Goal: Information Seeking & Learning: Learn about a topic

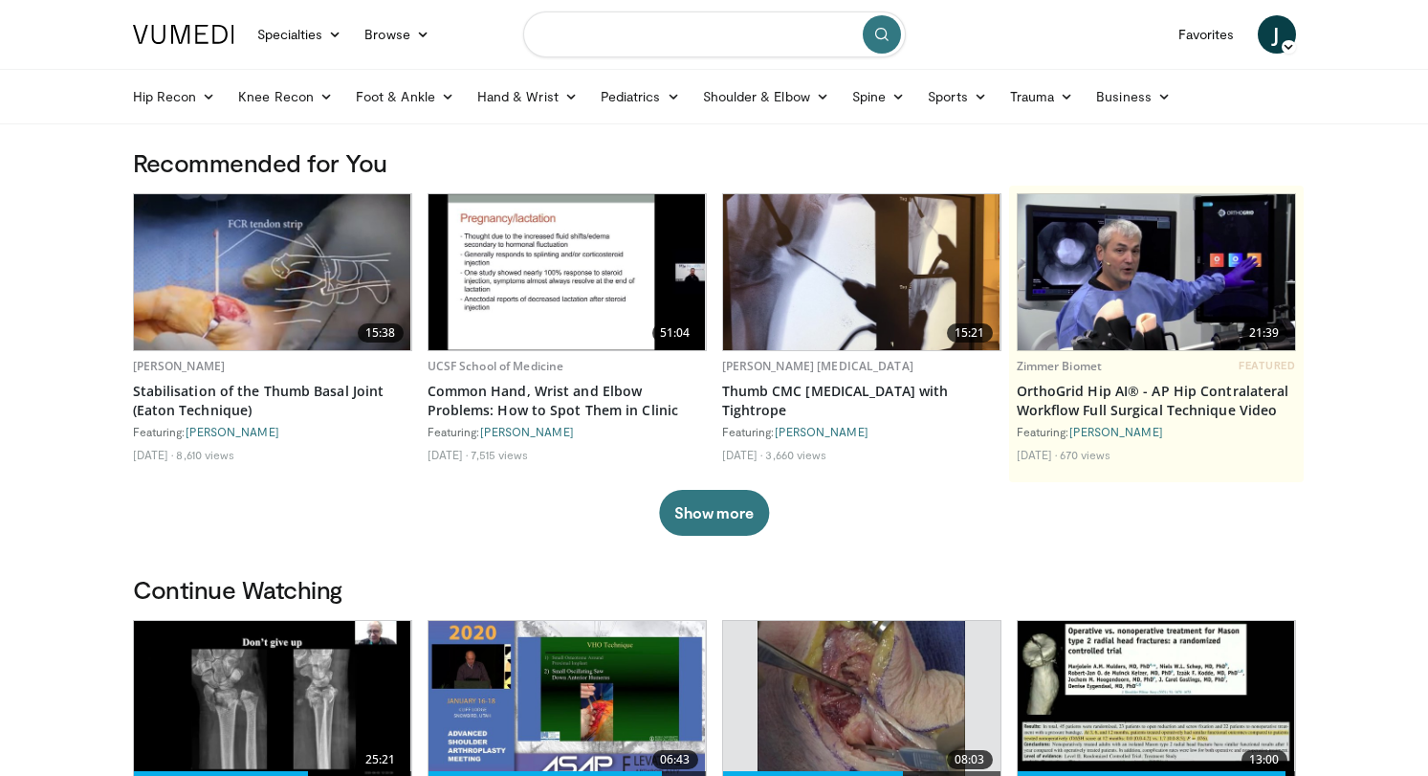
click at [620, 36] on input "Search topics, interventions" at bounding box center [714, 34] width 383 height 46
type input "**********"
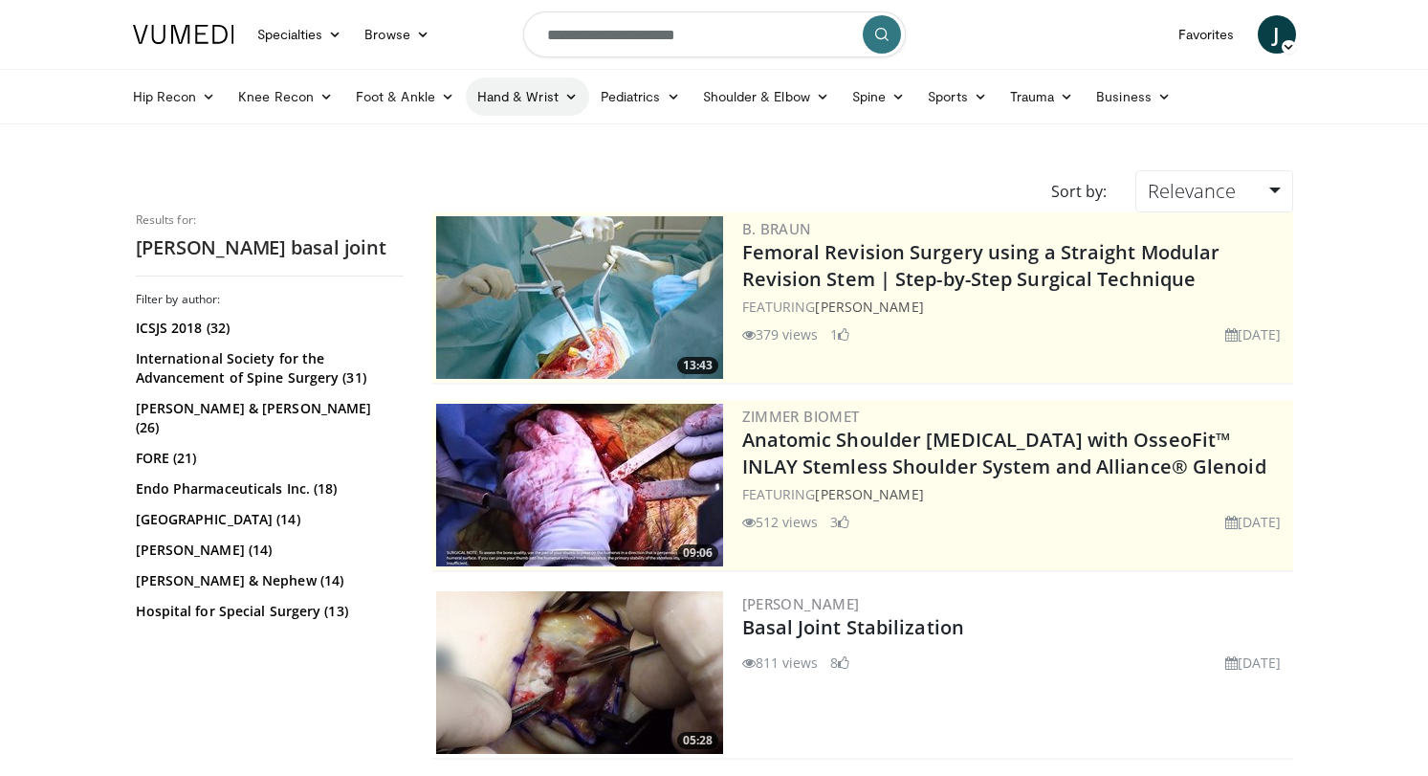
click at [530, 92] on link "Hand & Wrist" at bounding box center [527, 96] width 123 height 38
click at [496, 168] on link "Wrist" at bounding box center [581, 172] width 228 height 31
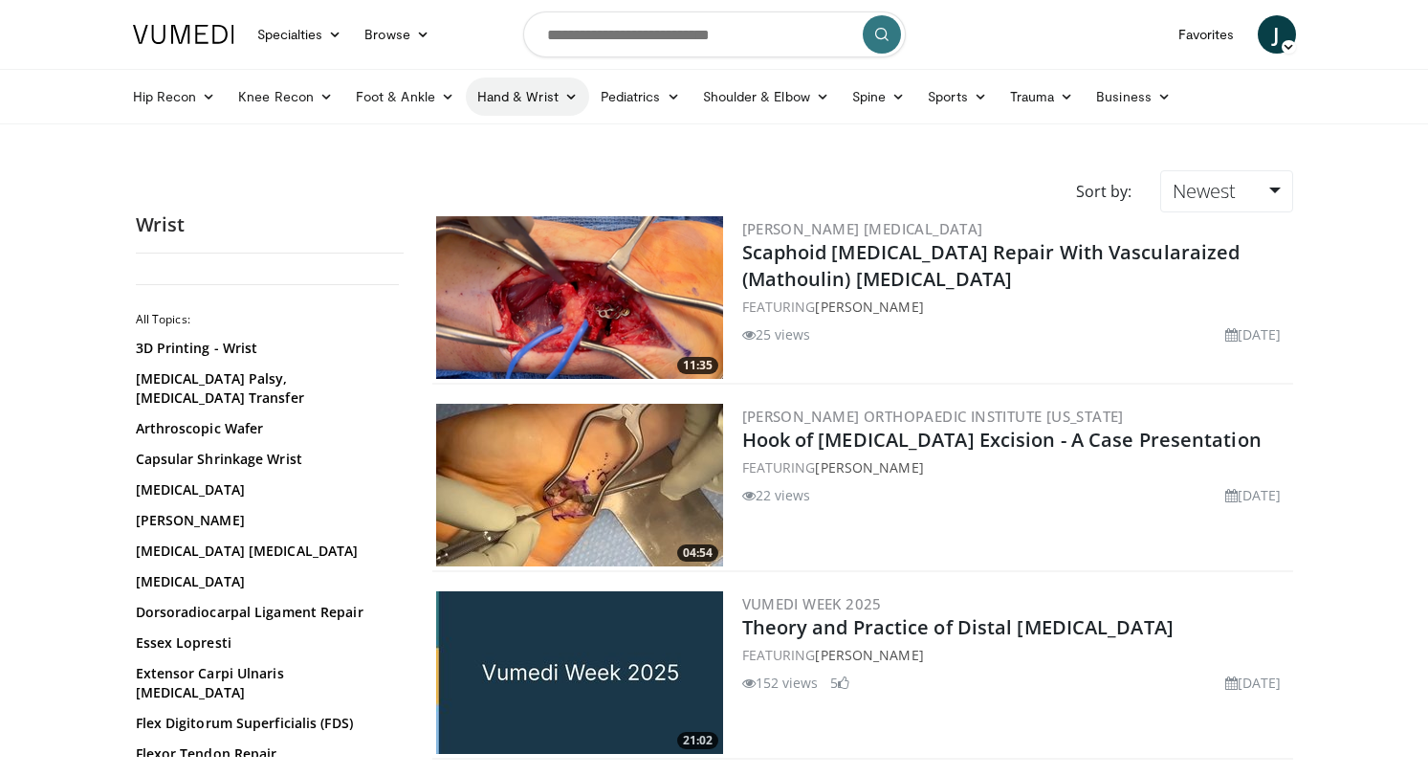
click at [524, 90] on link "Hand & Wrist" at bounding box center [527, 96] width 123 height 38
click at [511, 138] on link "Hand" at bounding box center [581, 141] width 228 height 31
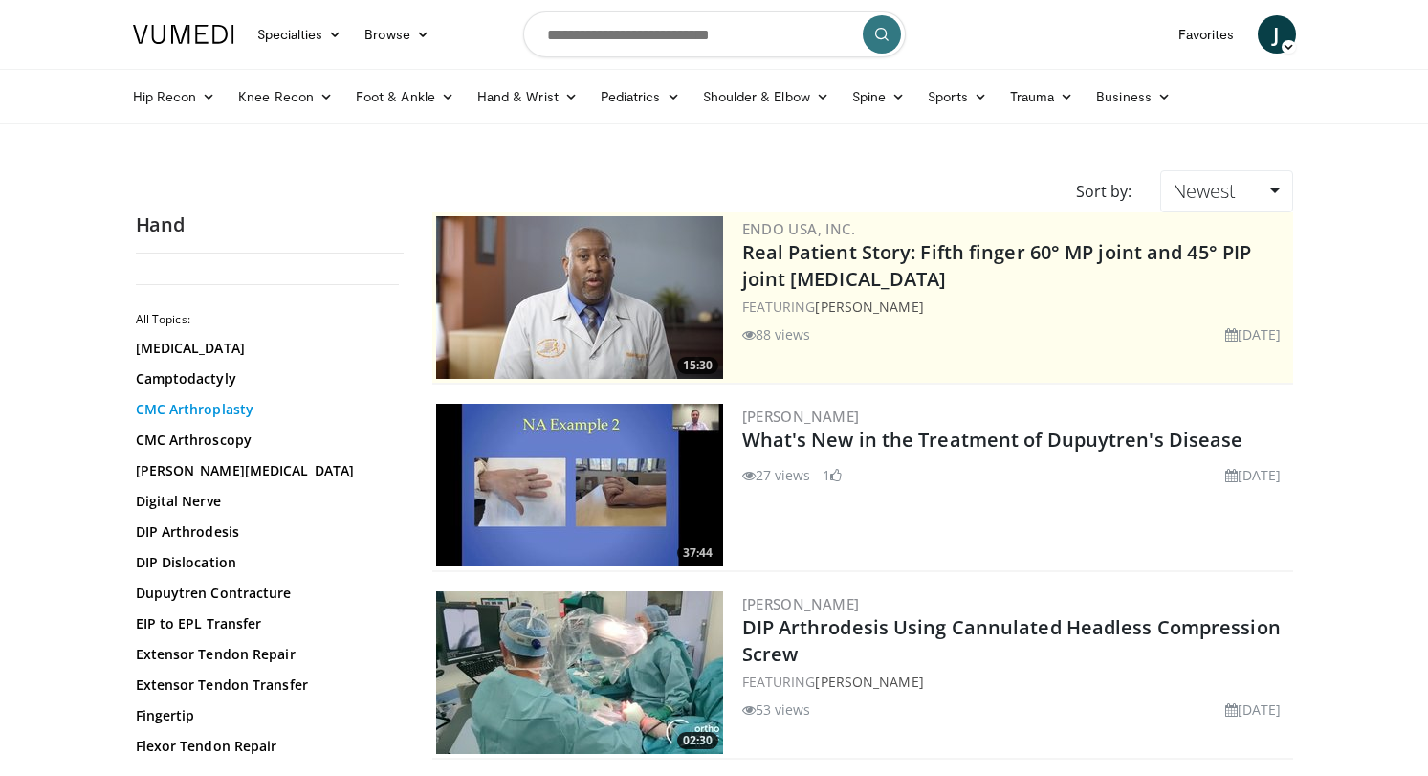
click at [227, 416] on link "CMC Arthroplasty" at bounding box center [265, 409] width 258 height 19
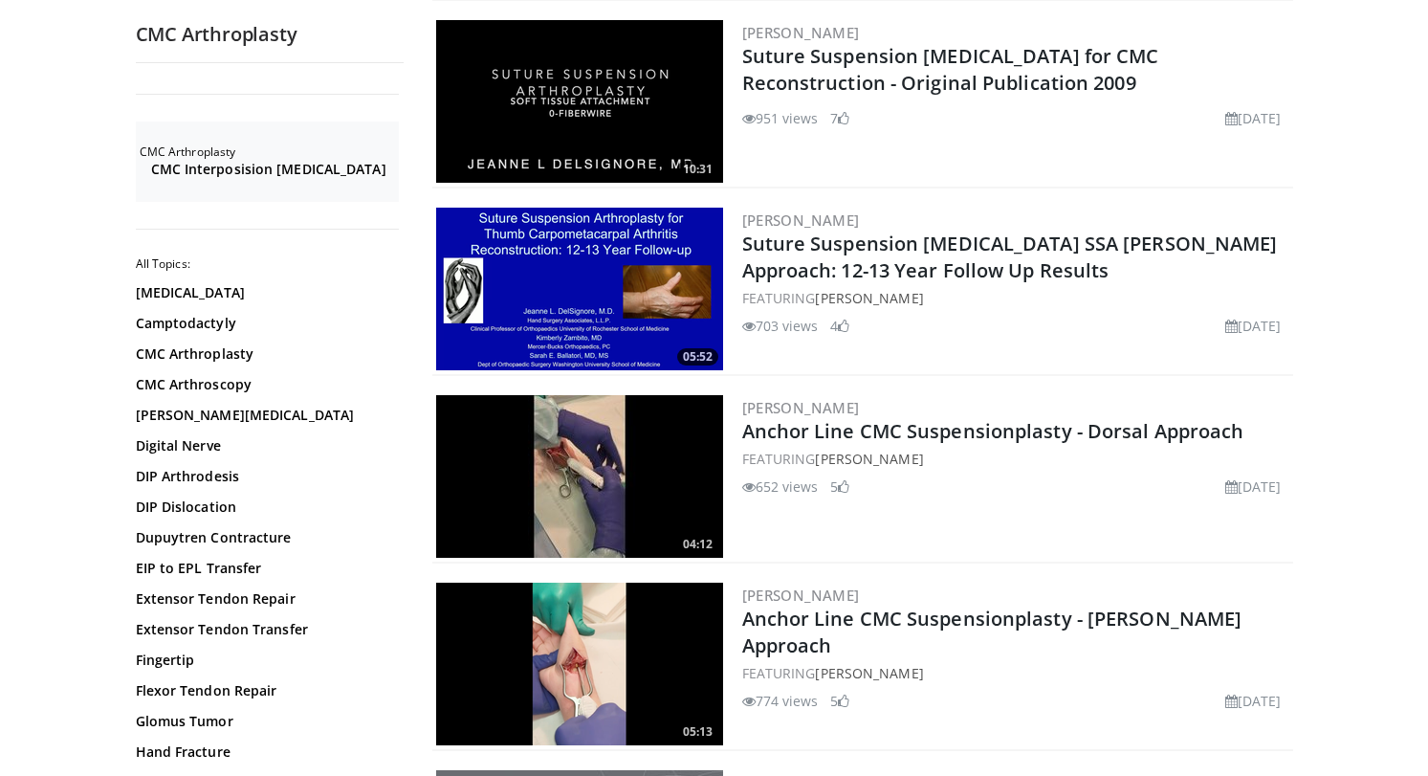
scroll to position [571, 0]
click at [604, 272] on img at bounding box center [579, 289] width 287 height 163
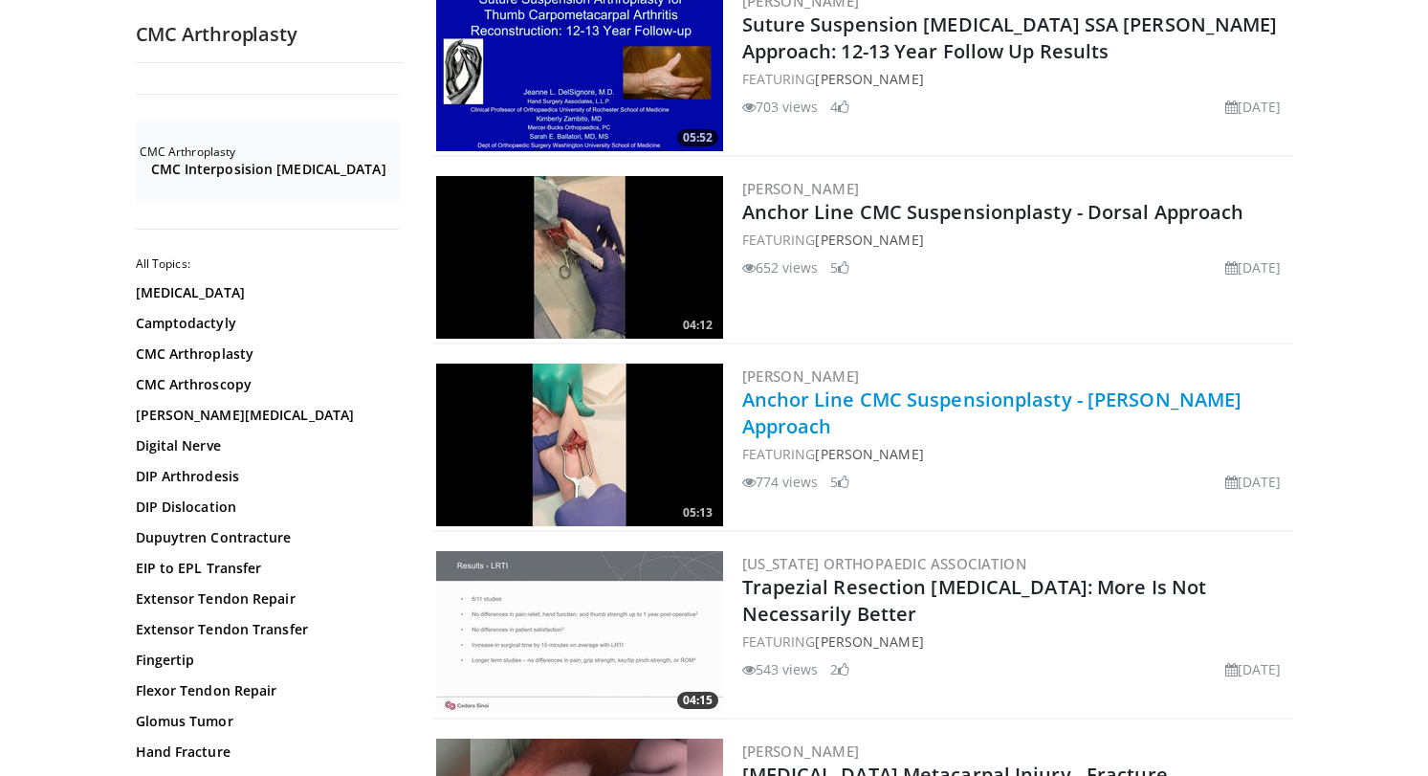
scroll to position [793, 0]
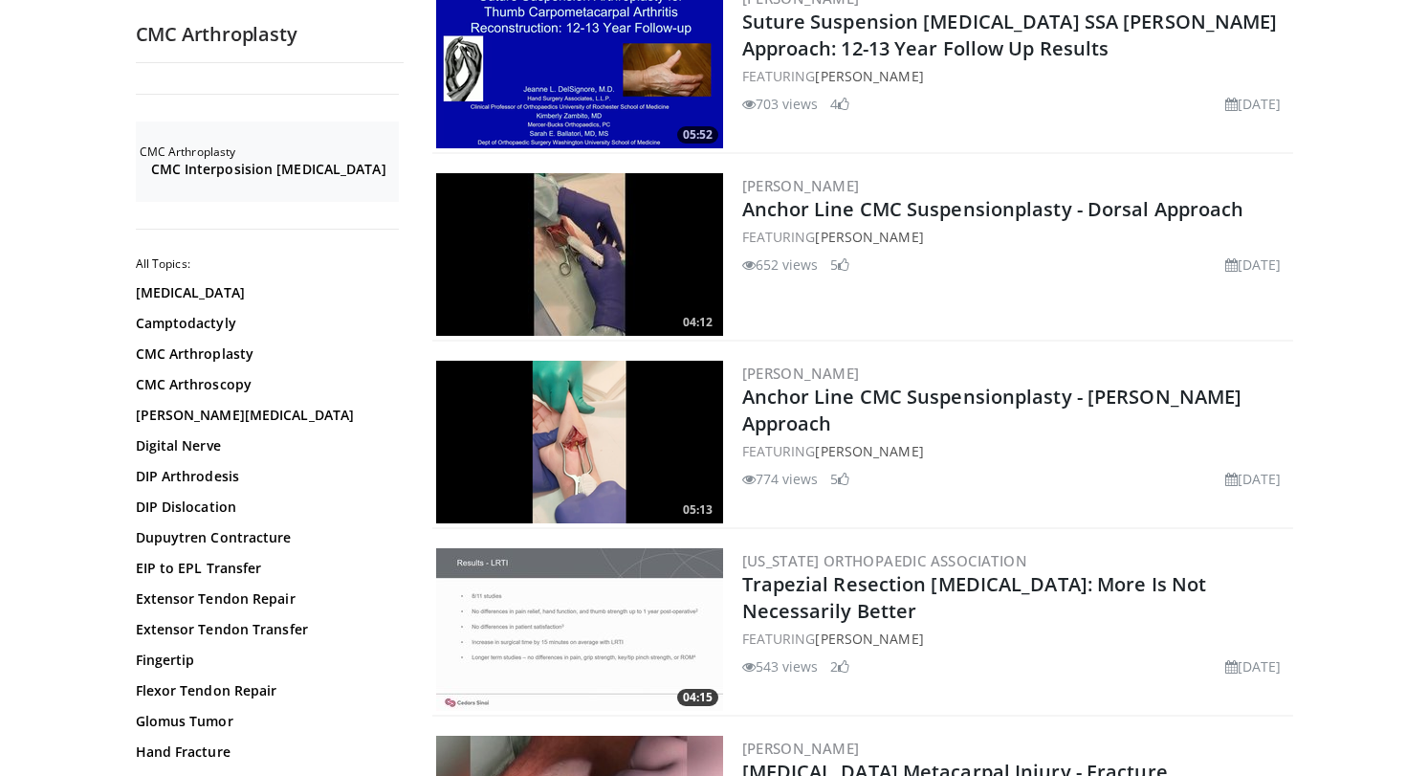
click at [559, 422] on img at bounding box center [579, 442] width 287 height 163
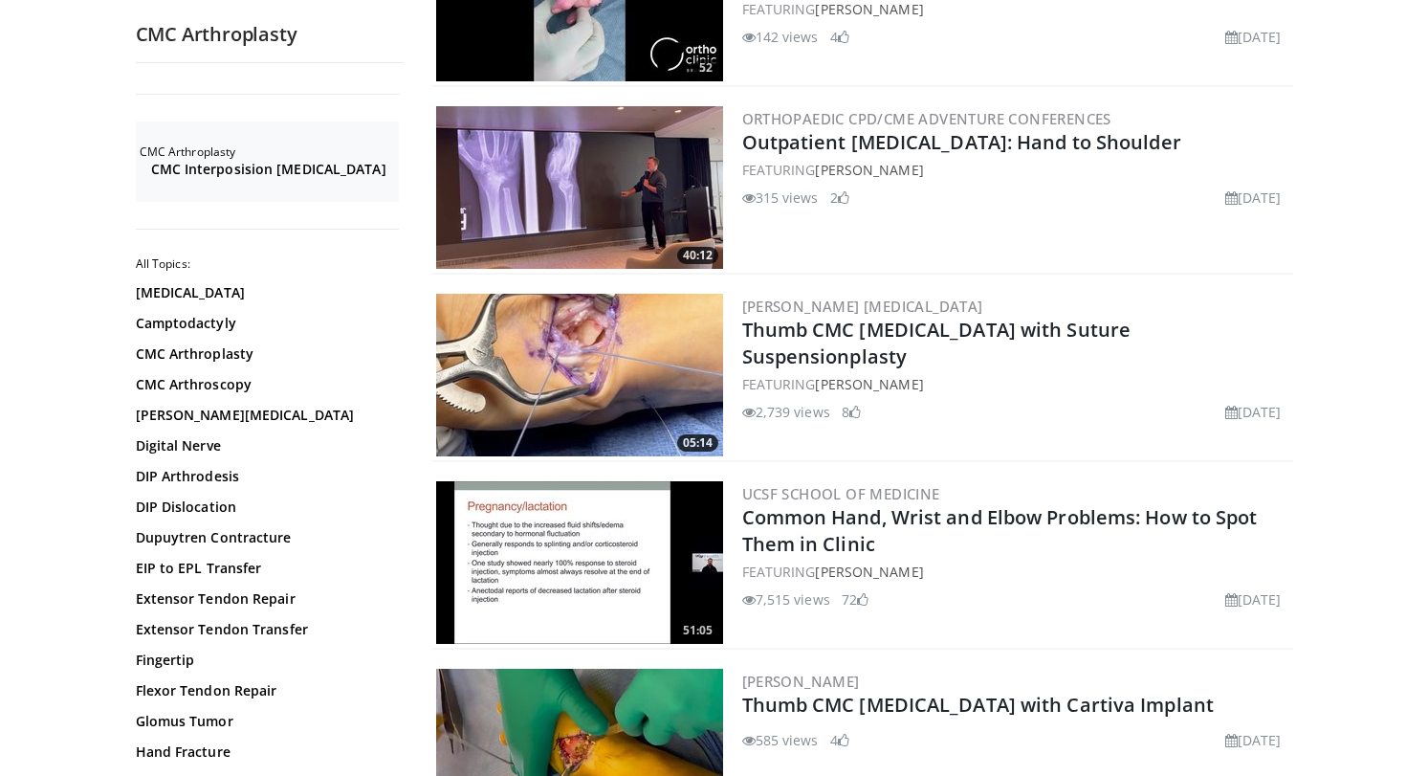
scroll to position [2361, 0]
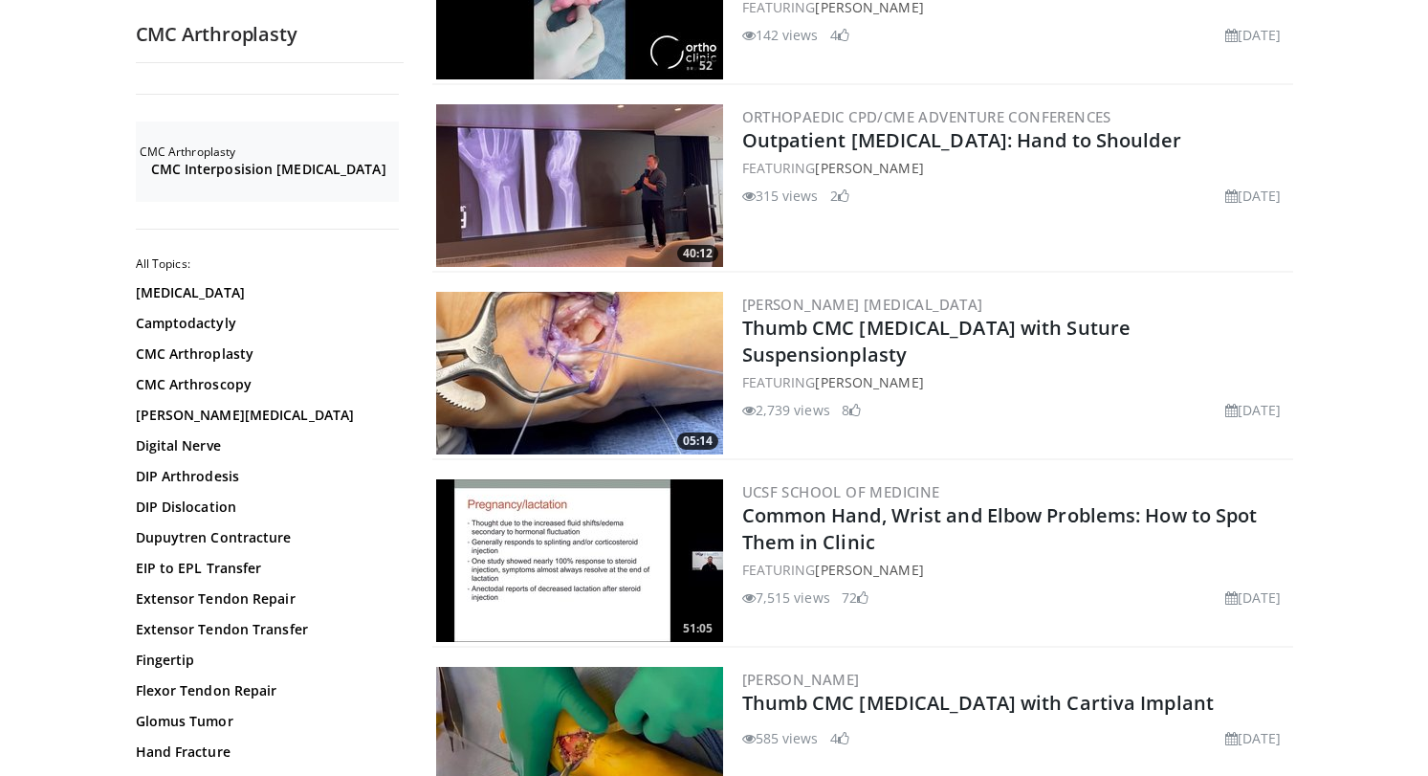
click at [630, 351] on img at bounding box center [579, 373] width 287 height 163
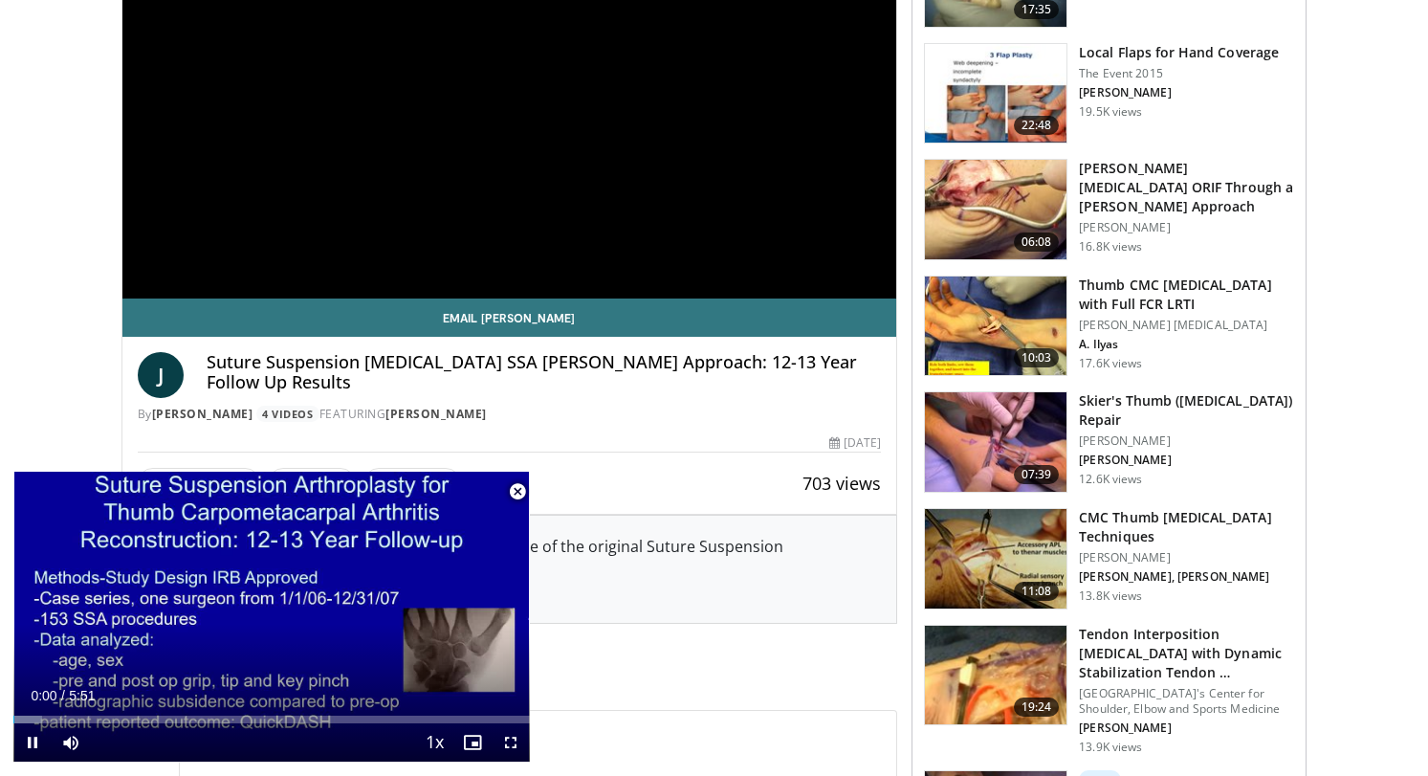
scroll to position [286, 0]
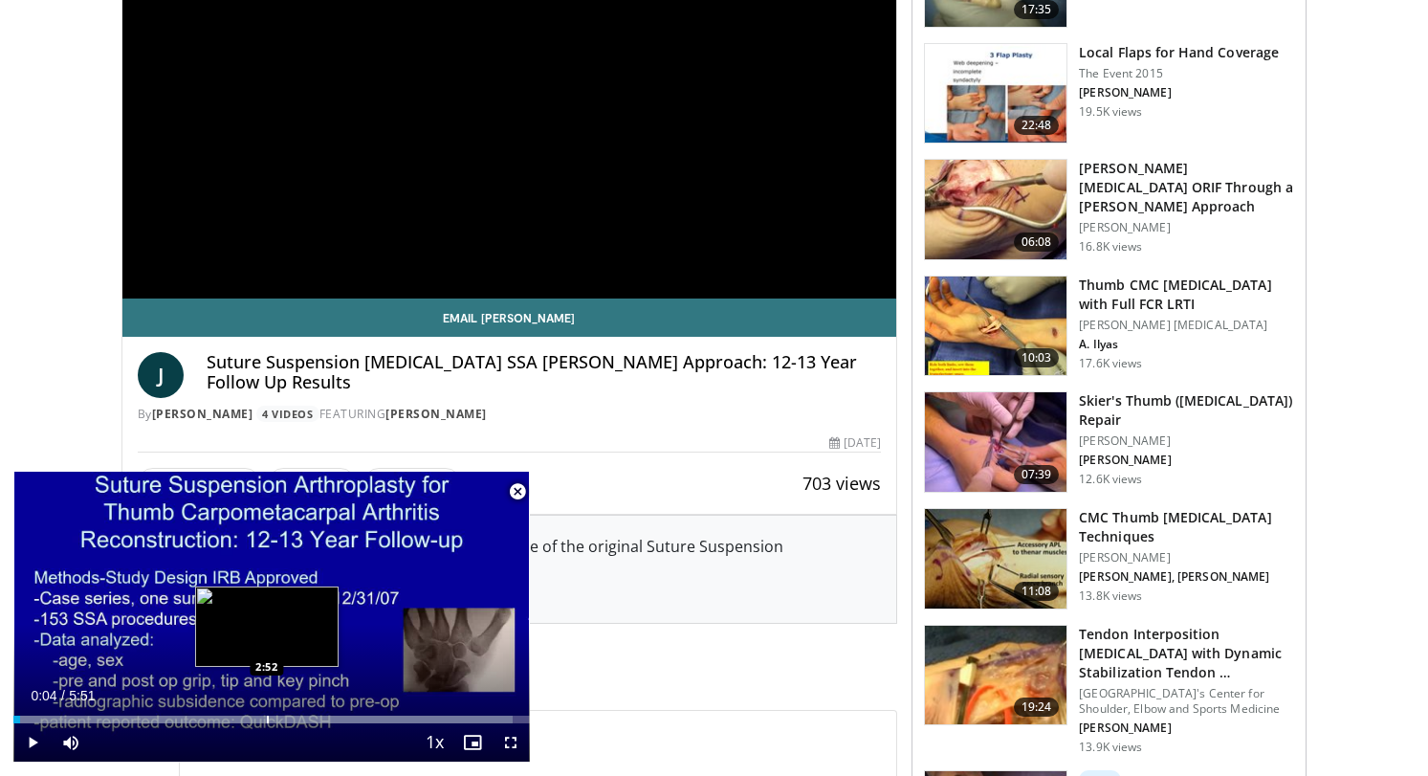
click at [267, 711] on div "Loaded : 96.66% 0:04 2:52" at bounding box center [271, 714] width 516 height 18
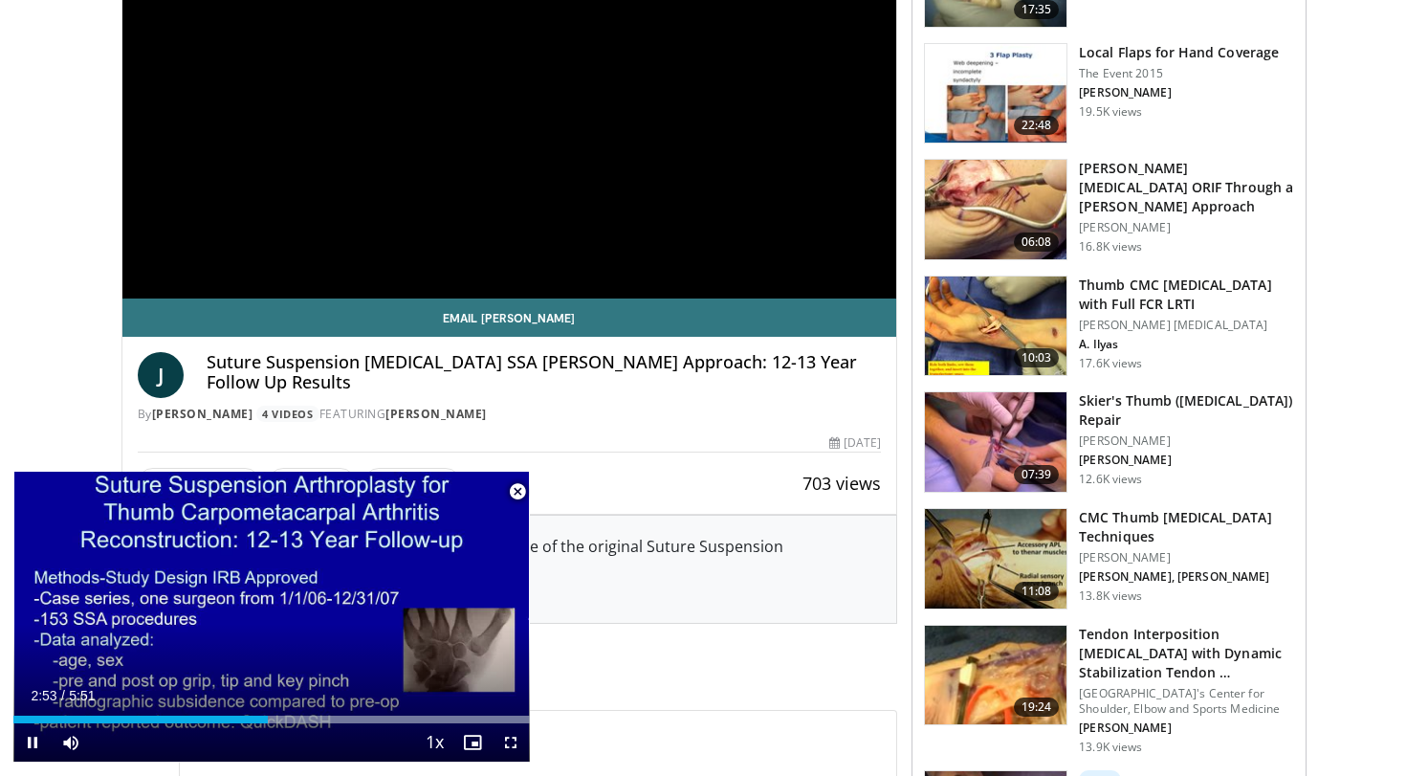
click at [514, 493] on span "Video Player" at bounding box center [517, 491] width 38 height 38
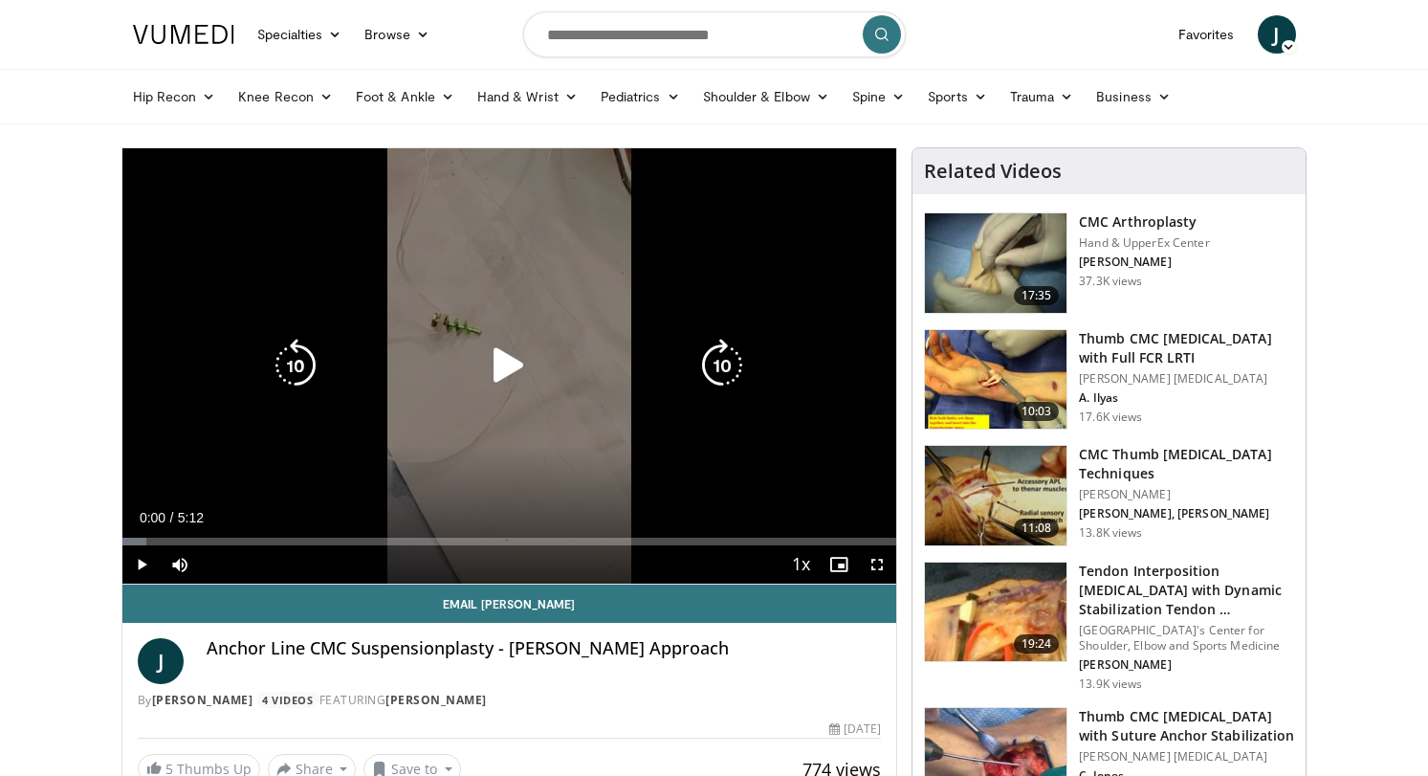
click at [514, 366] on icon "Video Player" at bounding box center [509, 366] width 54 height 54
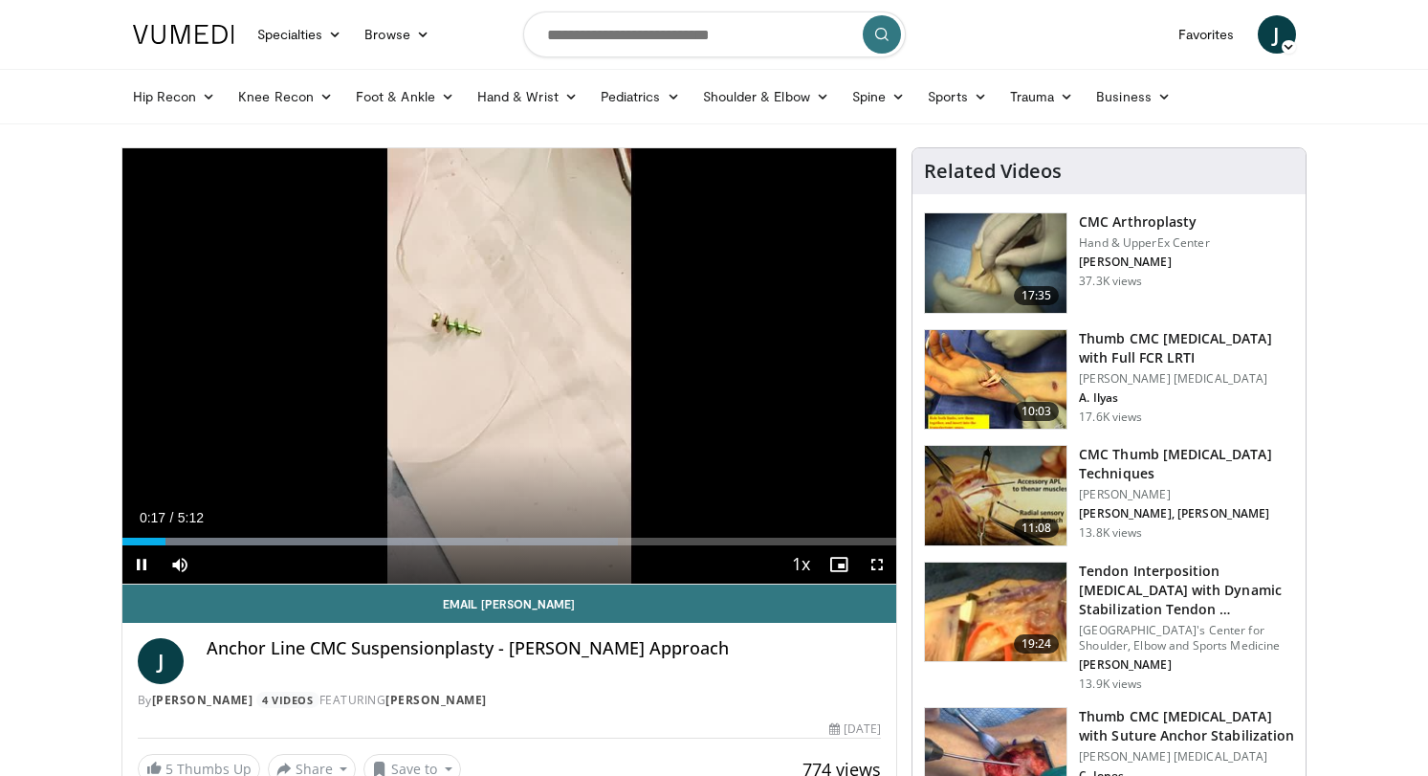
click at [140, 564] on span "Video Player" at bounding box center [141, 564] width 38 height 38
click at [155, 537] on div "Progress Bar" at bounding box center [156, 541] width 2 height 8
click at [146, 538] on div "Progress Bar" at bounding box center [147, 541] width 2 height 8
click at [139, 538] on div "Progress Bar" at bounding box center [140, 541] width 2 height 8
click at [145, 557] on span "Video Player" at bounding box center [141, 564] width 38 height 38
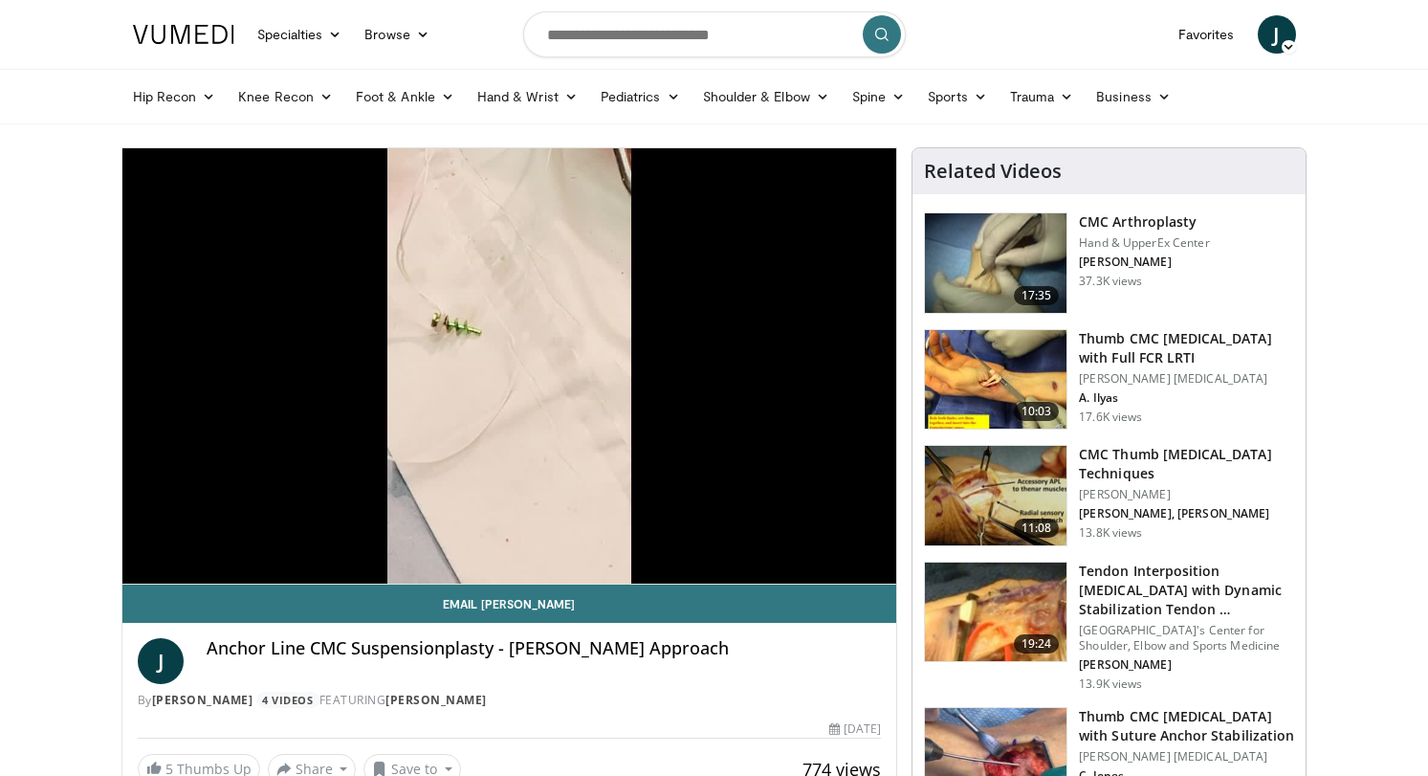
click at [144, 566] on div "10 seconds Tap to unmute" at bounding box center [509, 365] width 775 height 435
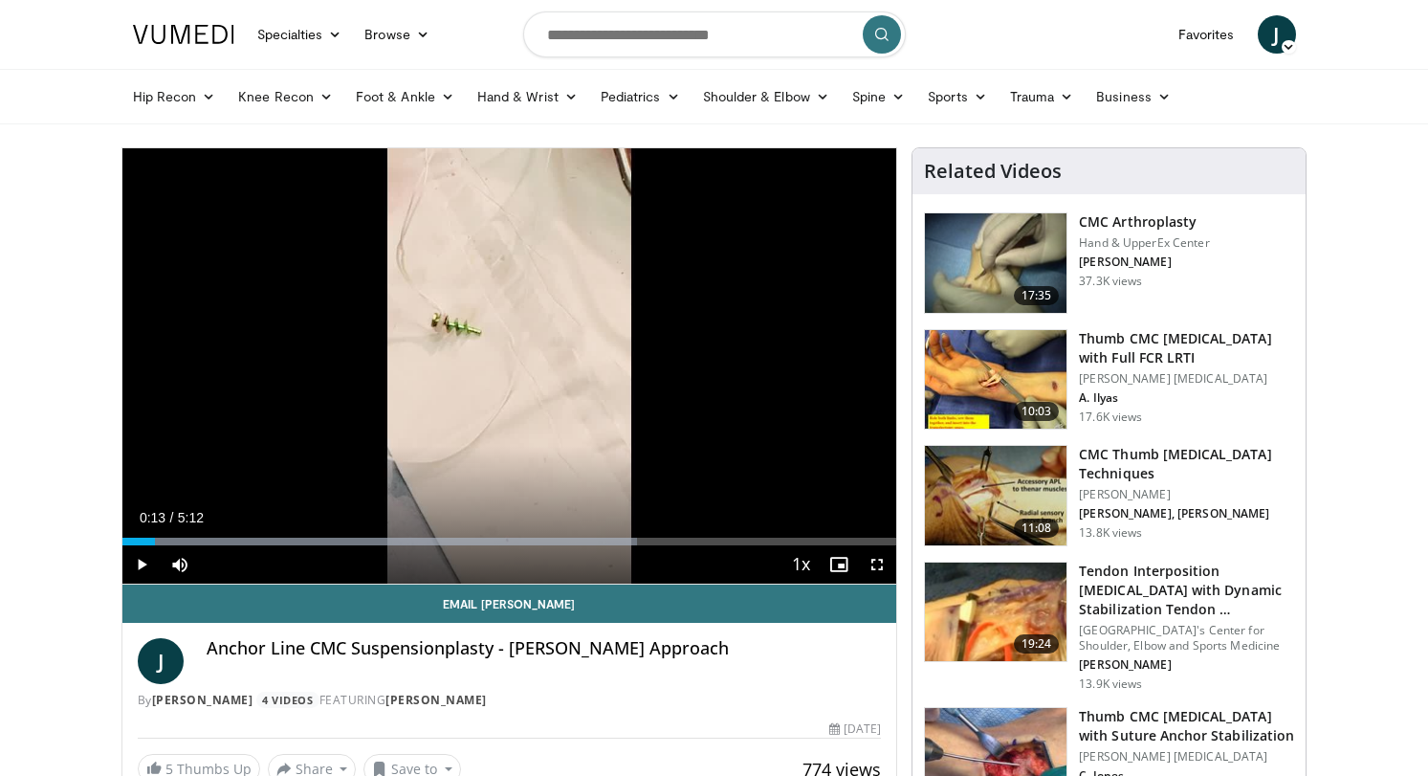
click at [144, 566] on span "Video Player" at bounding box center [141, 564] width 38 height 38
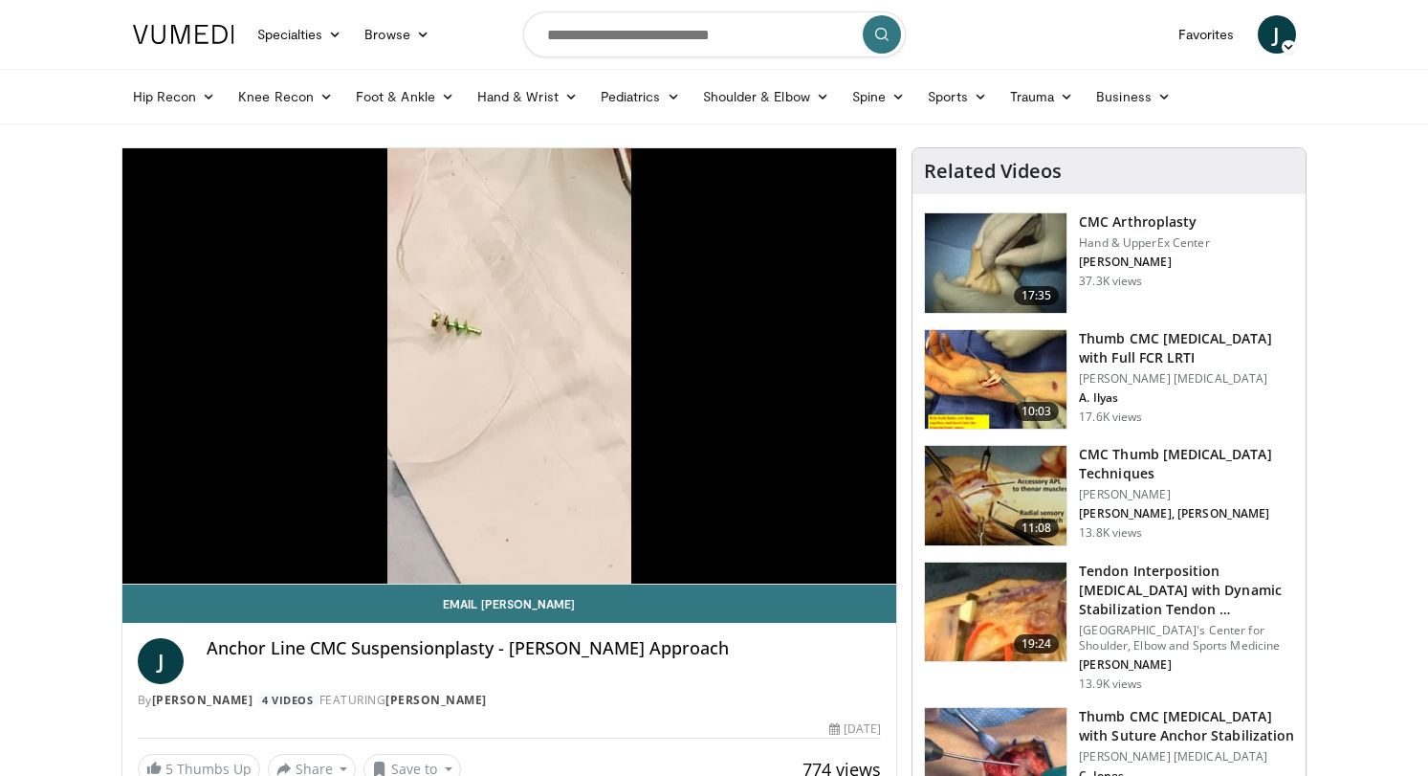
click at [143, 553] on video-js "**********" at bounding box center [509, 366] width 775 height 436
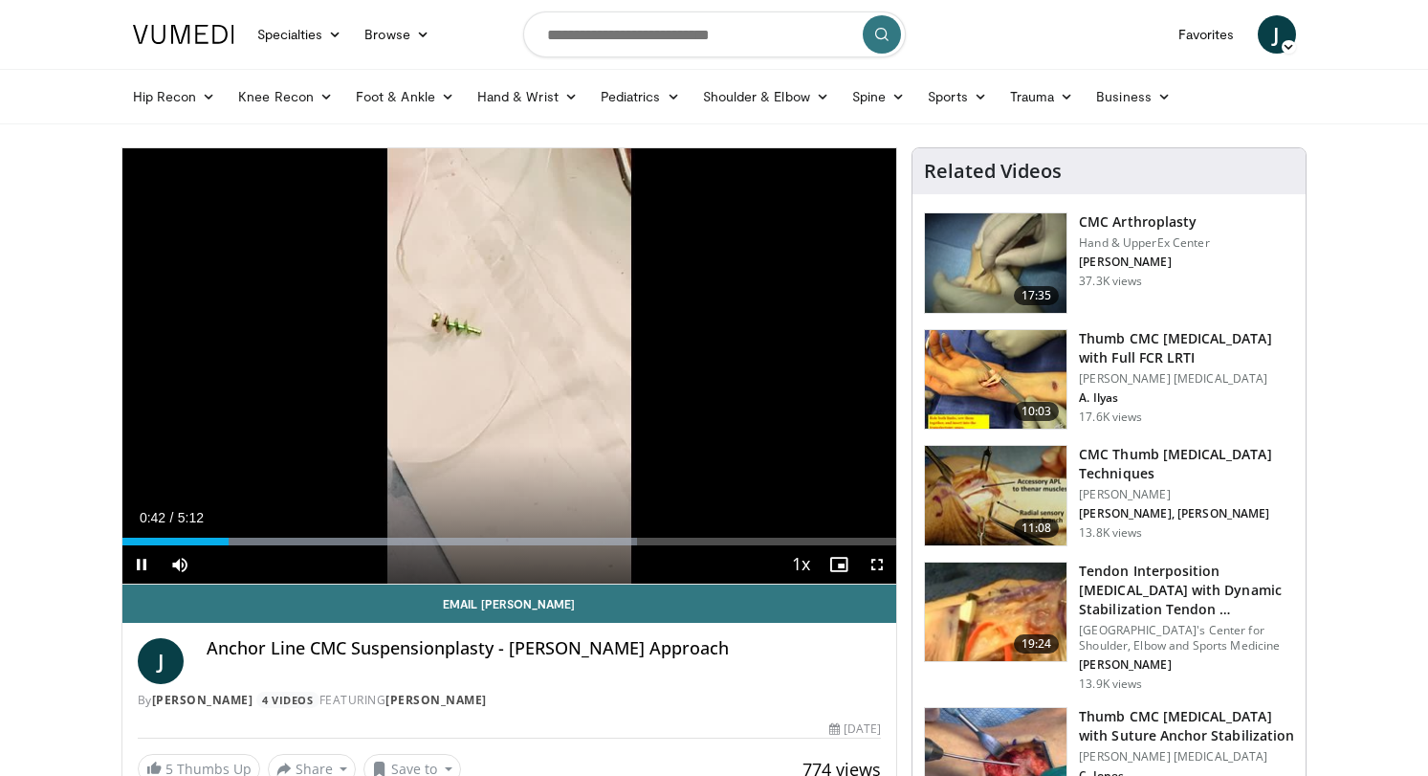
click at [143, 565] on span "Video Player" at bounding box center [141, 564] width 38 height 38
click at [215, 539] on div "Progress Bar" at bounding box center [216, 541] width 2 height 8
click at [139, 561] on span "Video Player" at bounding box center [141, 564] width 38 height 38
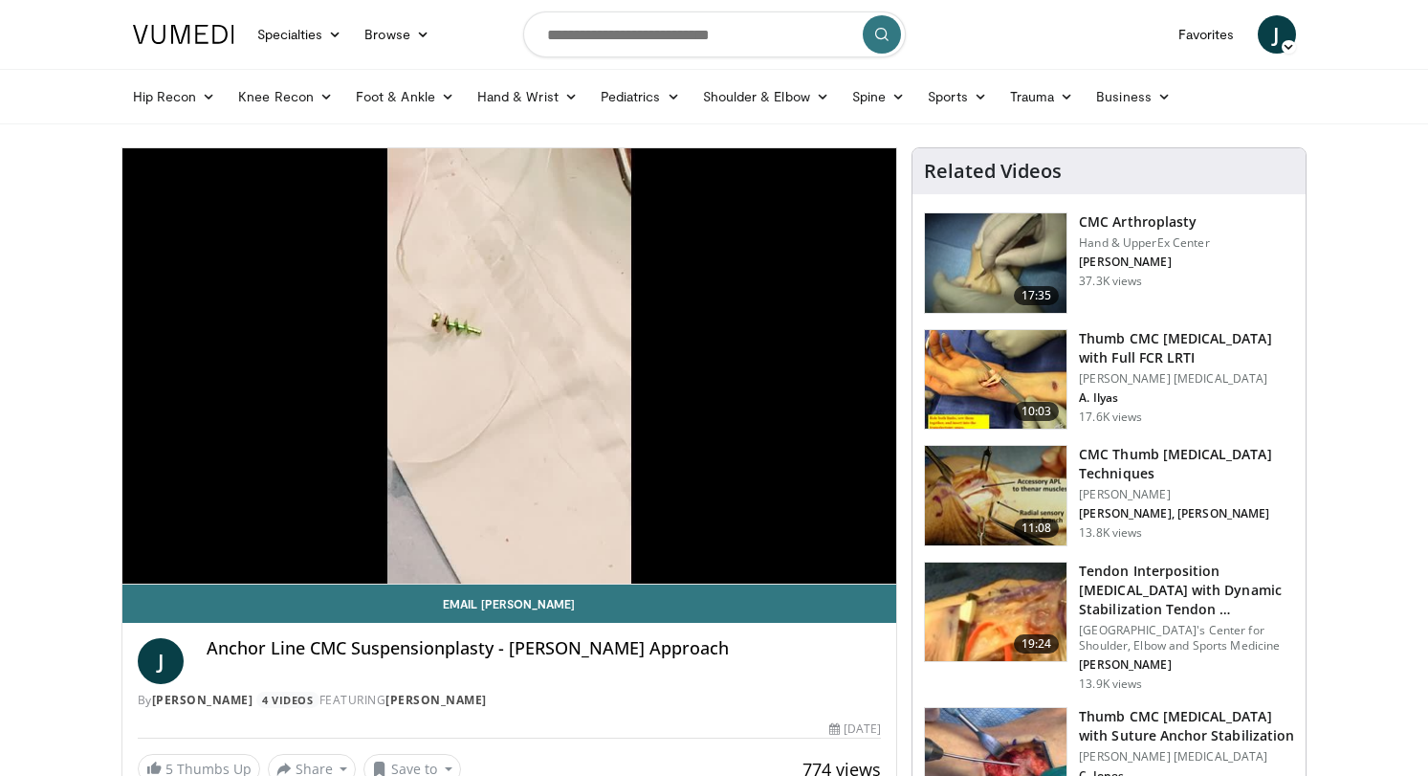
click at [139, 561] on video-js "**********" at bounding box center [509, 366] width 775 height 436
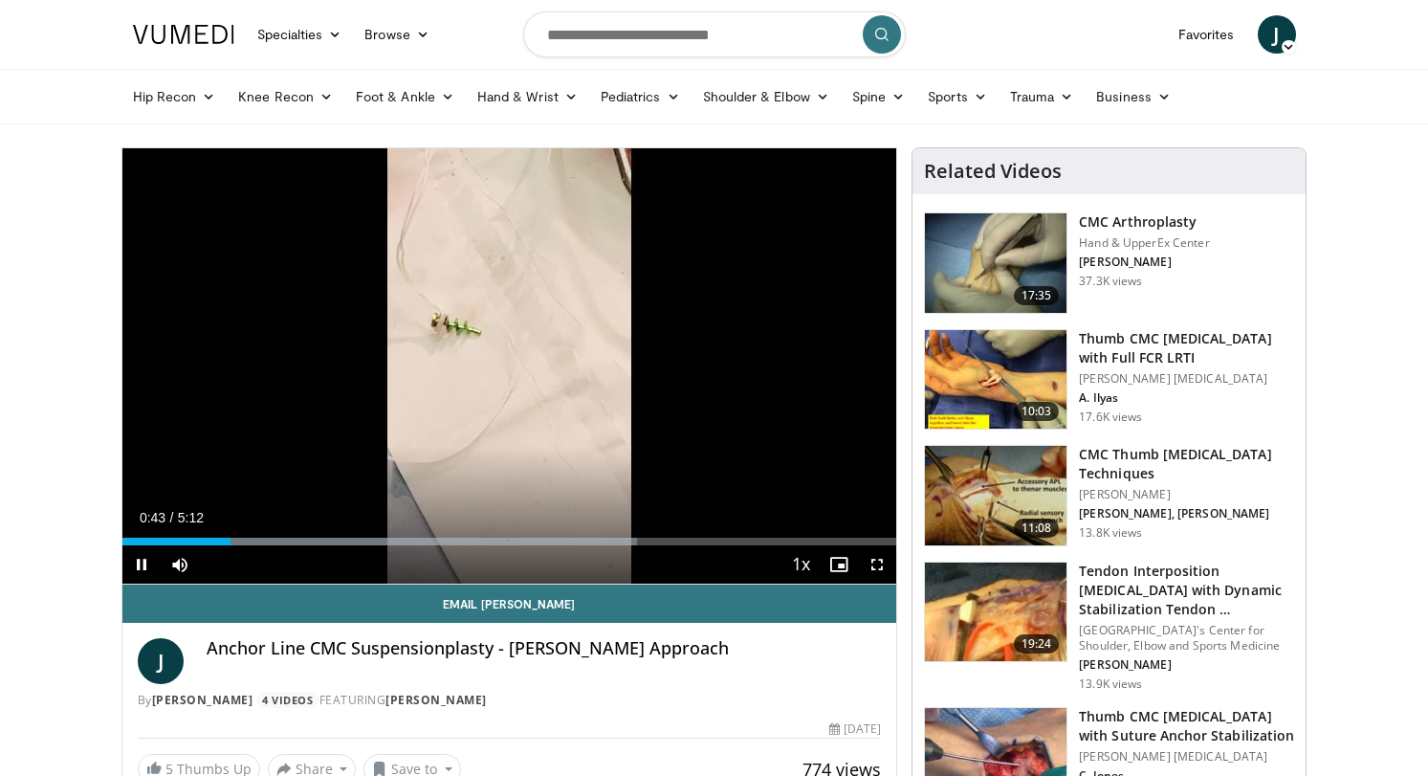
click at [142, 568] on span "Video Player" at bounding box center [141, 564] width 38 height 38
click at [219, 539] on div "Progress Bar" at bounding box center [220, 541] width 2 height 8
click at [200, 537] on div "Progress Bar" at bounding box center [201, 541] width 2 height 8
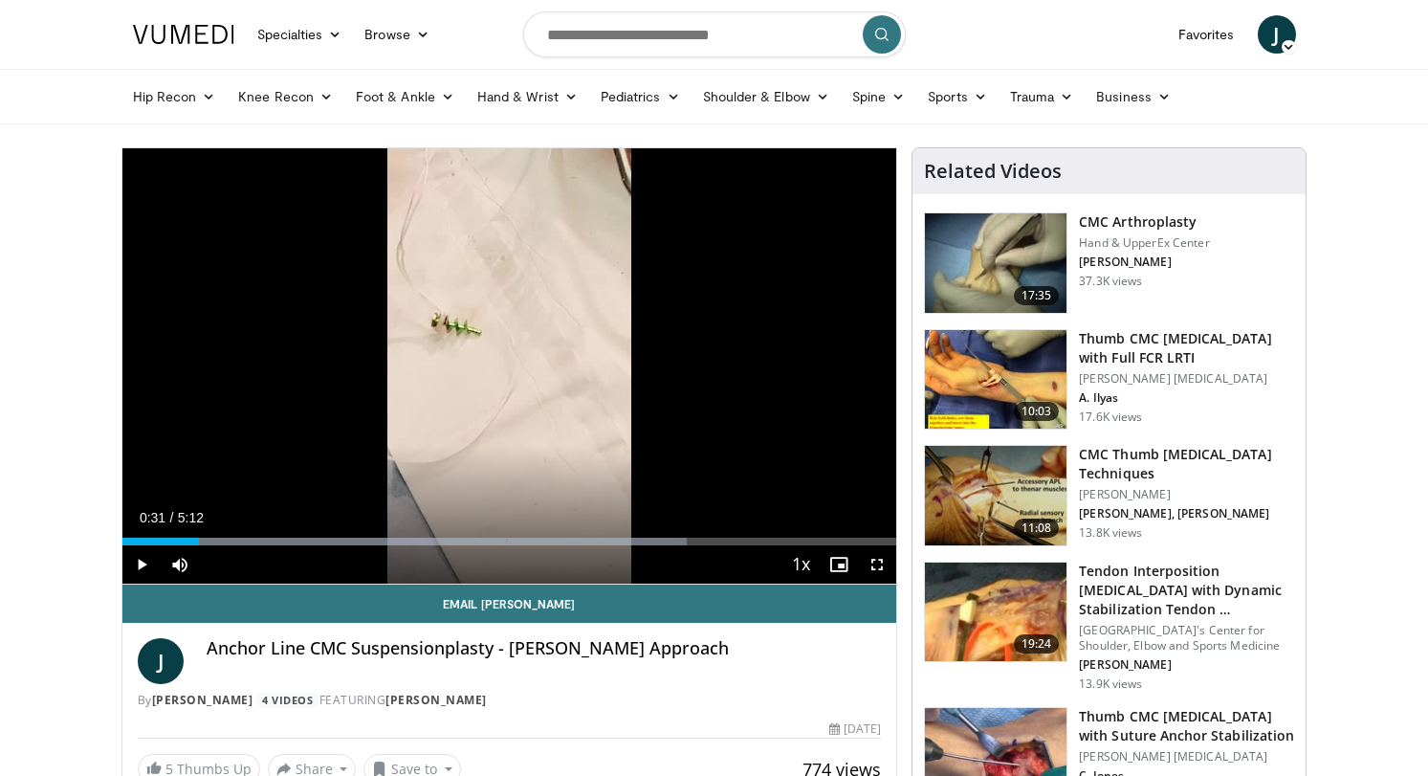
click at [138, 557] on span "Video Player" at bounding box center [141, 564] width 38 height 38
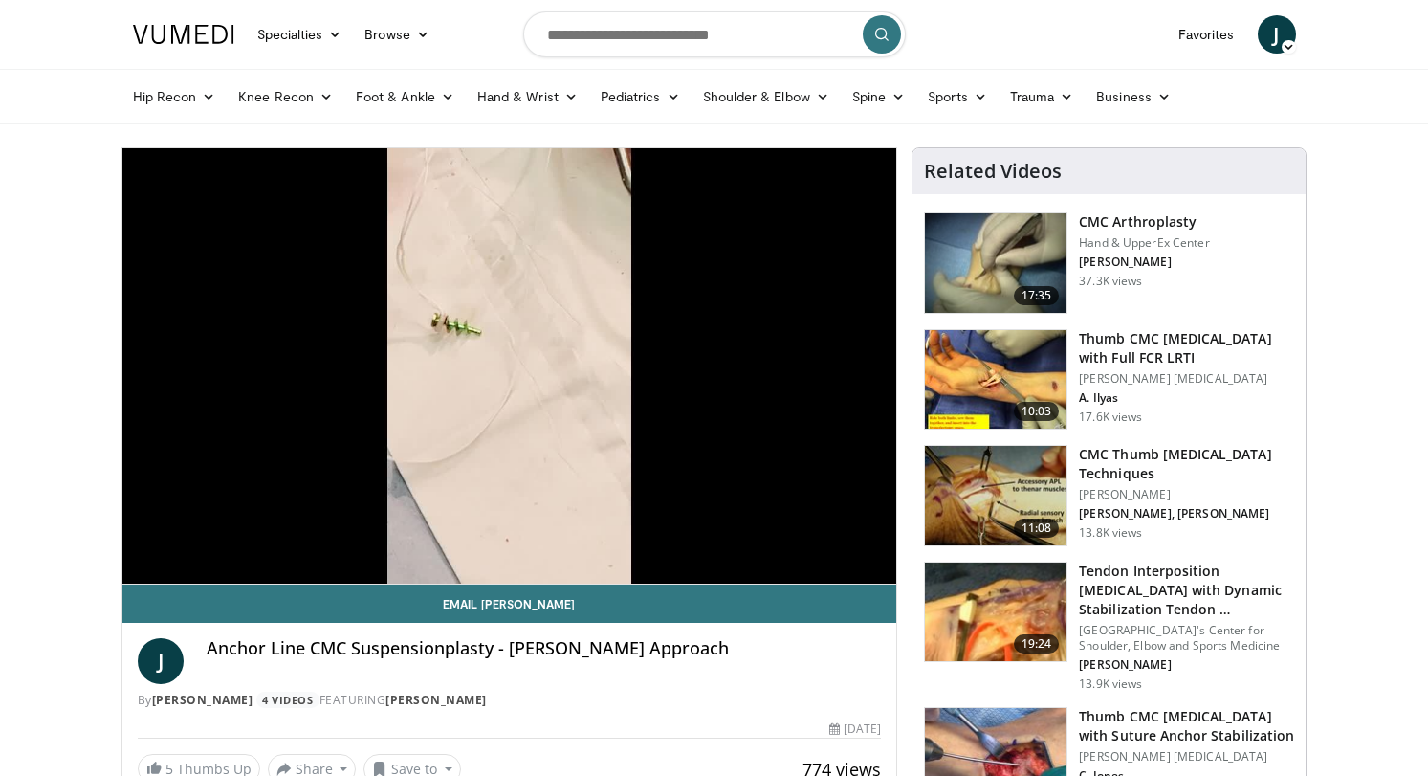
click at [138, 557] on video-js "**********" at bounding box center [509, 366] width 775 height 436
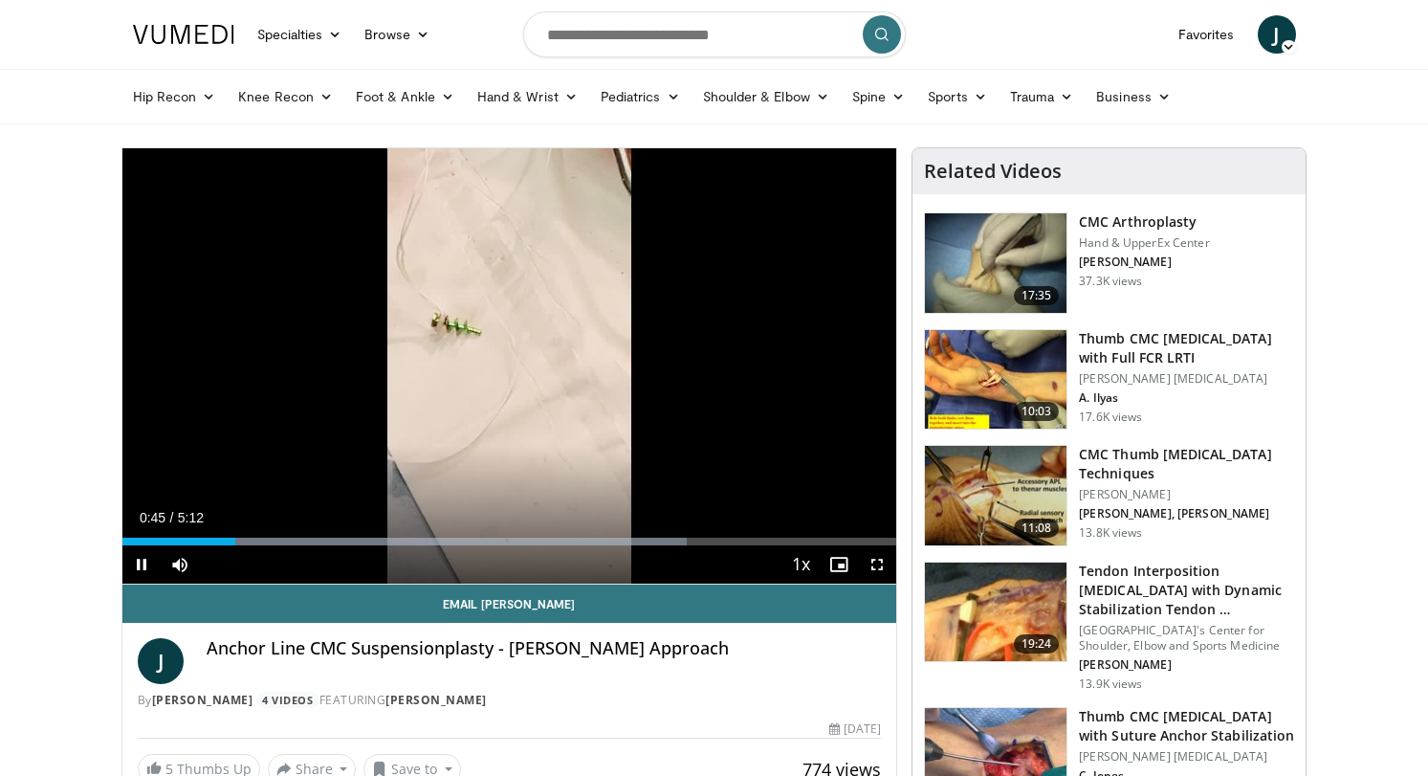
click at [137, 563] on span "Video Player" at bounding box center [141, 564] width 38 height 38
click at [138, 564] on span "Video Player" at bounding box center [141, 564] width 38 height 38
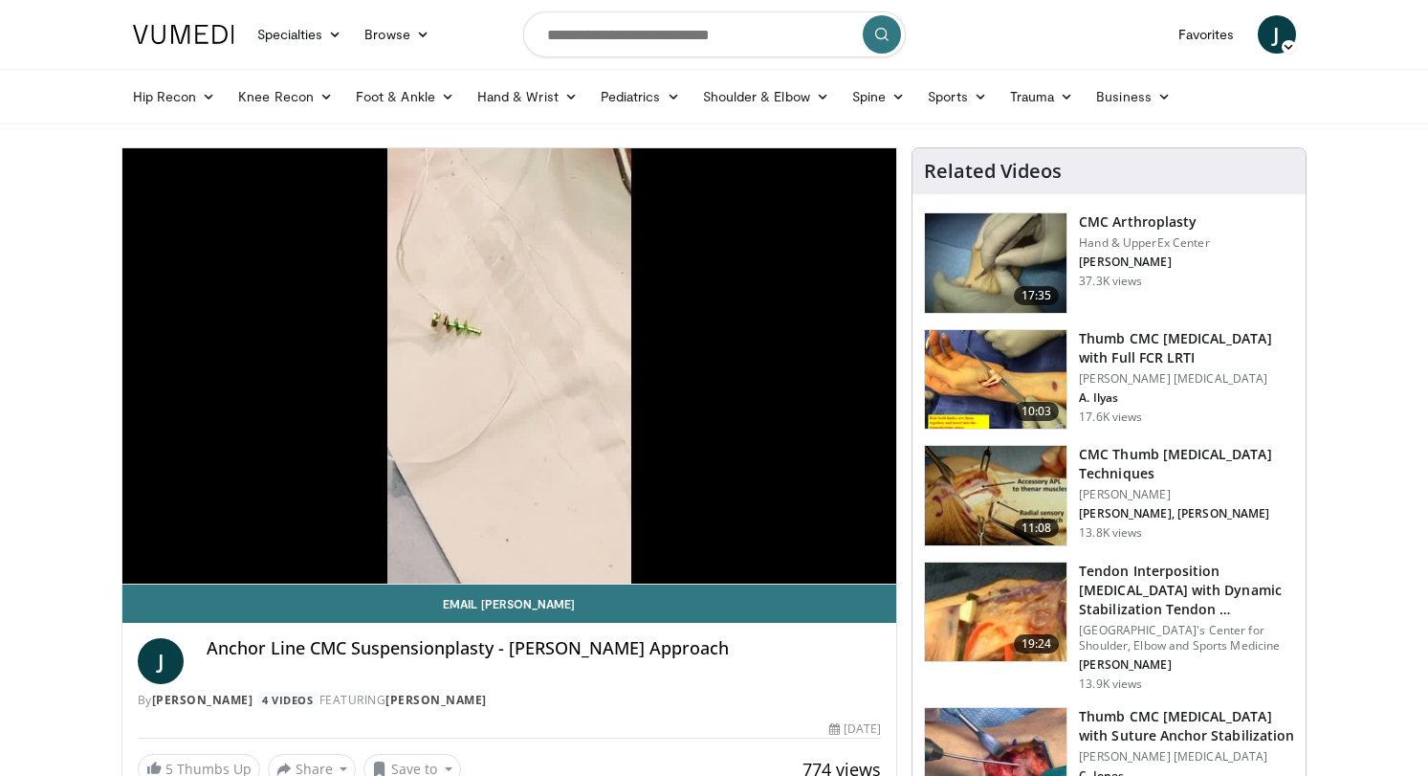
click at [138, 564] on video-js "**********" at bounding box center [509, 366] width 775 height 436
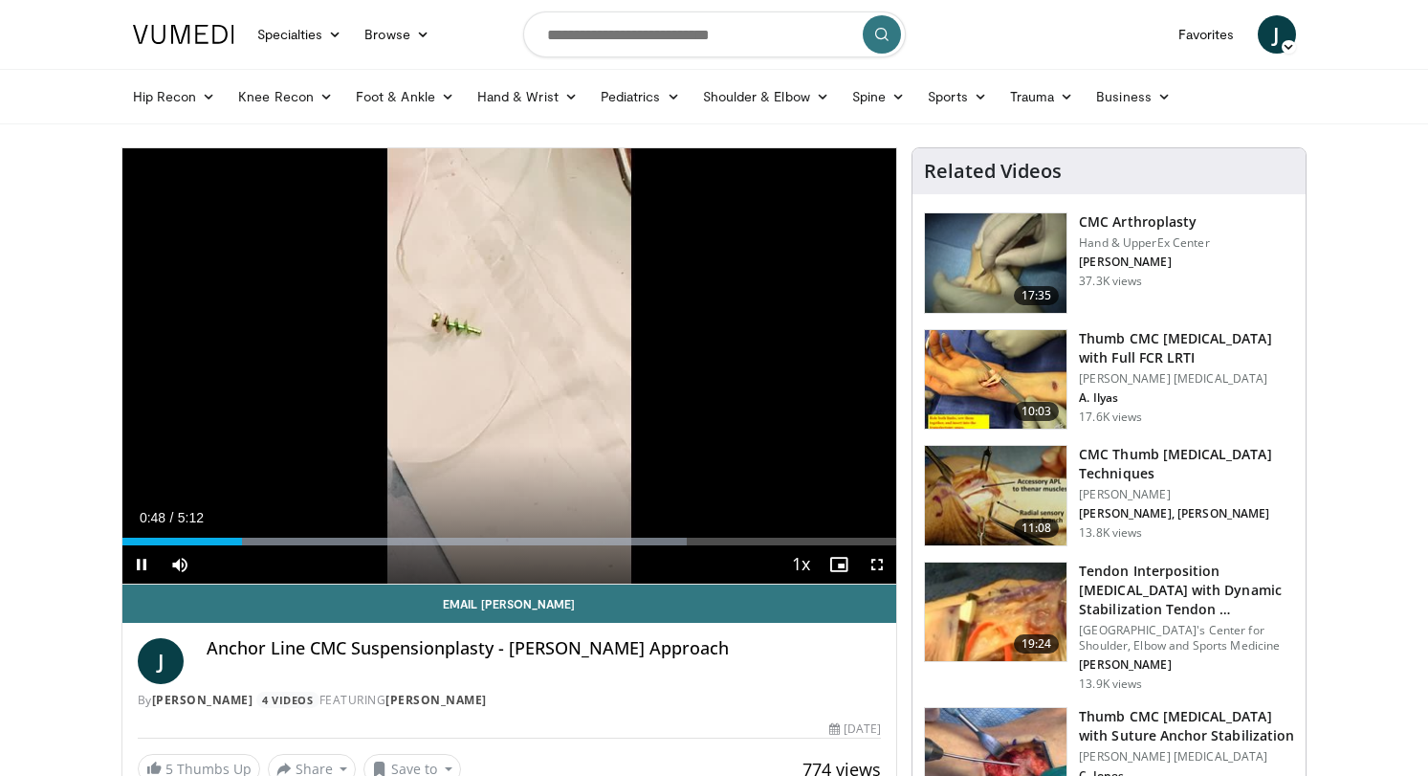
click at [140, 569] on span "Video Player" at bounding box center [141, 564] width 38 height 38
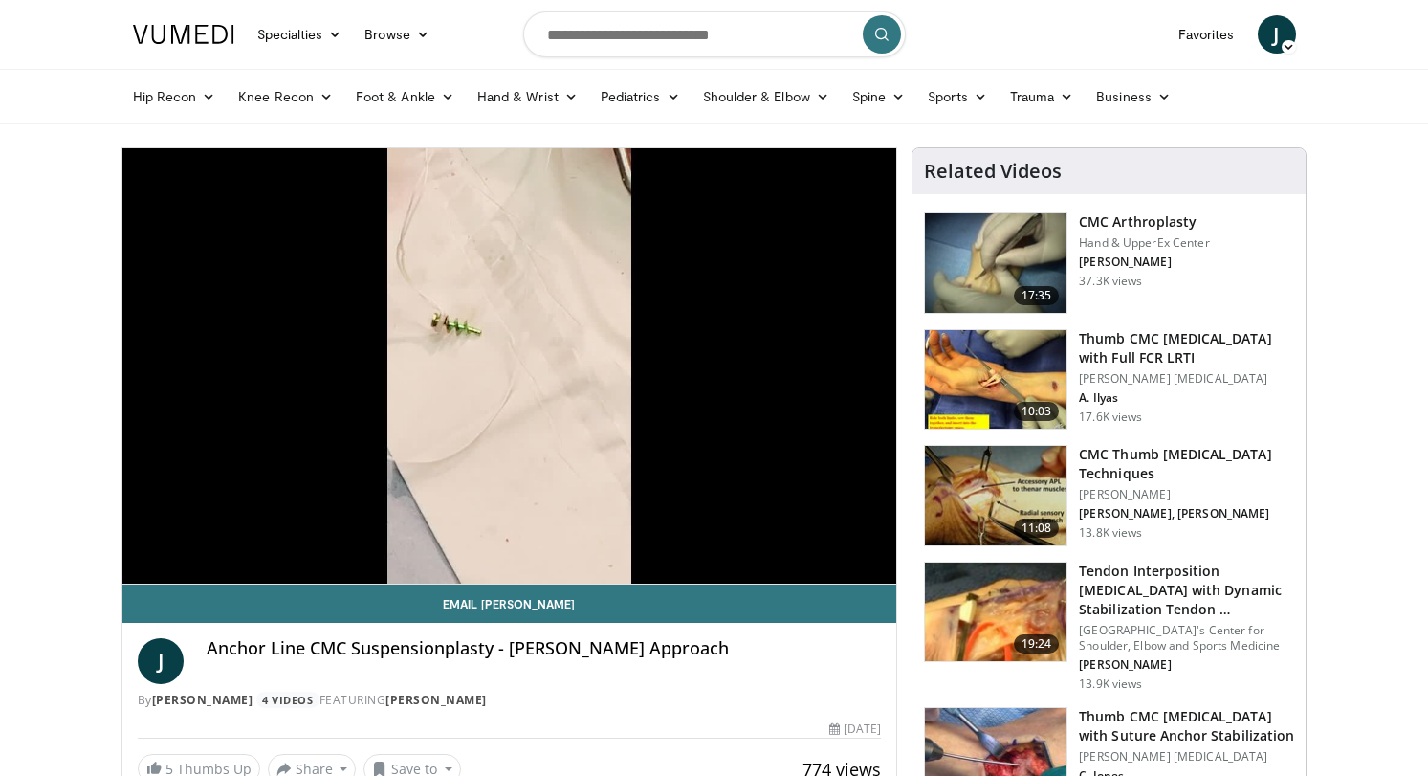
click at [140, 569] on video-js "**********" at bounding box center [509, 366] width 775 height 436
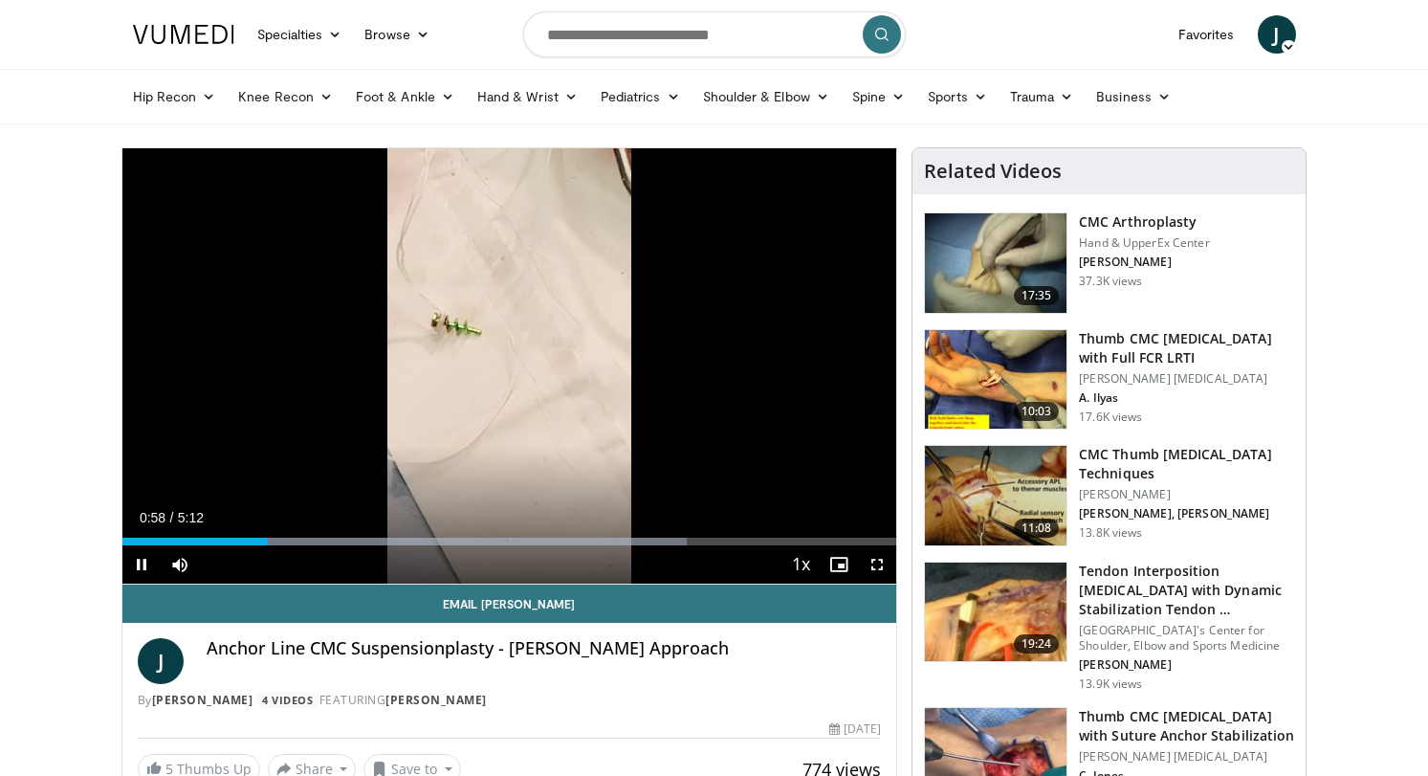
click at [140, 567] on span "Video Player" at bounding box center [141, 564] width 38 height 38
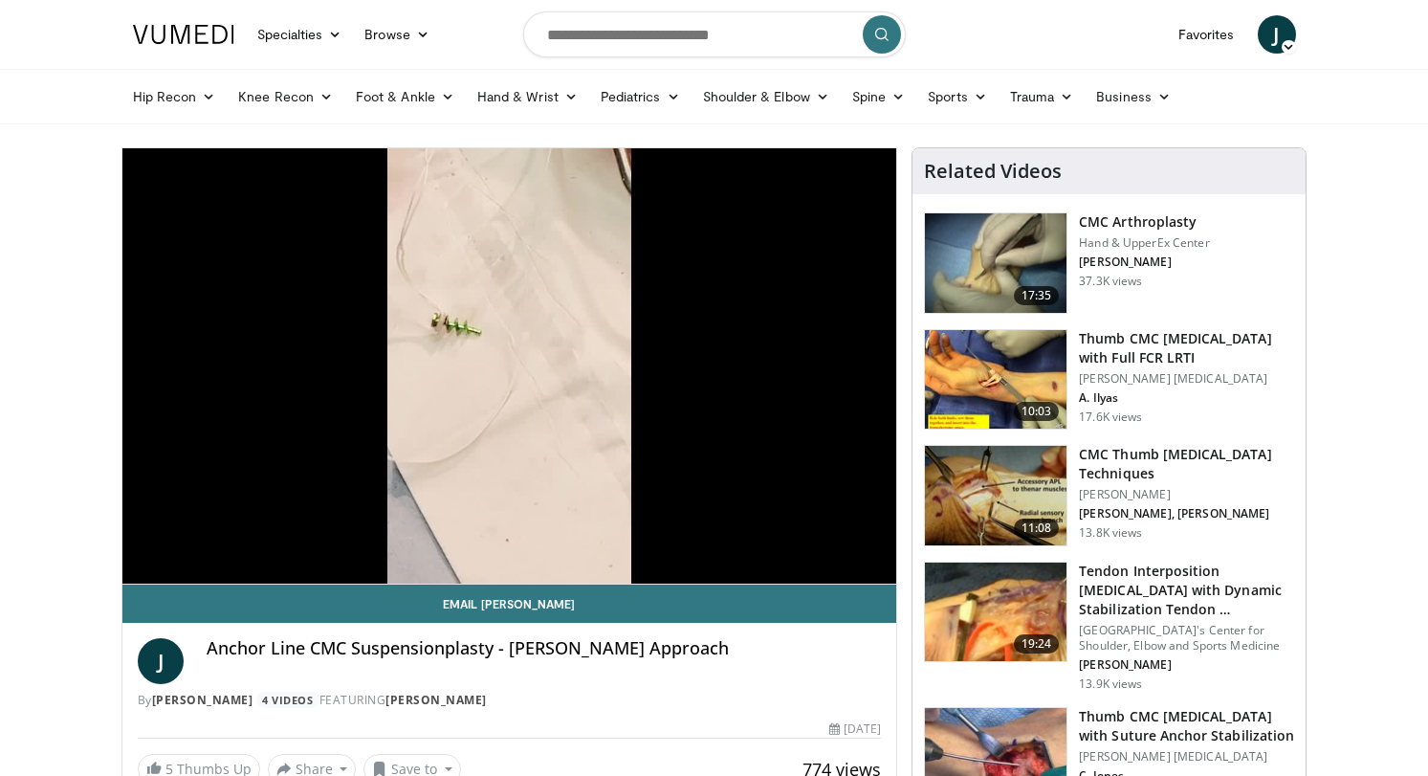
click at [140, 567] on video-js "**********" at bounding box center [509, 366] width 775 height 436
click at [140, 567] on div "10 seconds Tap to unmute" at bounding box center [509, 365] width 775 height 435
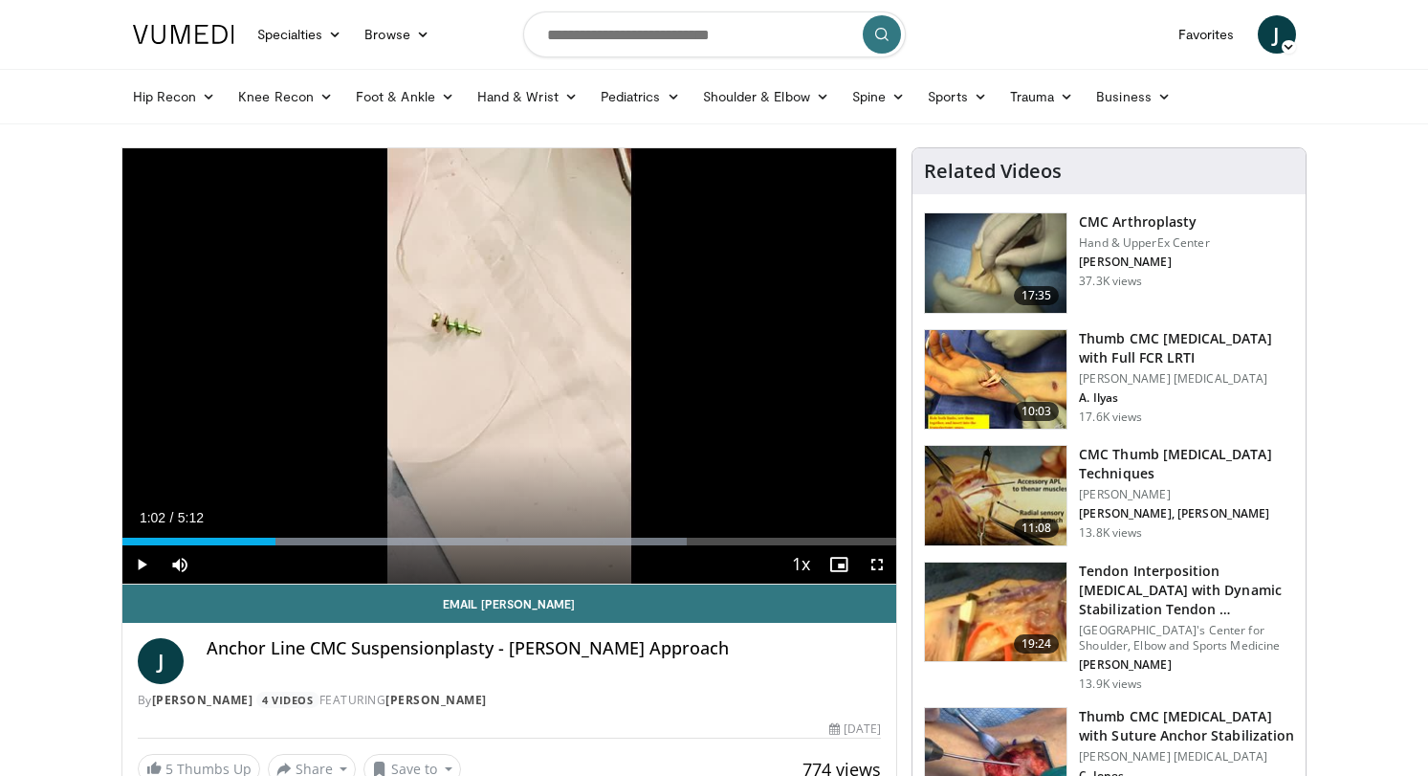
click at [140, 567] on span "Video Player" at bounding box center [141, 564] width 38 height 38
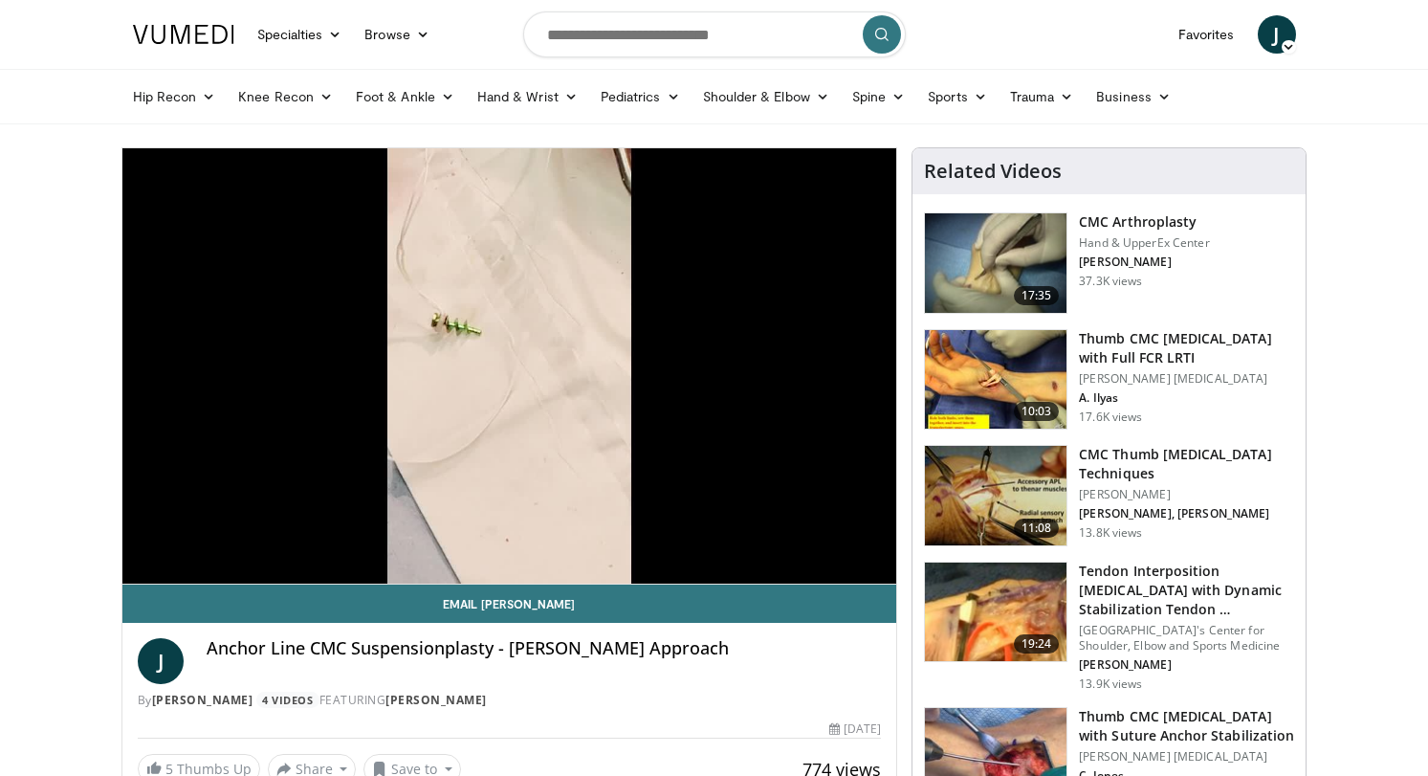
click at [140, 567] on div "10 seconds Tap to unmute" at bounding box center [509, 365] width 775 height 435
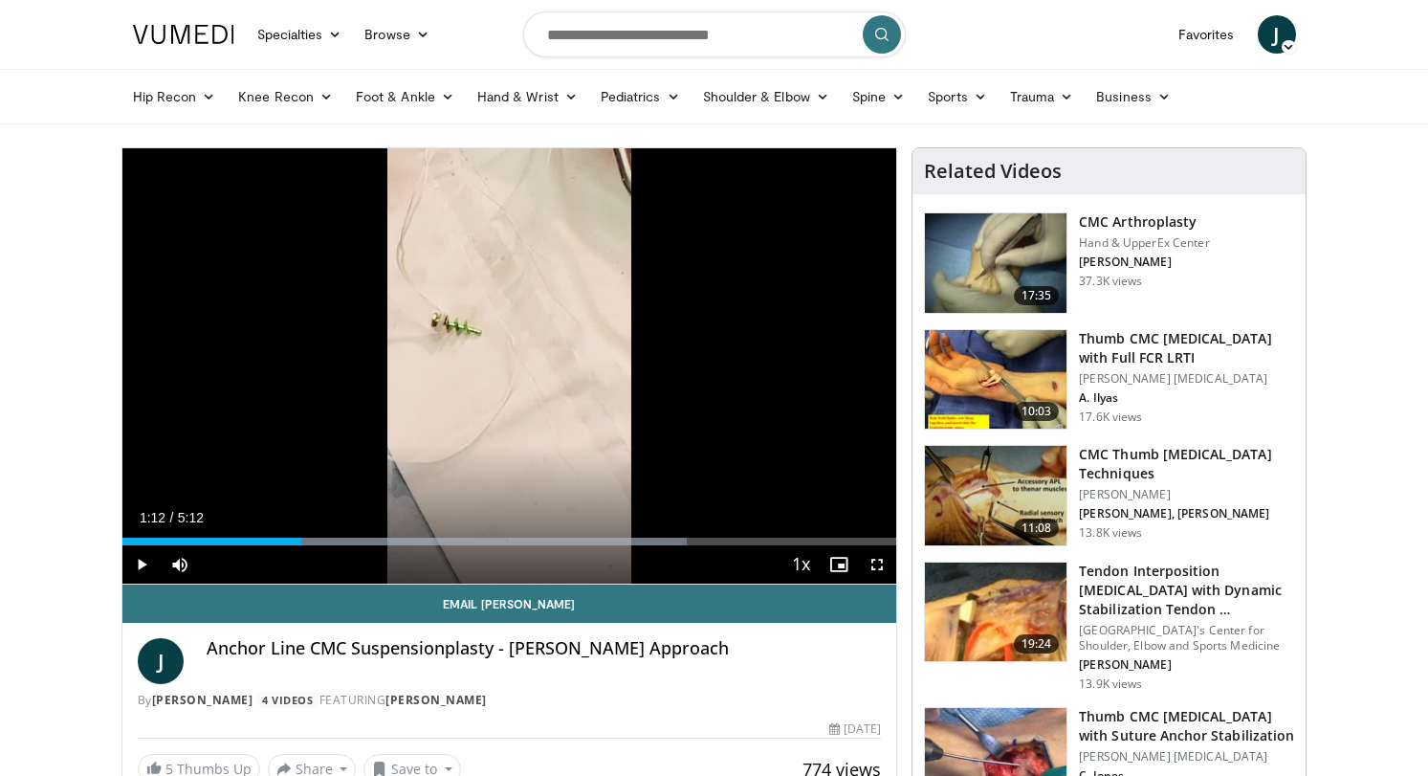
click at [140, 567] on span "Video Player" at bounding box center [141, 564] width 38 height 38
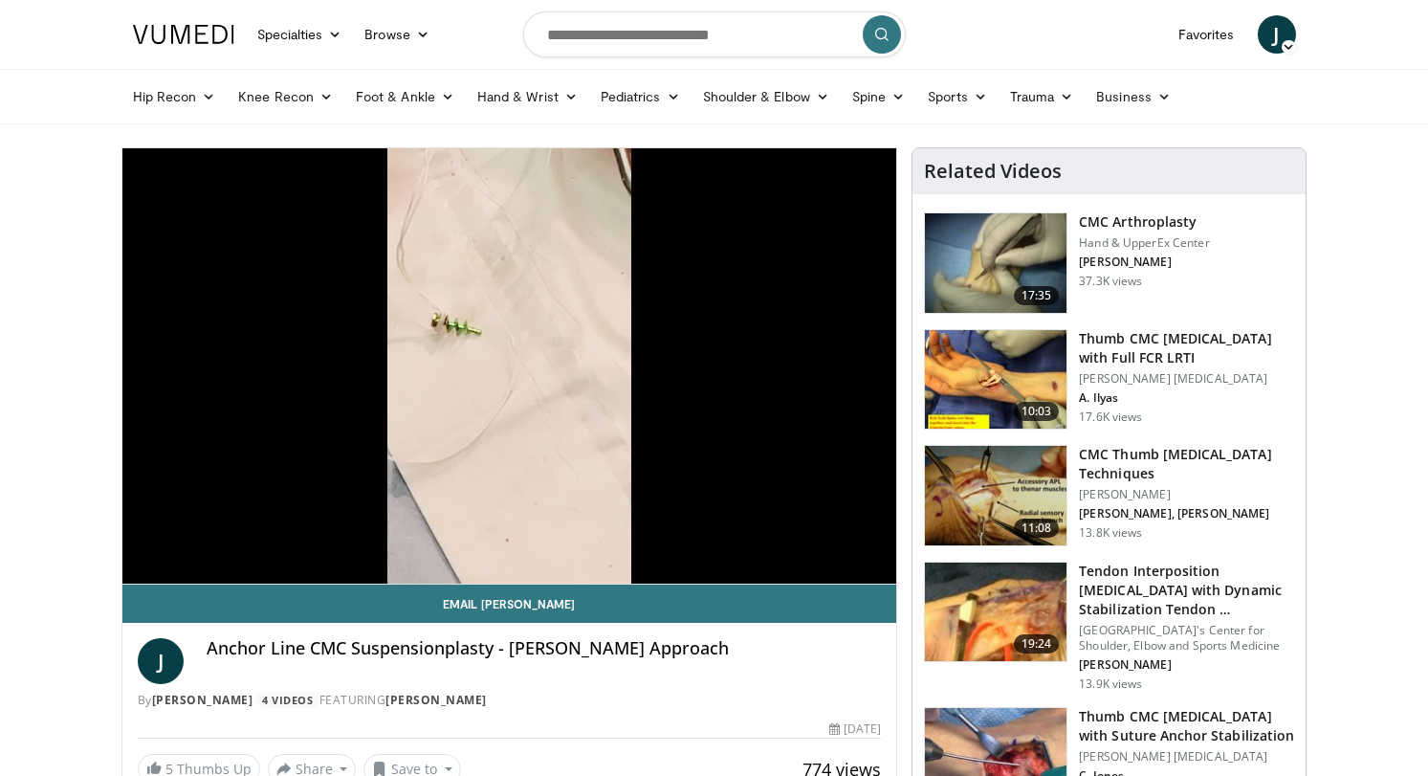
click at [140, 567] on div "10 seconds Tap to unmute" at bounding box center [509, 365] width 775 height 435
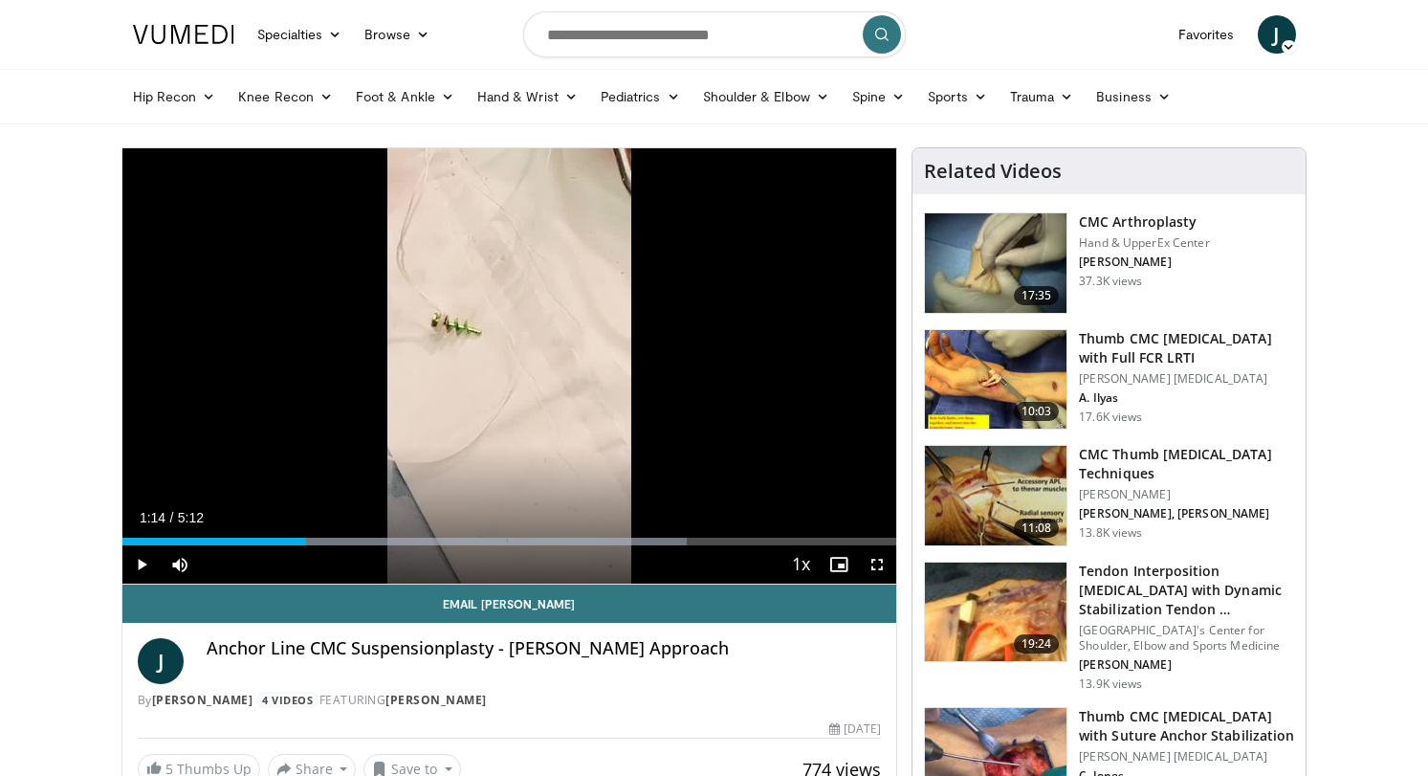
click at [131, 559] on span "Video Player" at bounding box center [141, 564] width 38 height 38
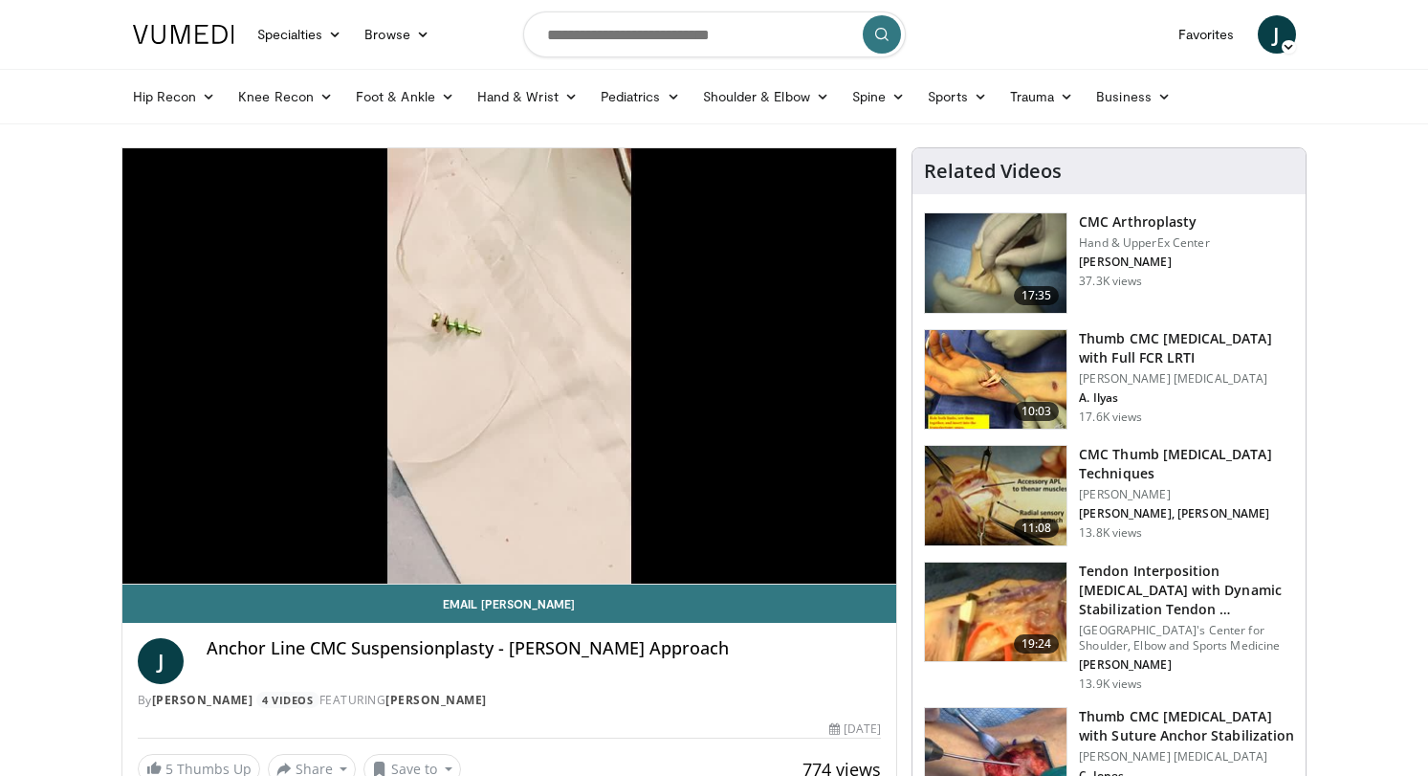
click at [129, 559] on video-js "**********" at bounding box center [509, 366] width 775 height 436
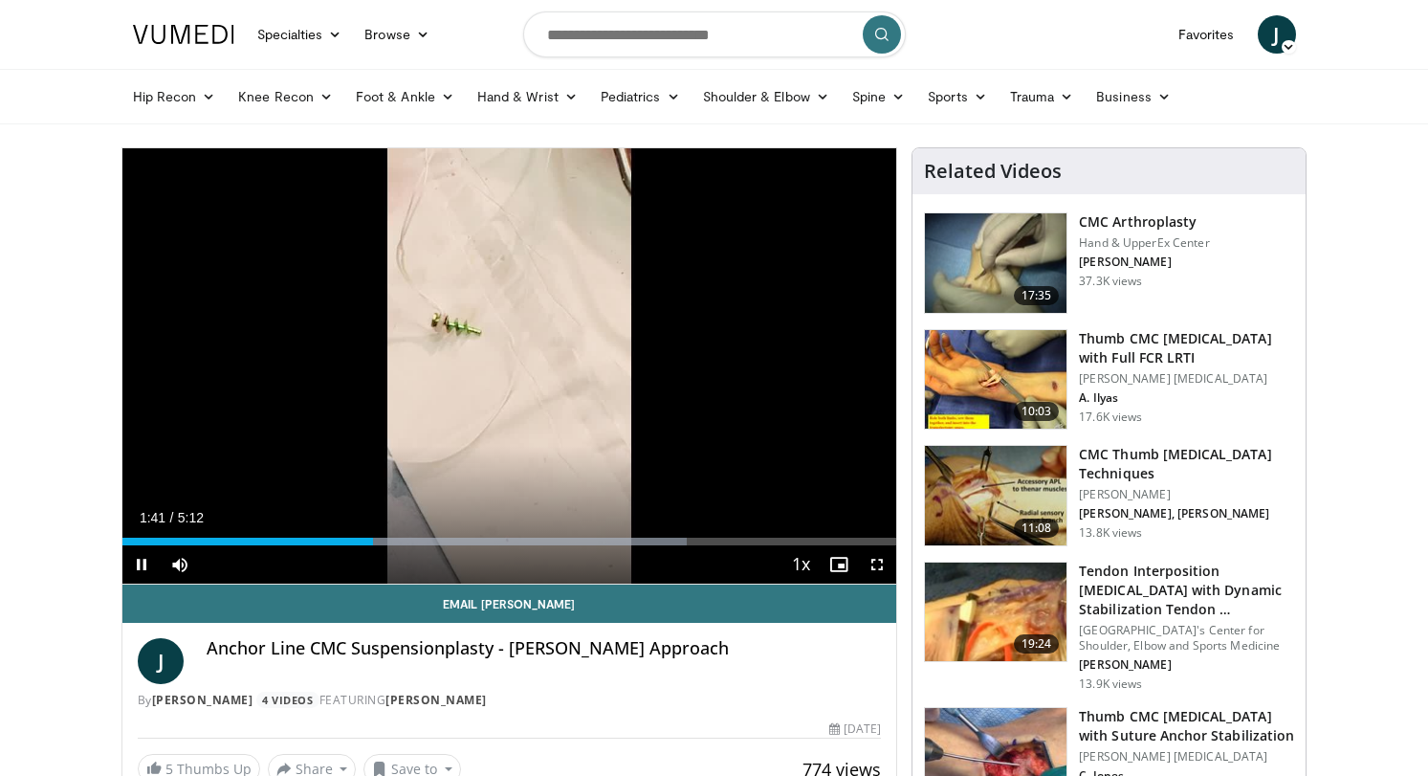
click at [142, 559] on span "Video Player" at bounding box center [141, 564] width 38 height 38
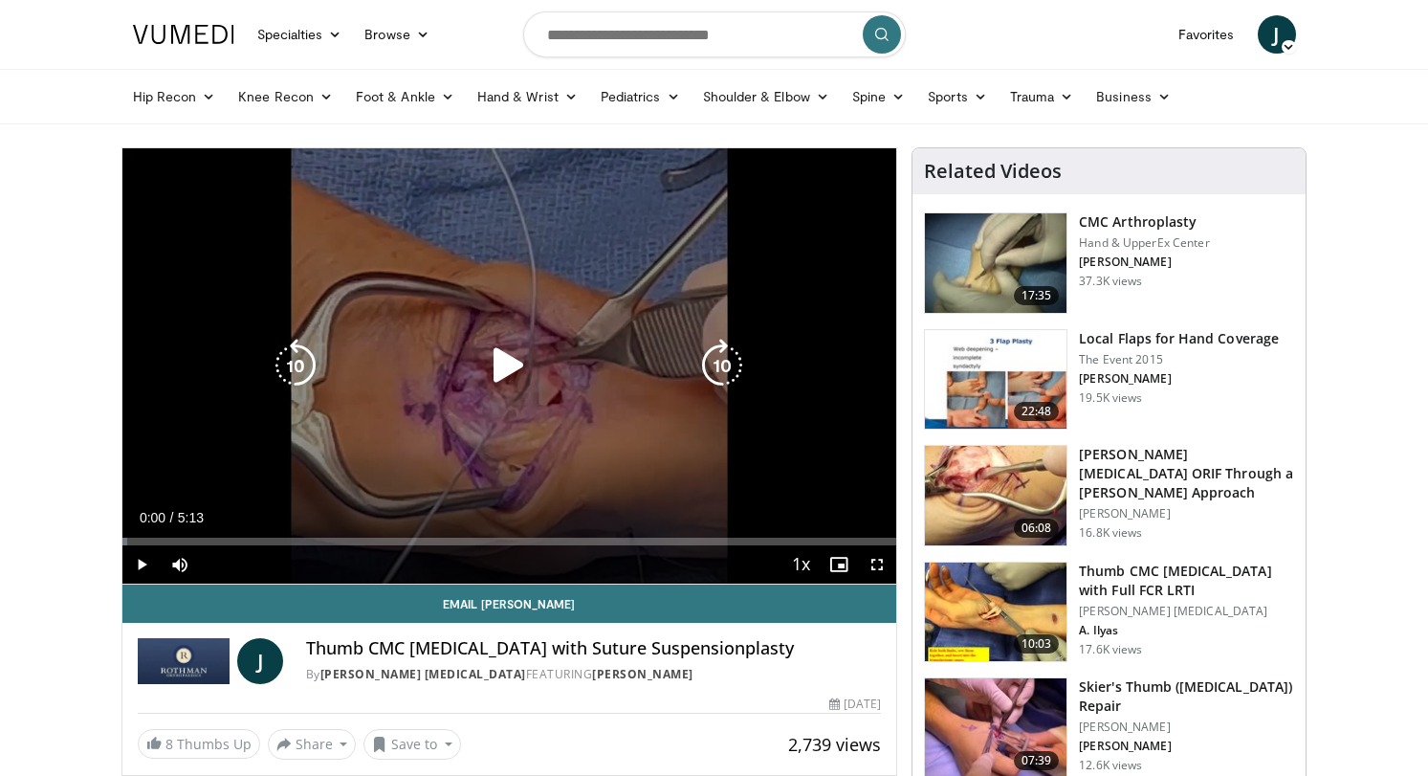
click at [492, 365] on icon "Video Player" at bounding box center [509, 366] width 54 height 54
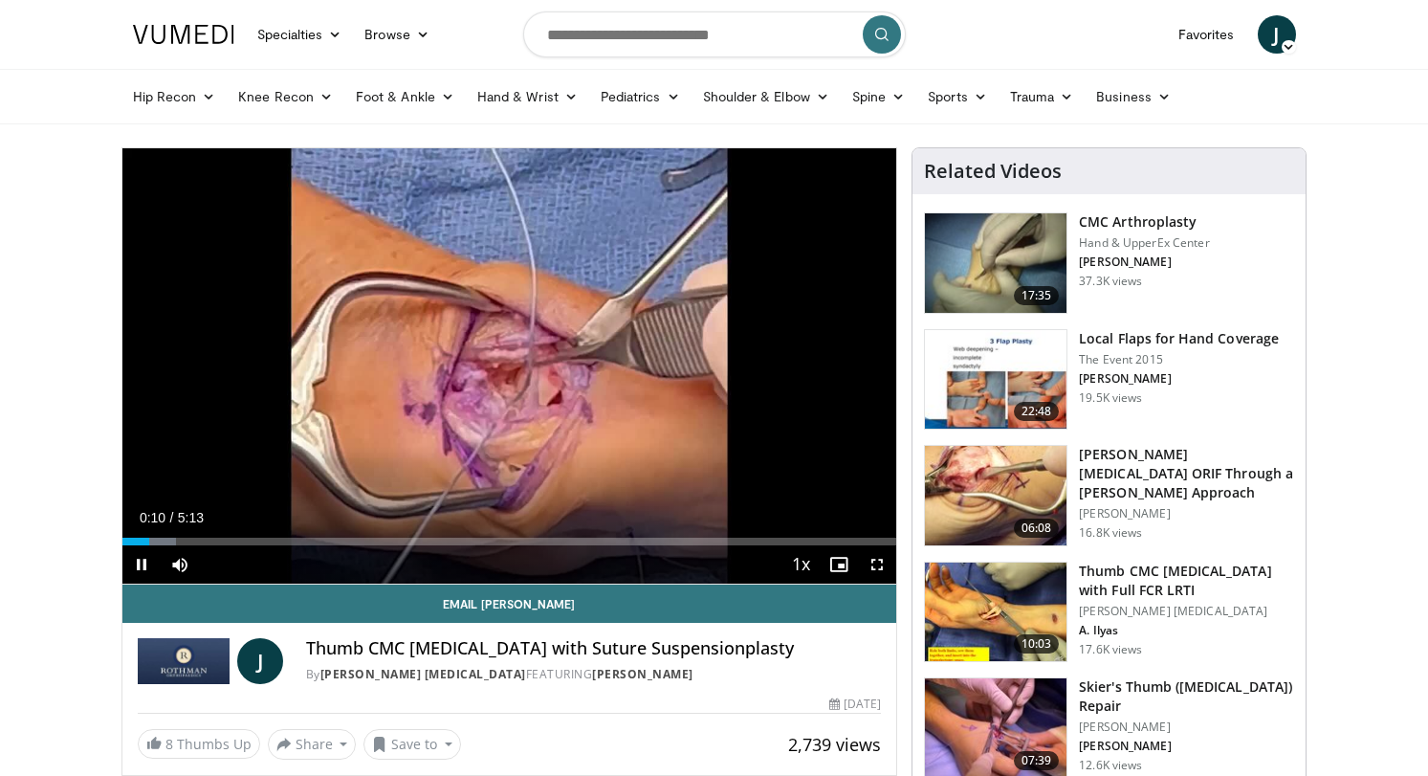
click at [139, 564] on span "Video Player" at bounding box center [141, 564] width 38 height 38
click at [1020, 253] on img at bounding box center [996, 262] width 142 height 99
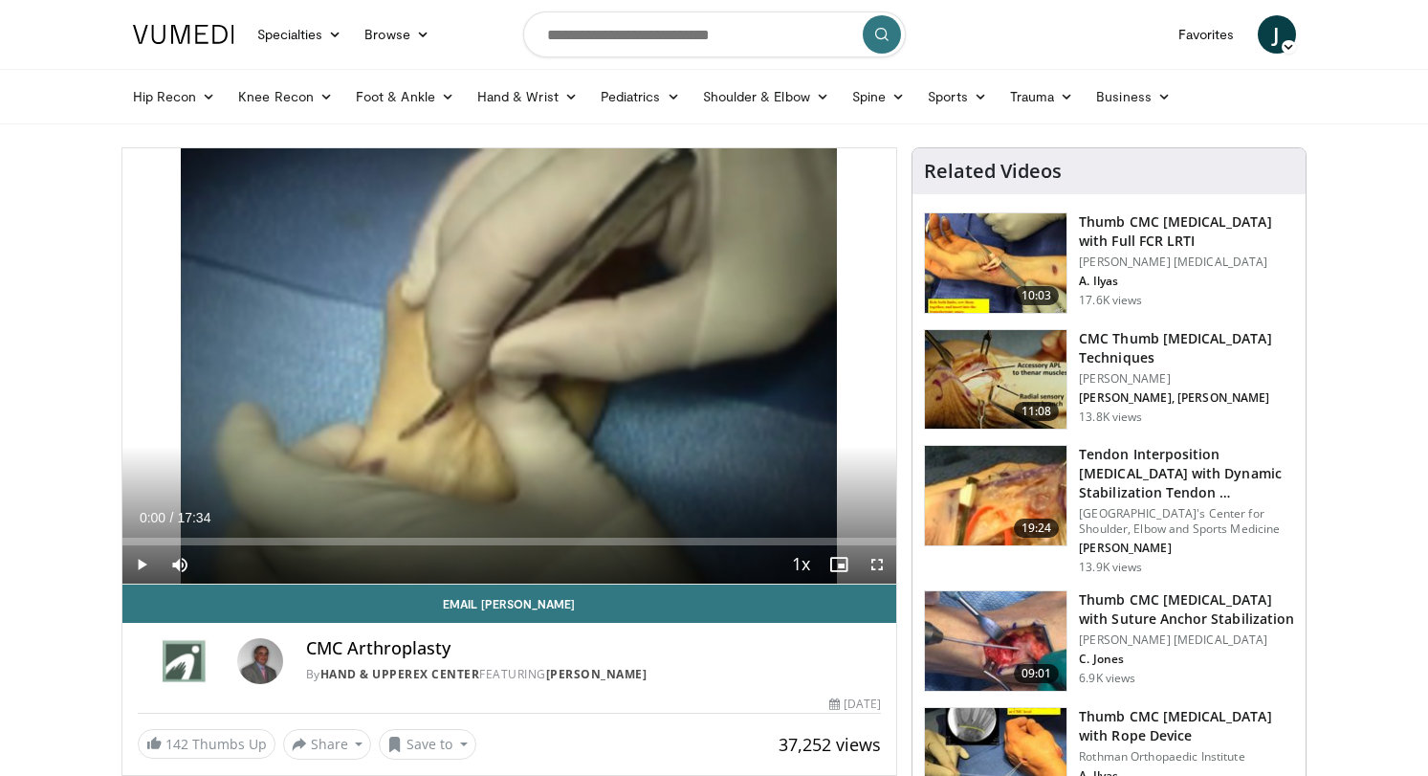
click at [145, 559] on span "Video Player" at bounding box center [141, 564] width 38 height 38
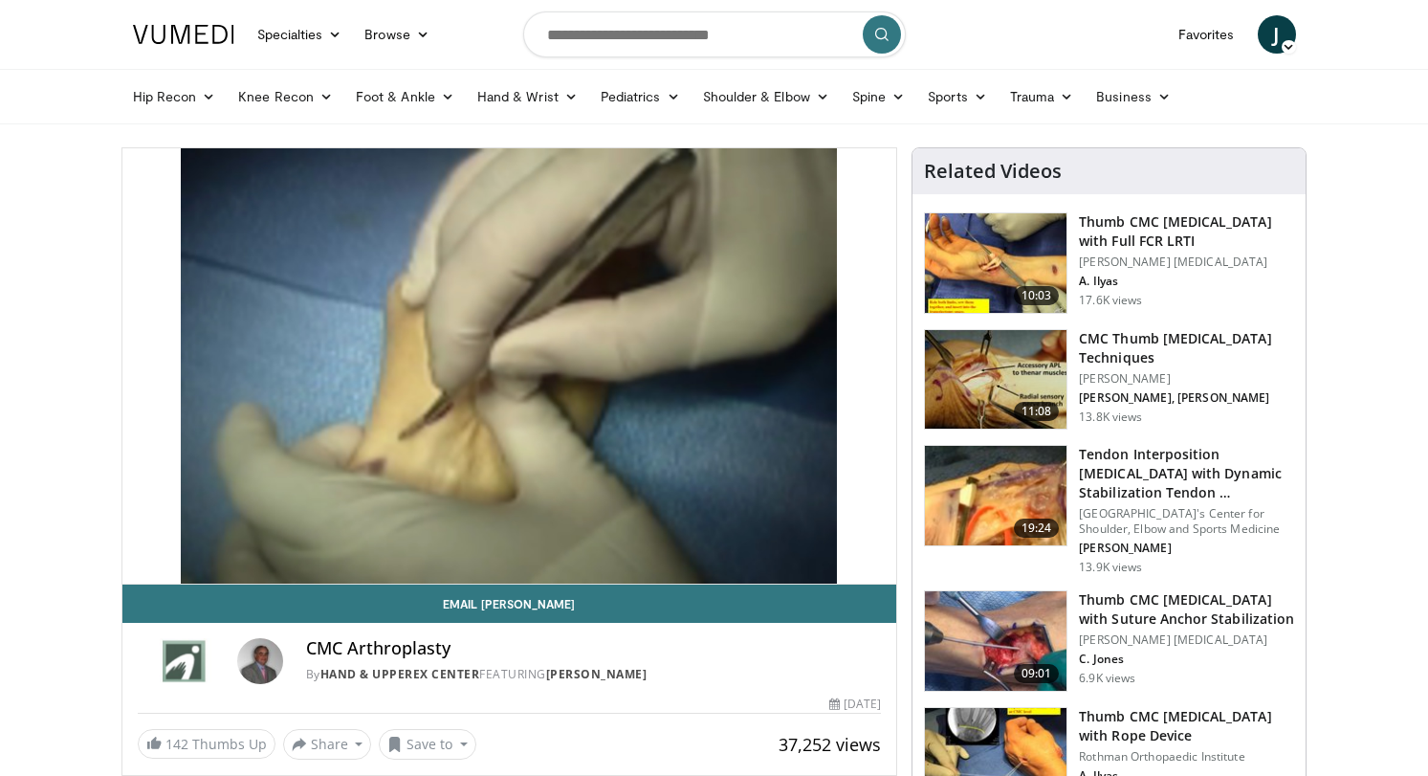
click at [159, 540] on video-js "**********" at bounding box center [509, 366] width 775 height 436
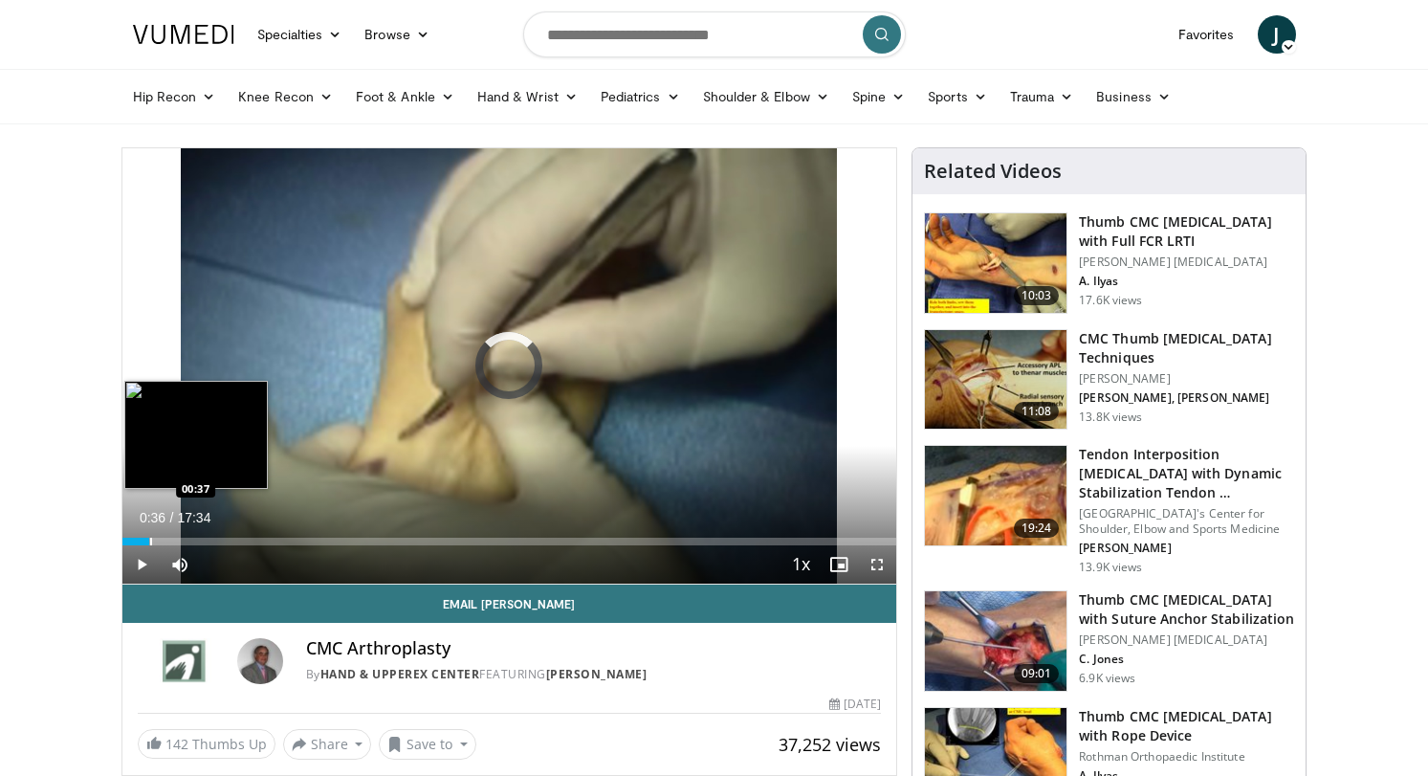
drag, startPoint x: 125, startPoint y: 538, endPoint x: 149, endPoint y: 537, distance: 23.9
click at [150, 537] on div "Progress Bar" at bounding box center [151, 541] width 2 height 8
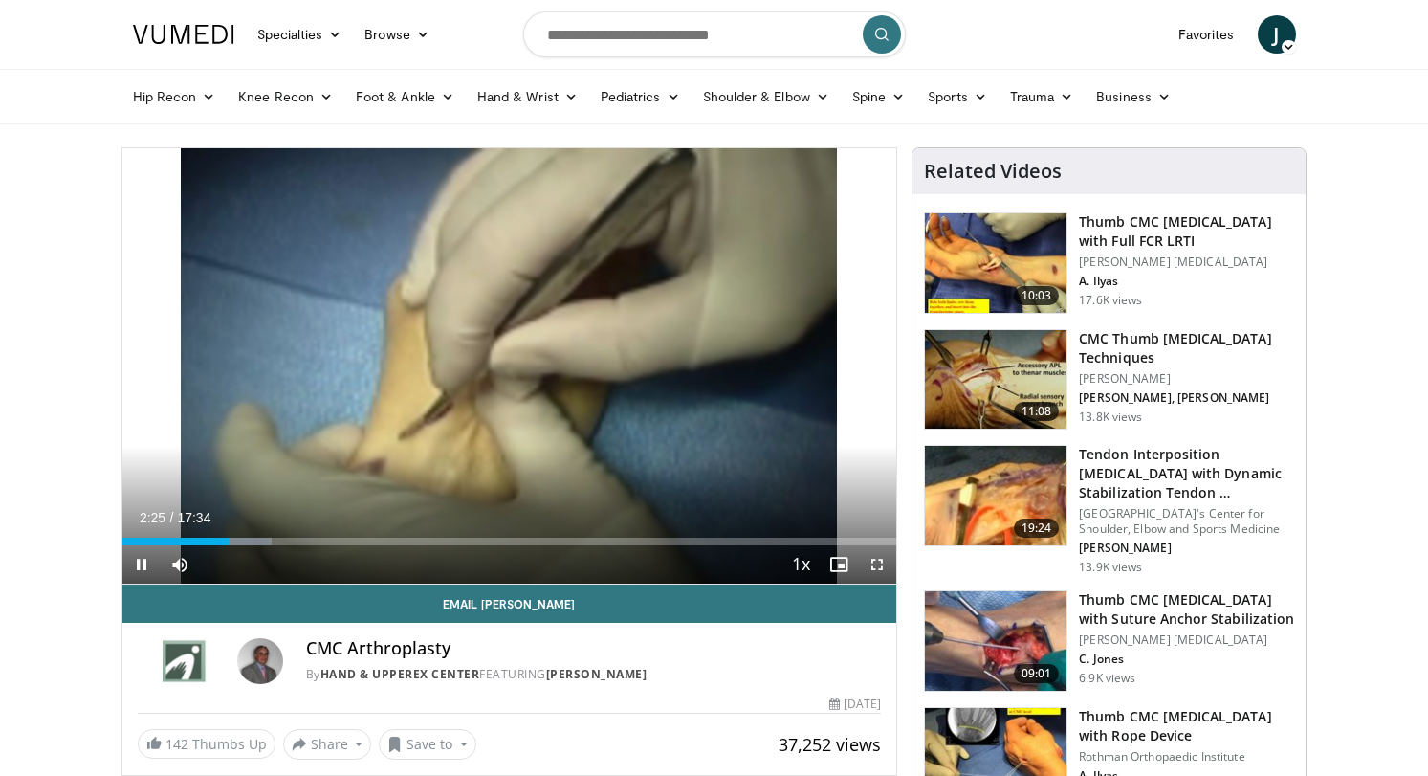
click at [147, 568] on span "Video Player" at bounding box center [141, 564] width 38 height 38
click at [148, 557] on span "Video Player" at bounding box center [141, 564] width 38 height 38
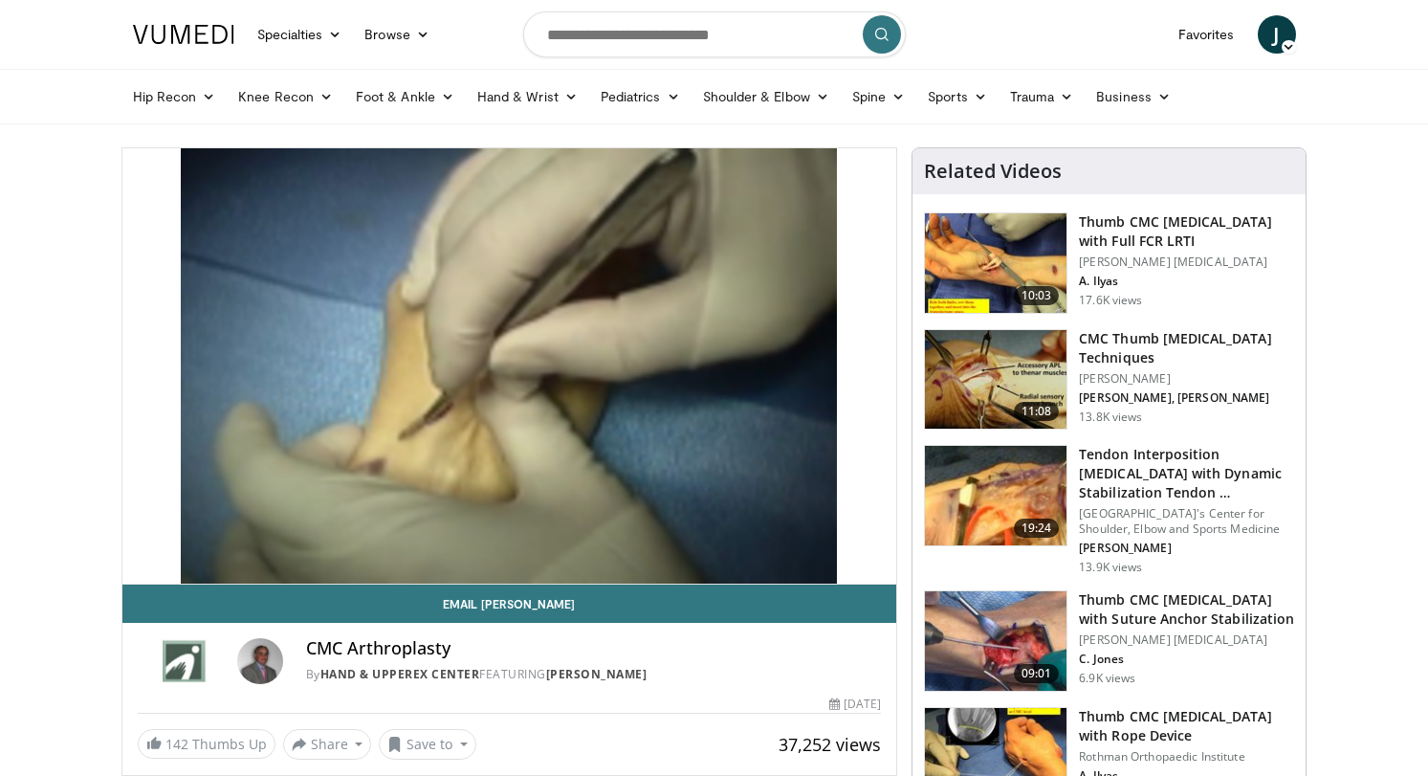
click at [147, 558] on div "10 seconds Tap to unmute" at bounding box center [509, 365] width 775 height 435
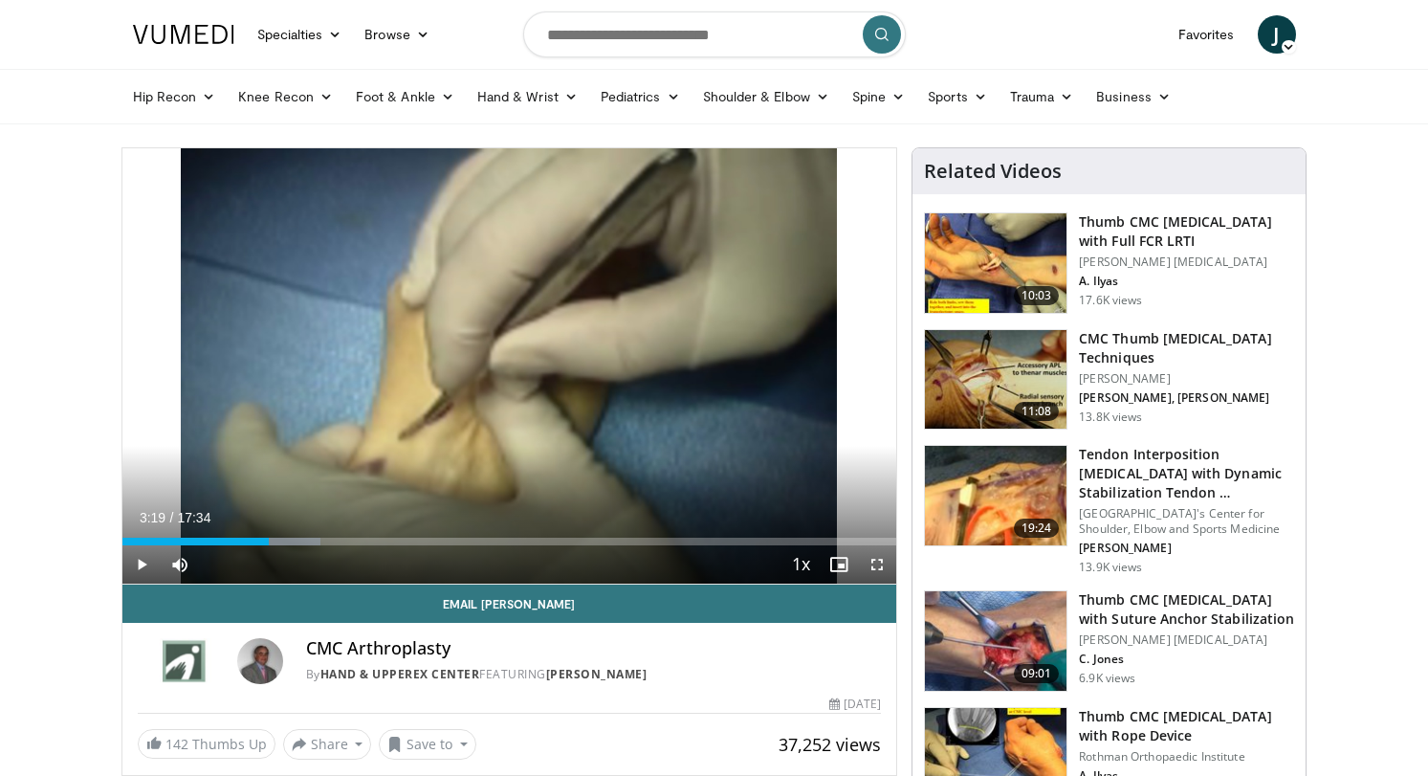
click at [147, 558] on span "Video Player" at bounding box center [141, 564] width 38 height 38
click at [143, 560] on span "Video Player" at bounding box center [141, 564] width 38 height 38
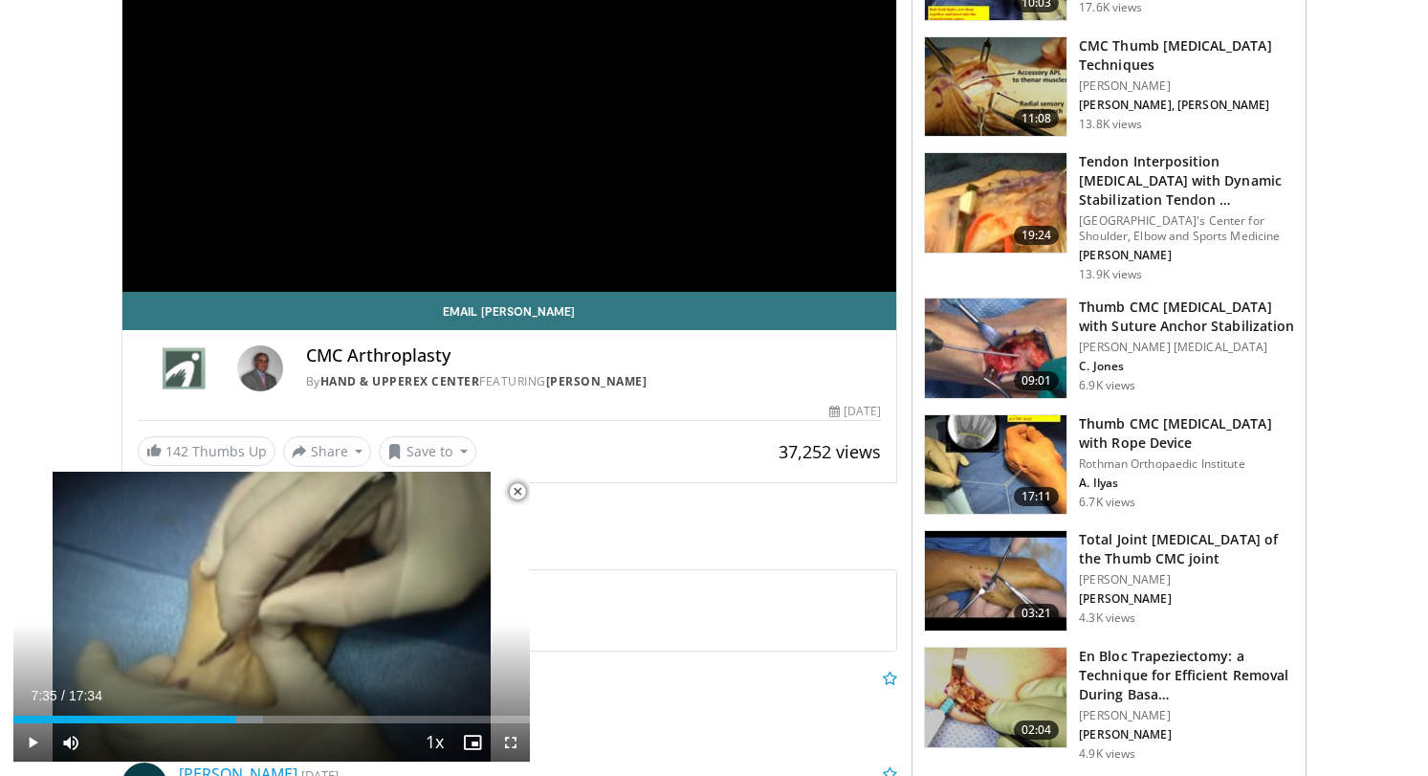
scroll to position [295, 0]
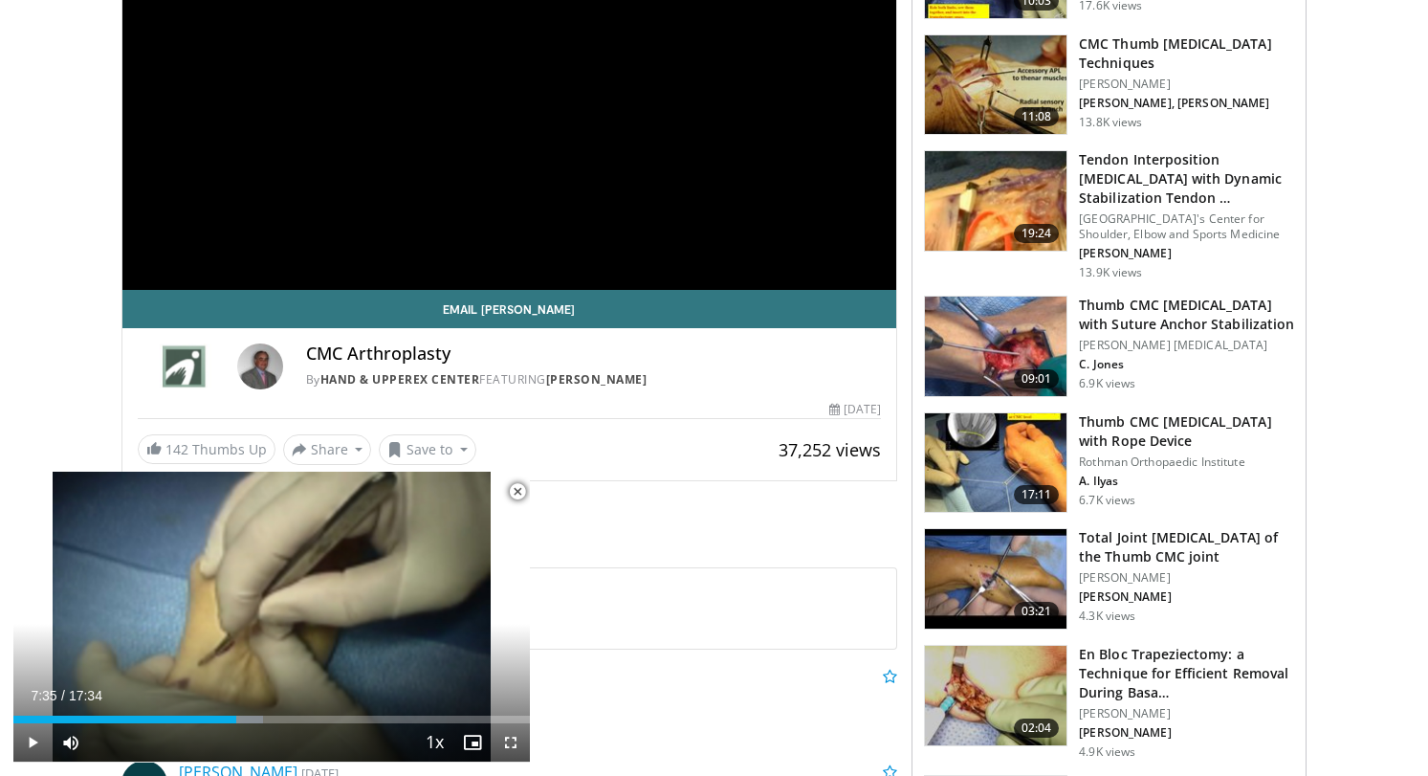
click at [1009, 351] on img at bounding box center [996, 345] width 142 height 99
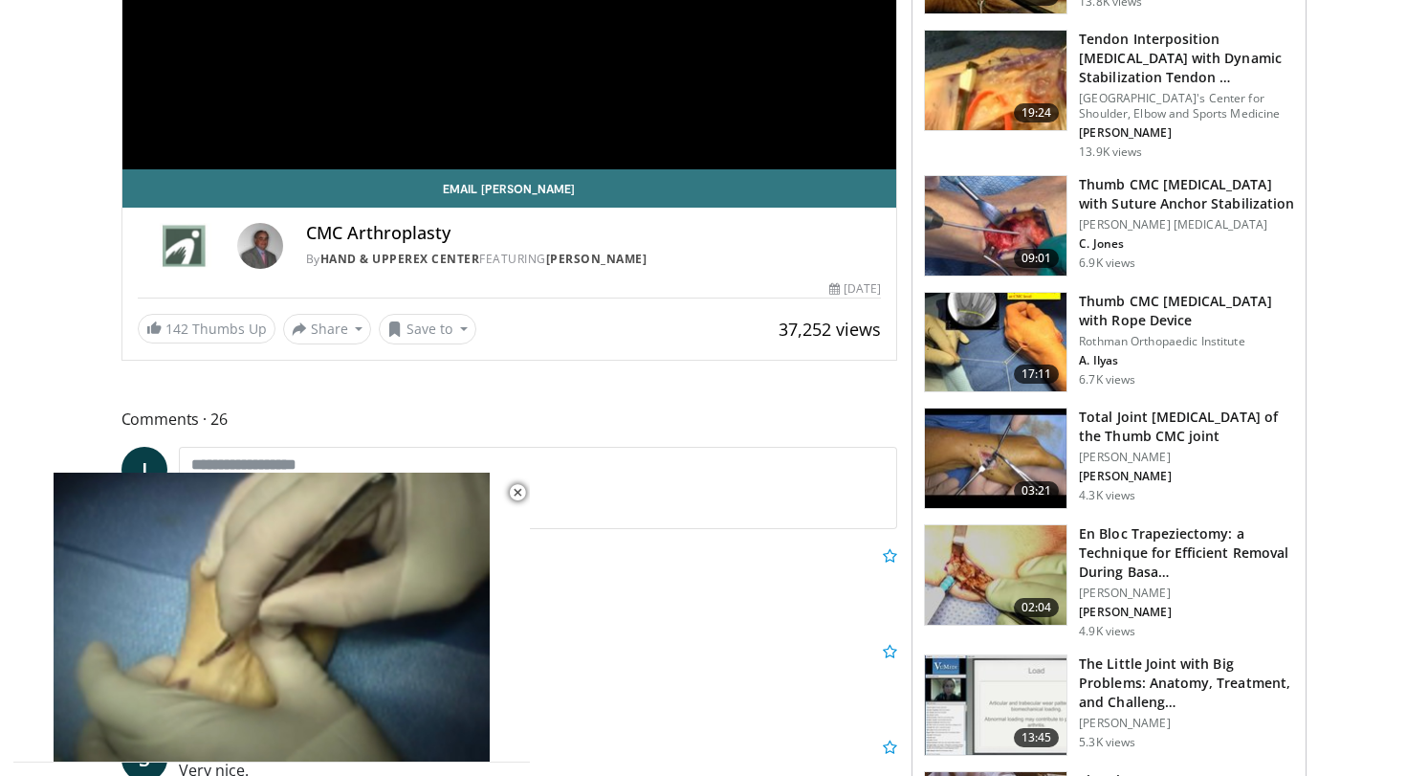
scroll to position [405, 0]
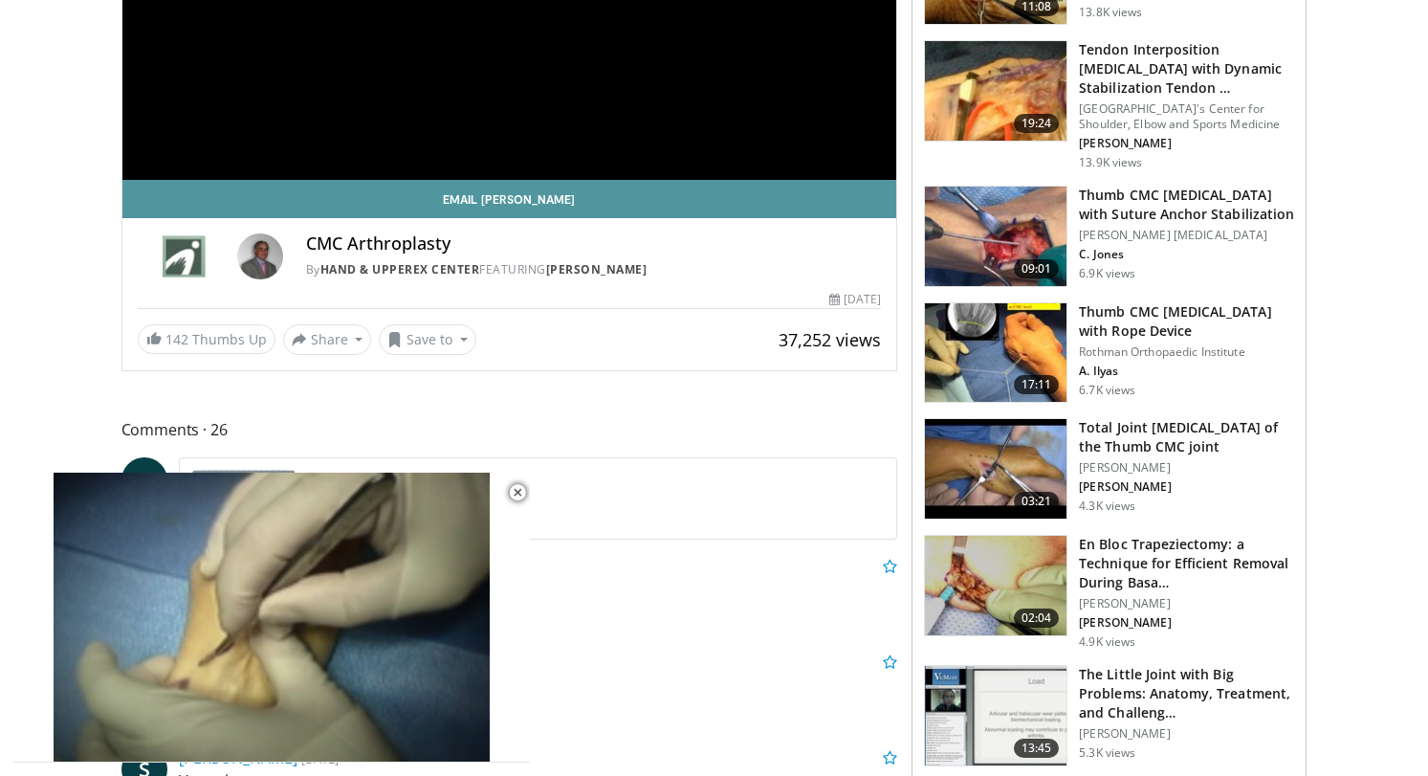
click at [412, 209] on link "Email Joe" at bounding box center [509, 199] width 775 height 38
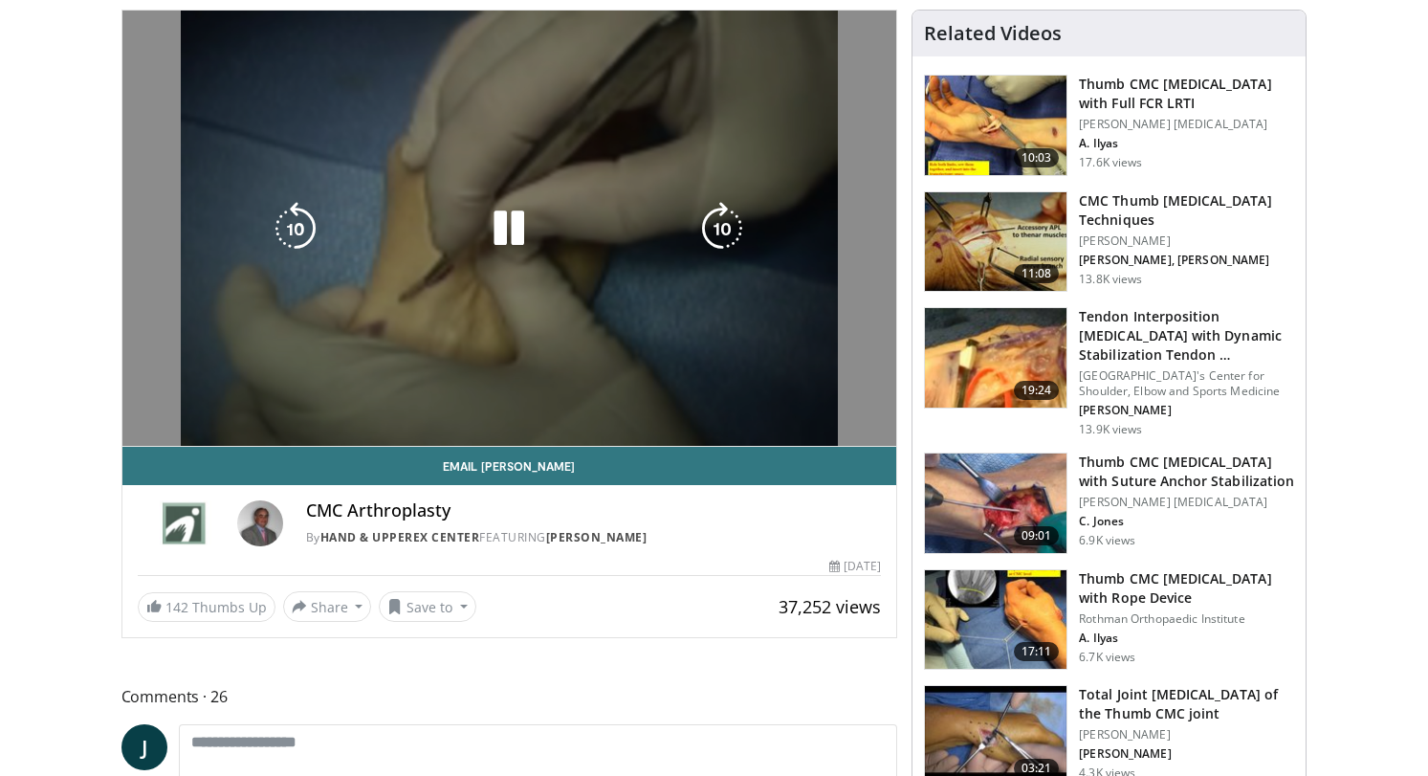
scroll to position [148, 0]
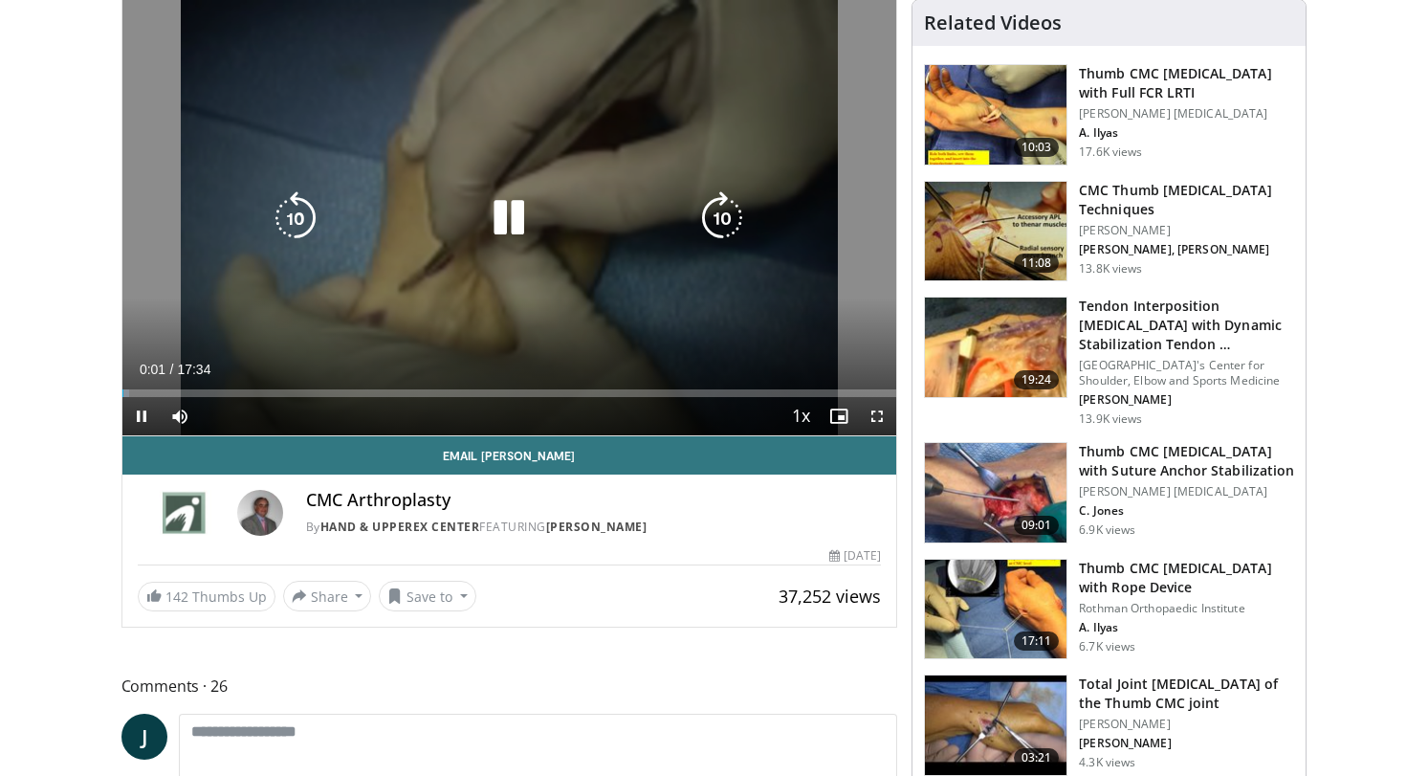
click at [515, 227] on icon "Video Player" at bounding box center [509, 218] width 54 height 54
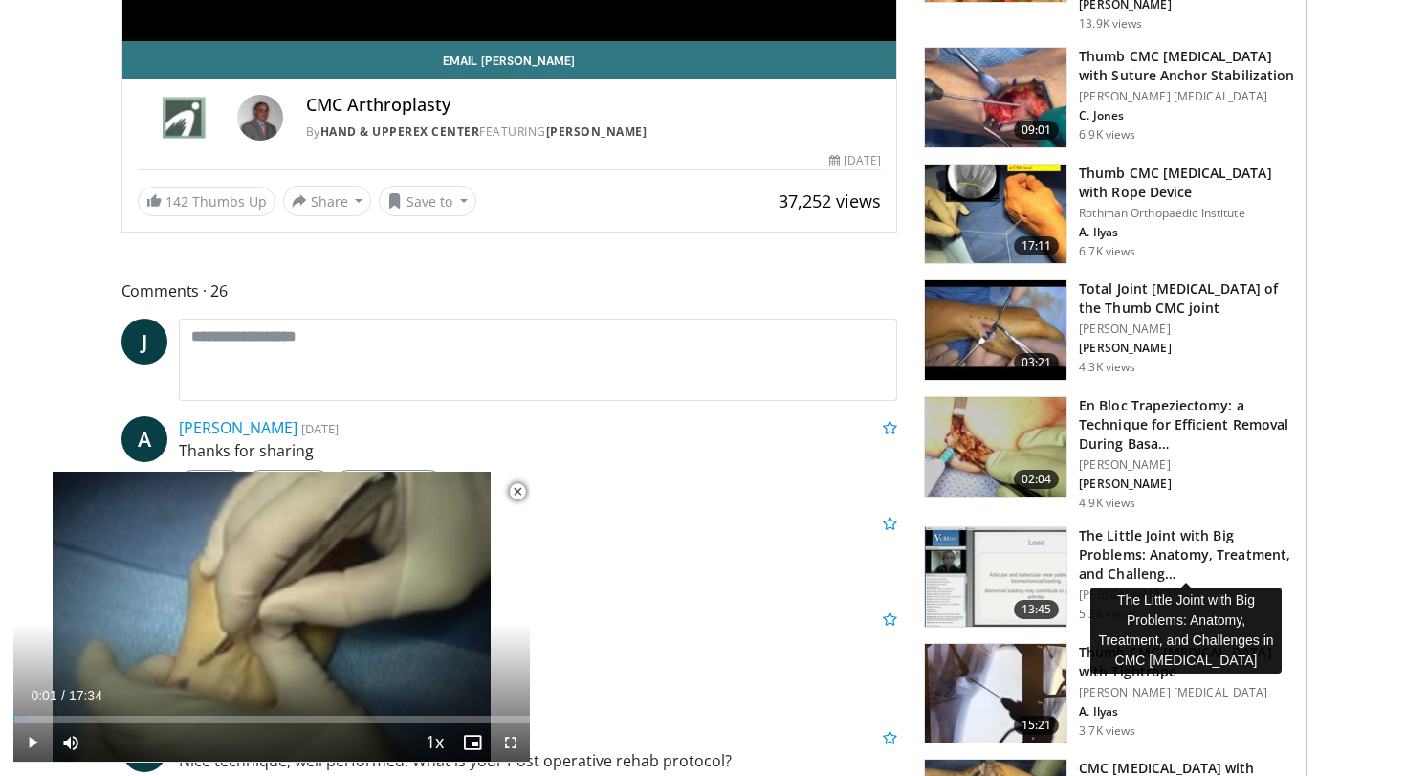
scroll to position [549, 0]
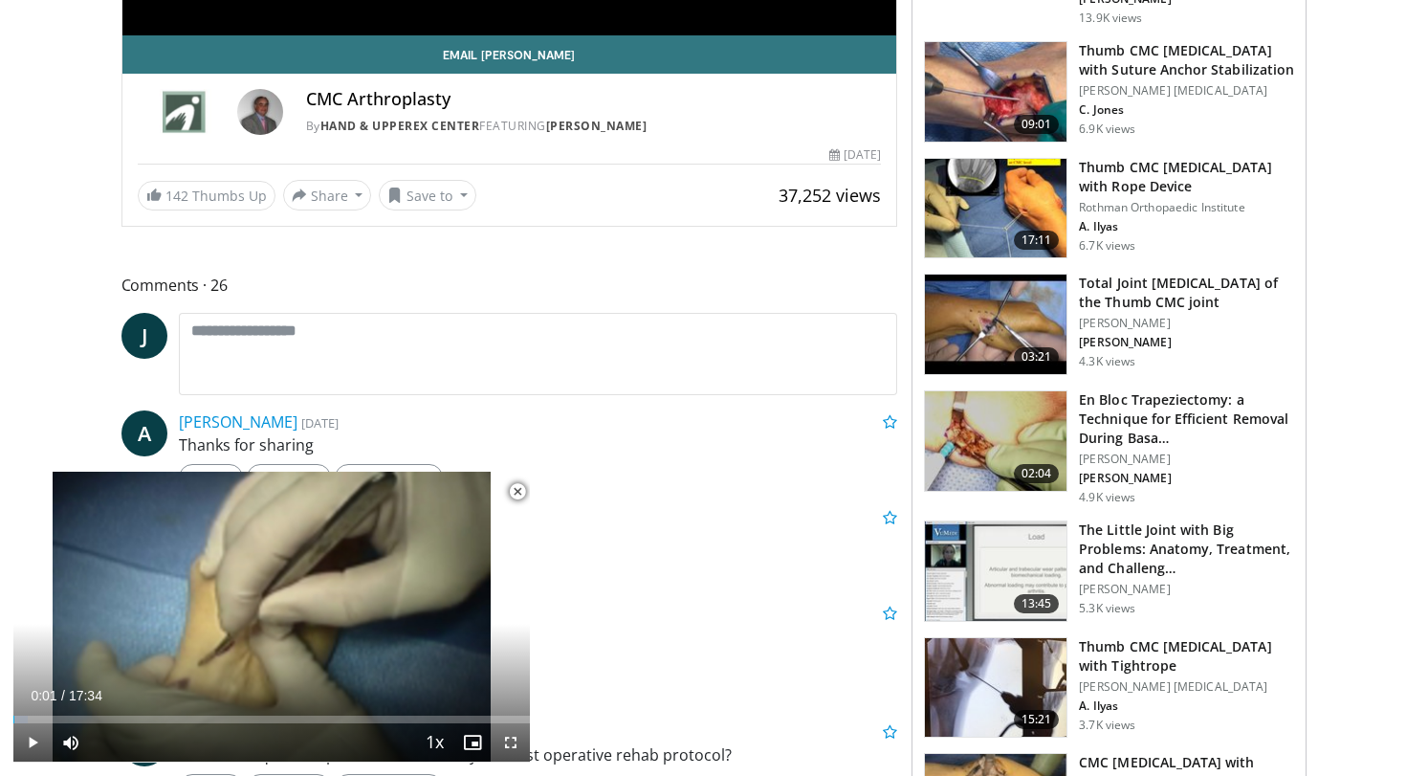
click at [994, 441] on img at bounding box center [996, 440] width 142 height 99
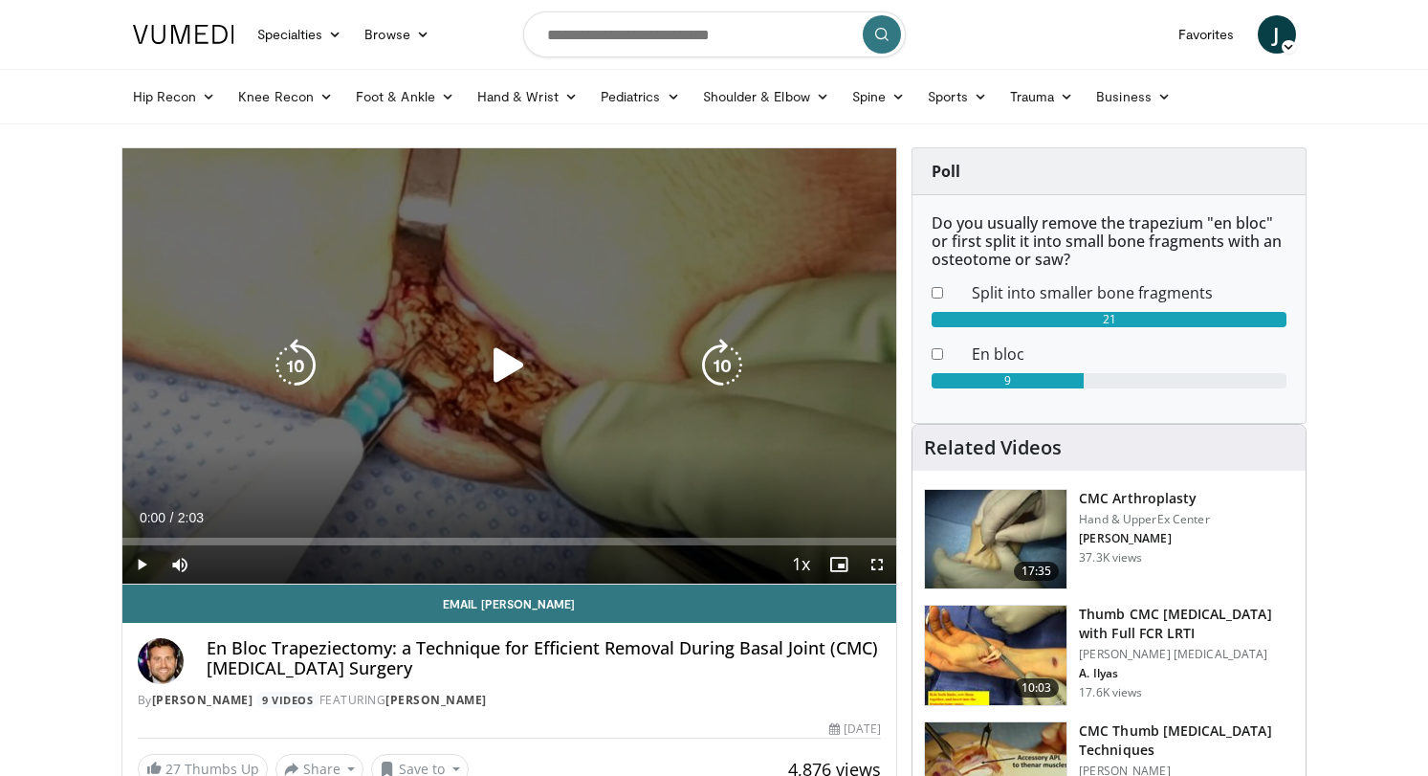
click at [504, 378] on icon "Video Player" at bounding box center [509, 366] width 54 height 54
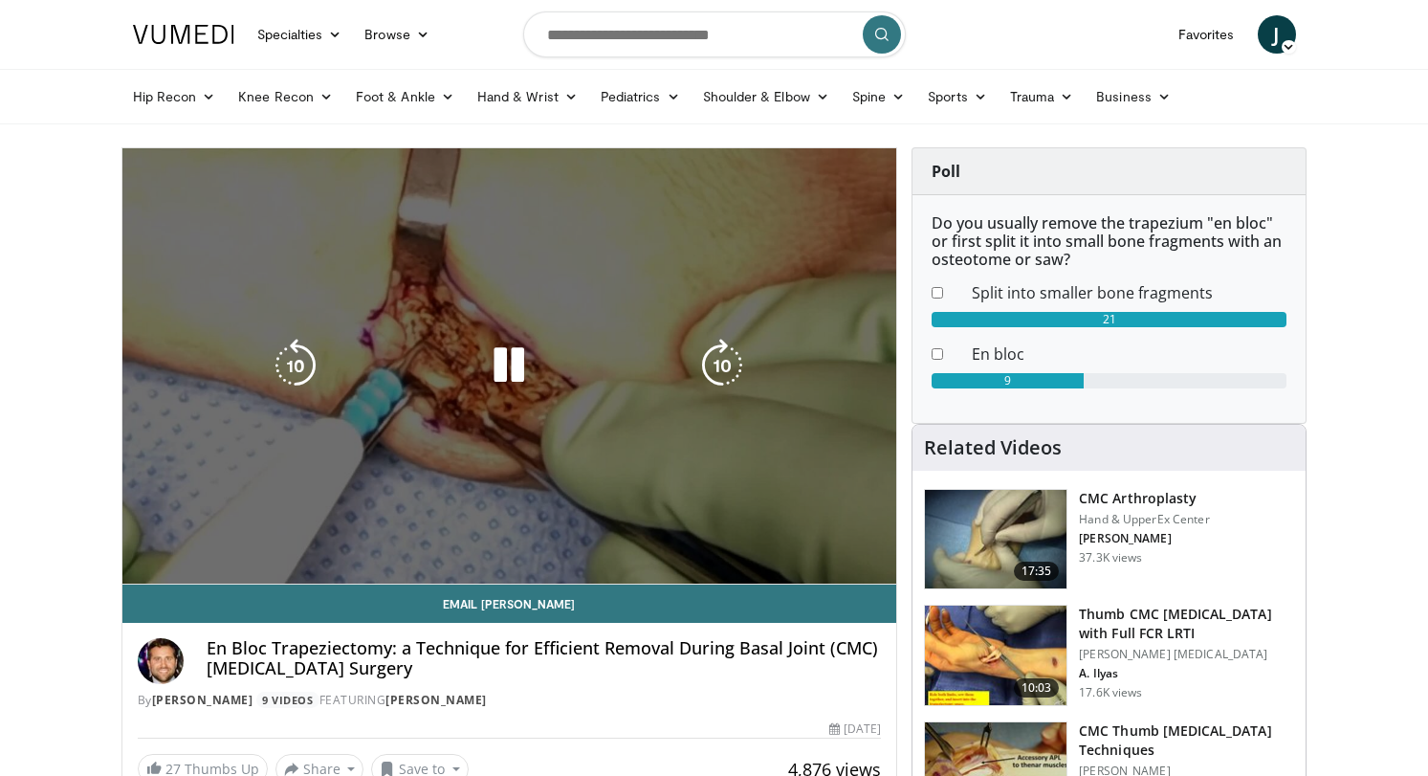
click at [138, 565] on video-js "**********" at bounding box center [509, 366] width 775 height 436
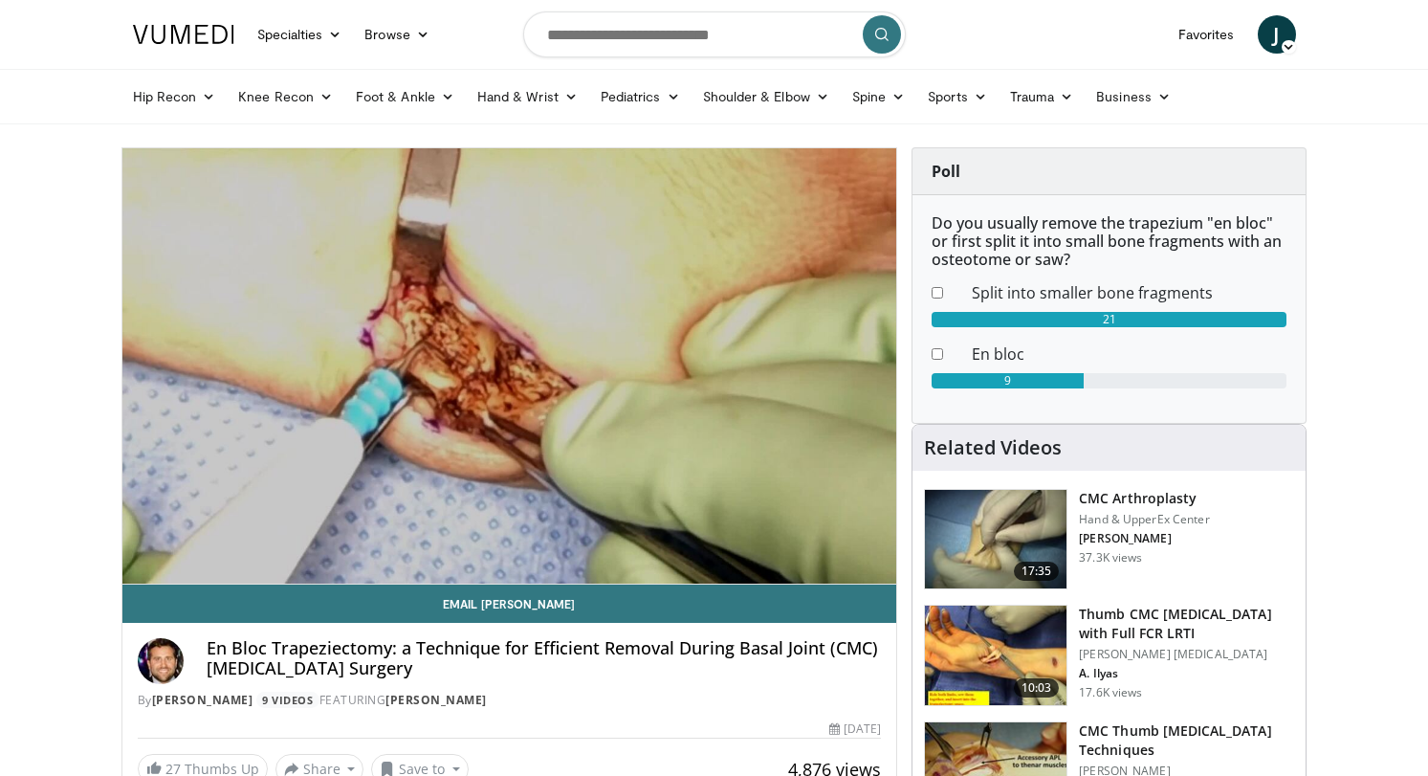
click at [137, 563] on div "10 seconds Tap to unmute" at bounding box center [509, 365] width 775 height 435
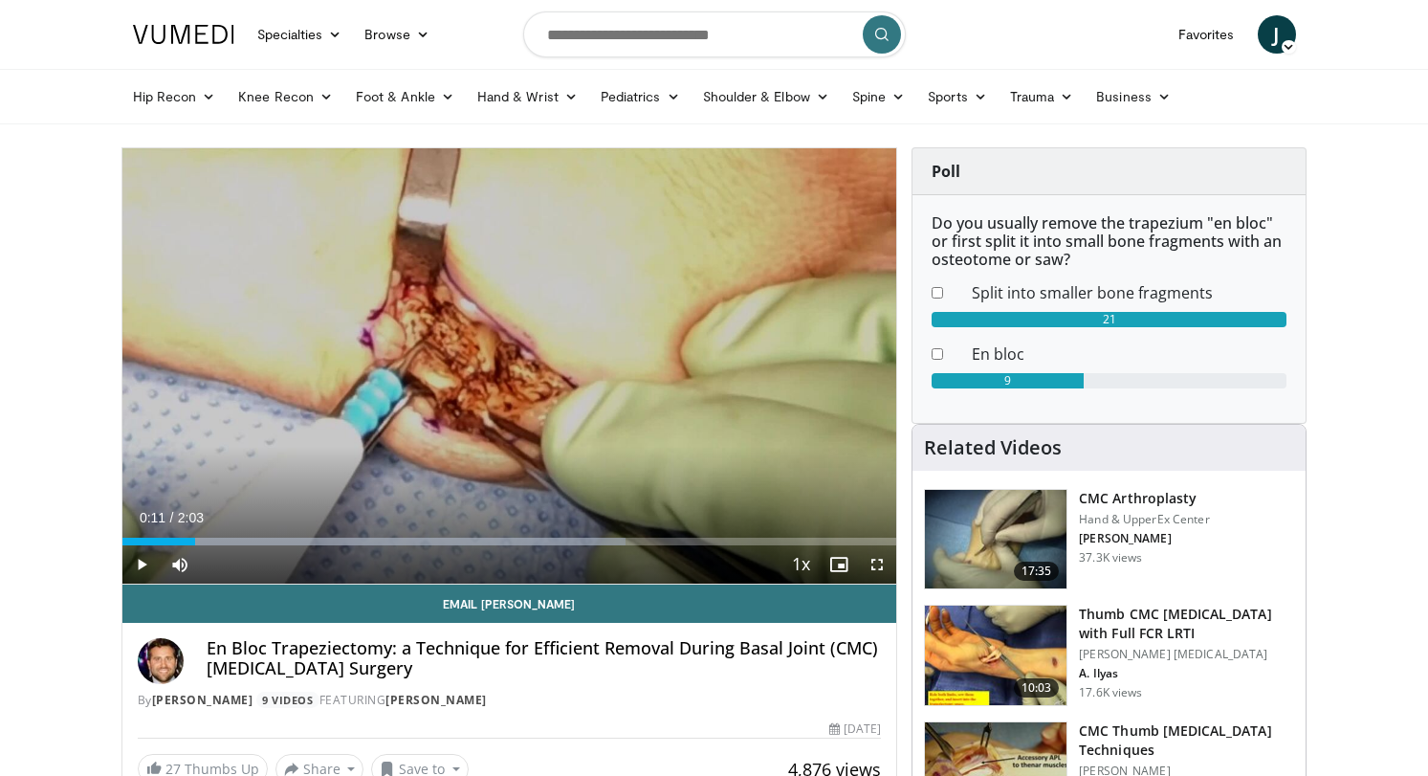
click at [137, 563] on span "Video Player" at bounding box center [141, 564] width 38 height 38
click at [137, 562] on span "Video Player" at bounding box center [141, 564] width 38 height 38
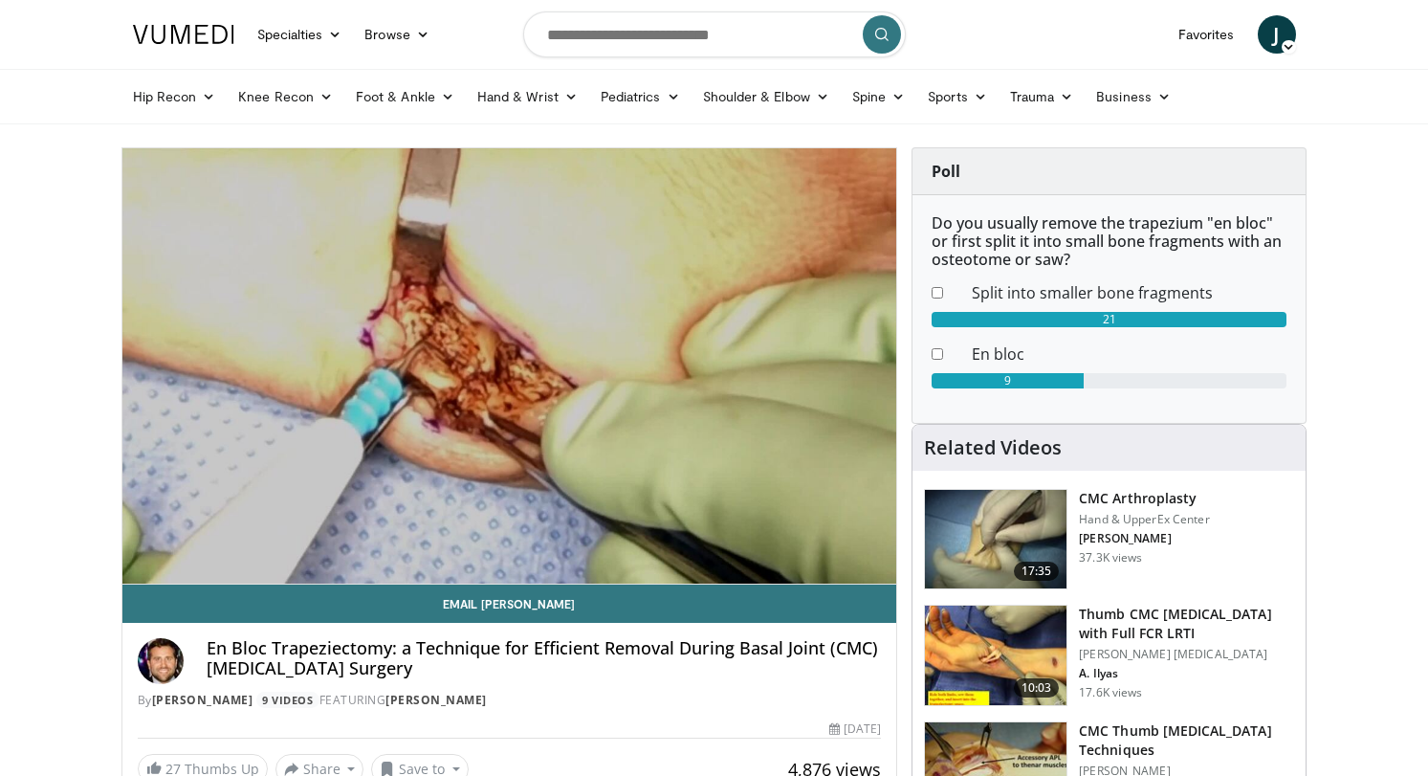
click at [136, 562] on video-js "**********" at bounding box center [509, 366] width 775 height 436
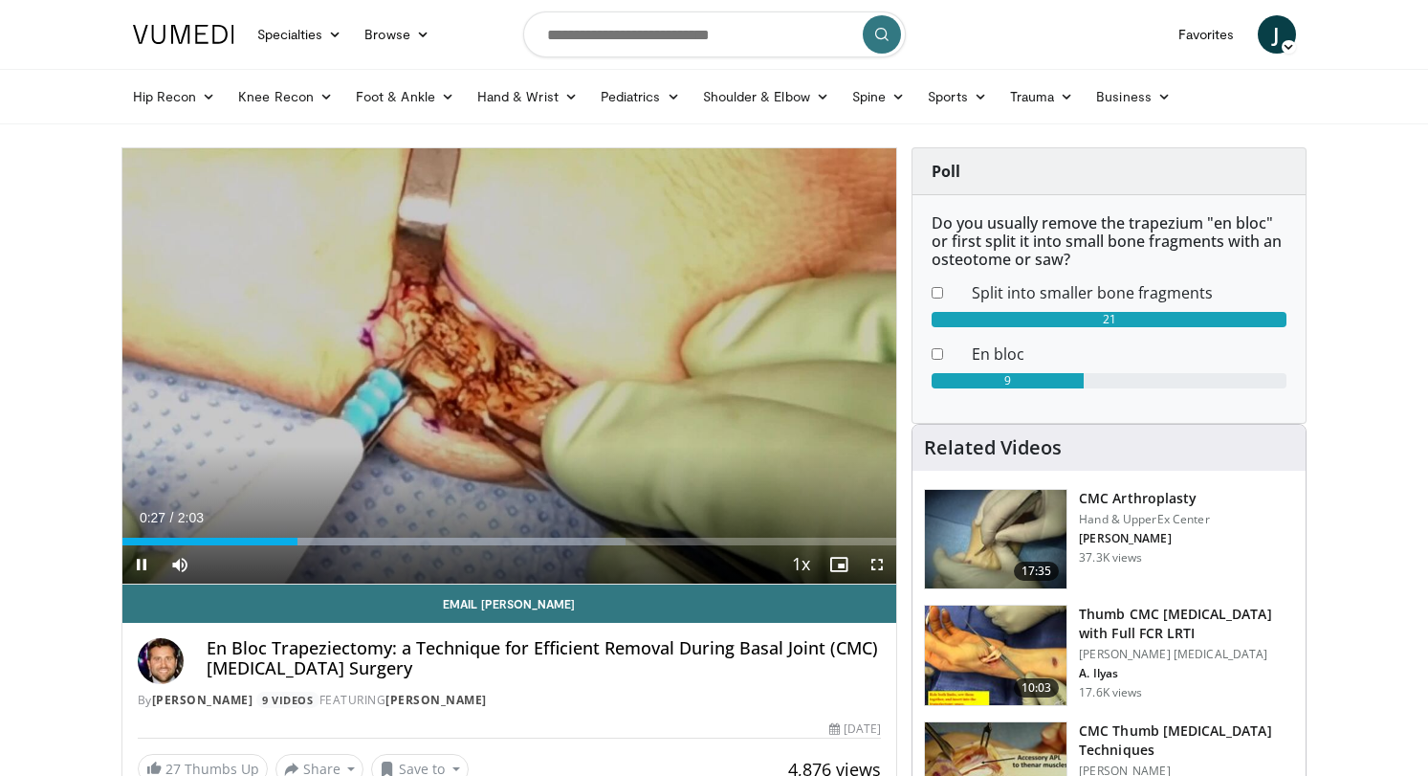
click at [143, 559] on span "Video Player" at bounding box center [141, 564] width 38 height 38
click at [142, 559] on span "Video Player" at bounding box center [141, 564] width 38 height 38
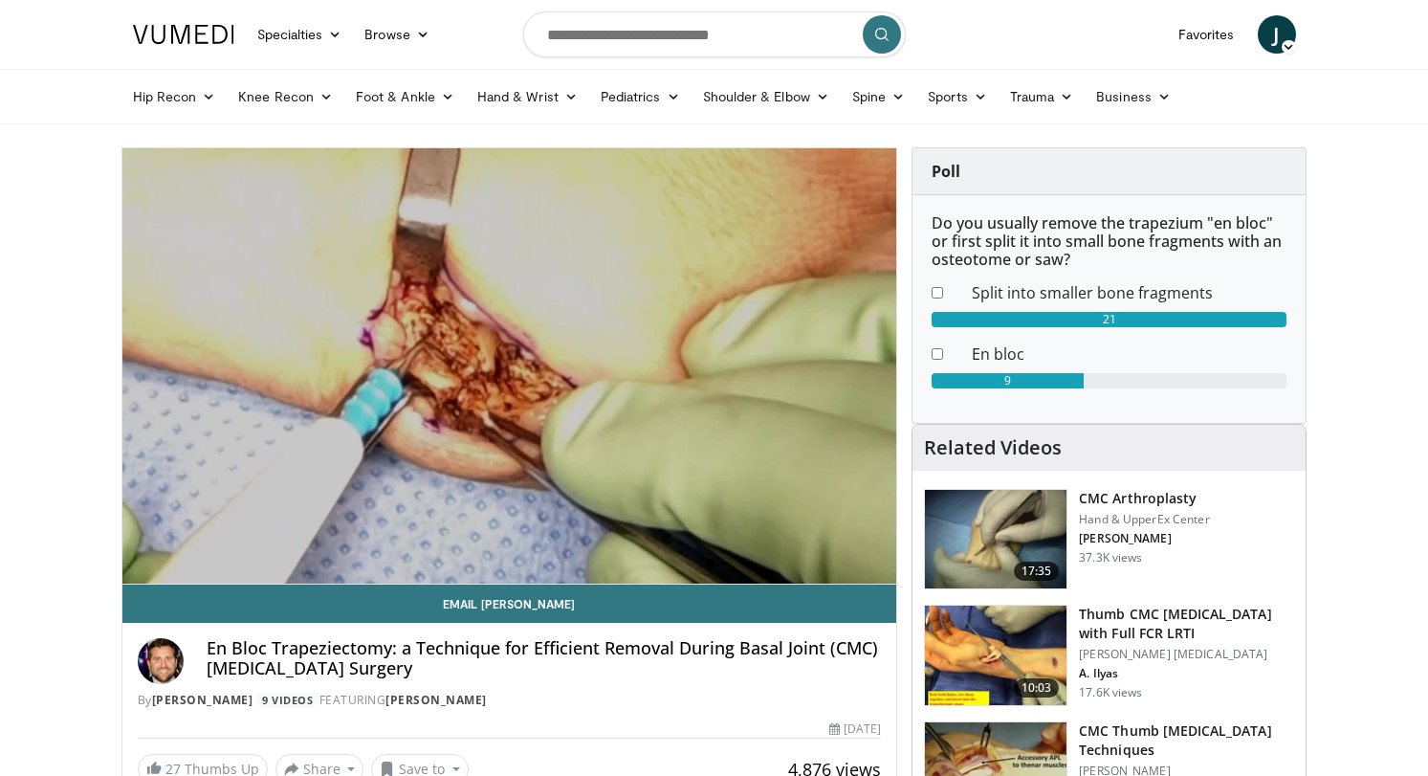
click at [142, 559] on video-js "**********" at bounding box center [509, 366] width 775 height 436
click at [141, 559] on video-js "**********" at bounding box center [509, 366] width 775 height 436
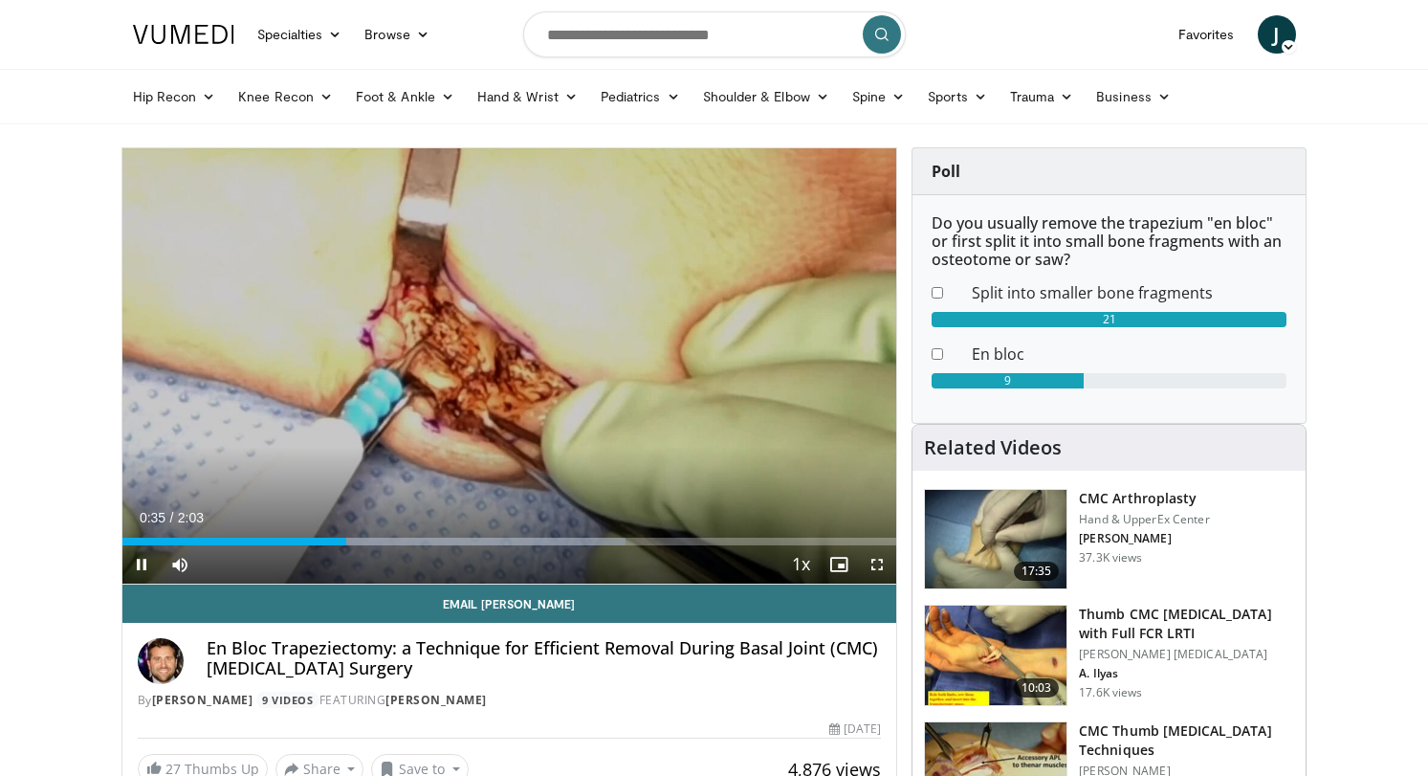
click at [141, 561] on span "Video Player" at bounding box center [141, 564] width 38 height 38
click at [141, 562] on span "Video Player" at bounding box center [141, 564] width 38 height 38
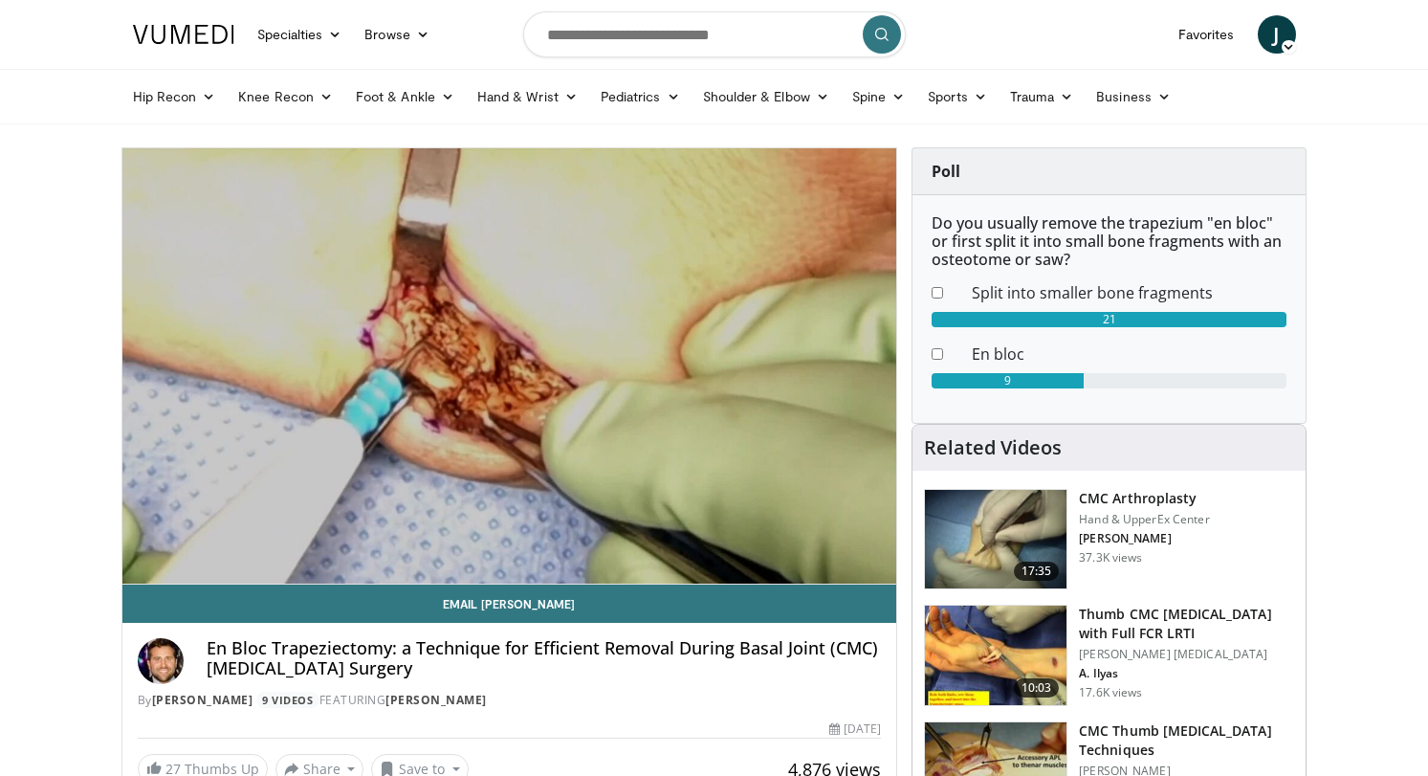
click at [141, 562] on video-js "**********" at bounding box center [509, 366] width 775 height 436
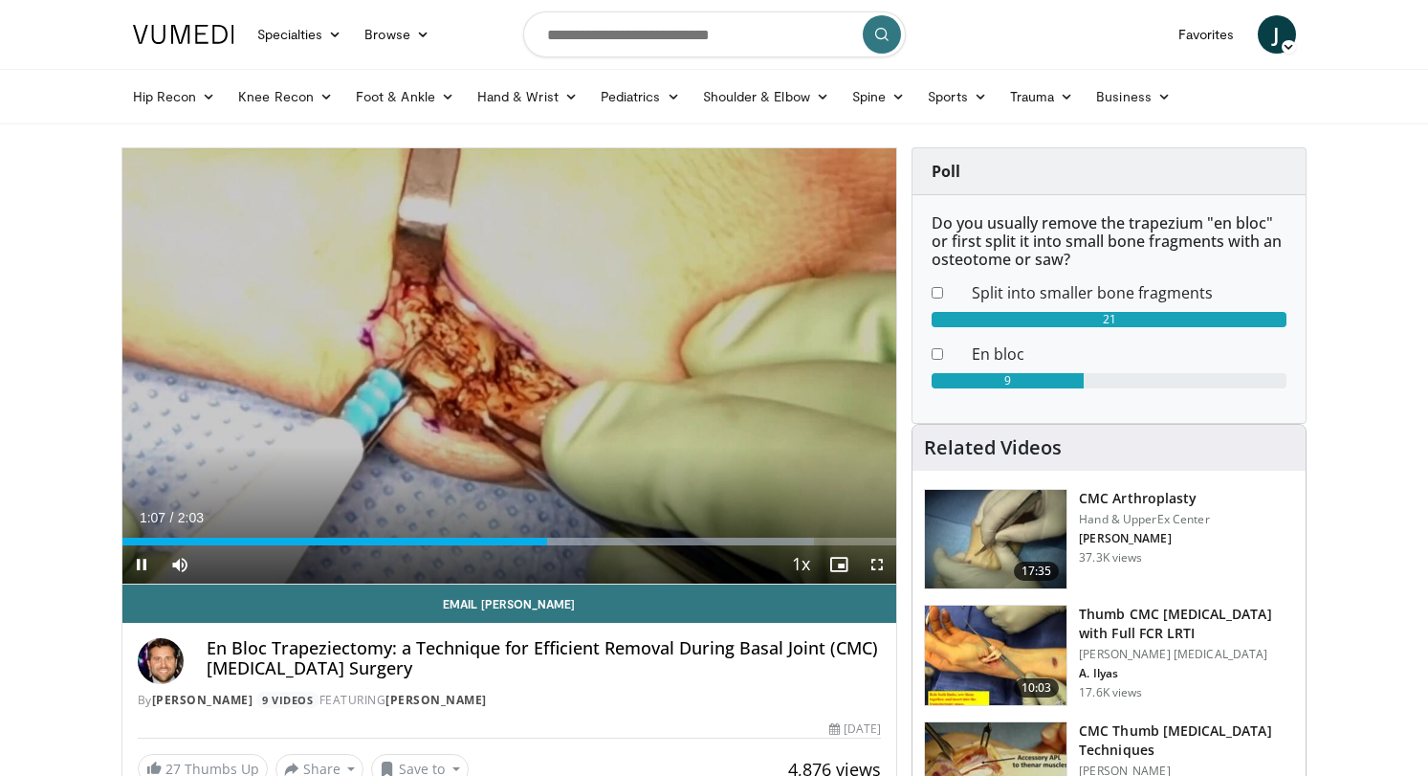
click at [138, 559] on span "Video Player" at bounding box center [141, 564] width 38 height 38
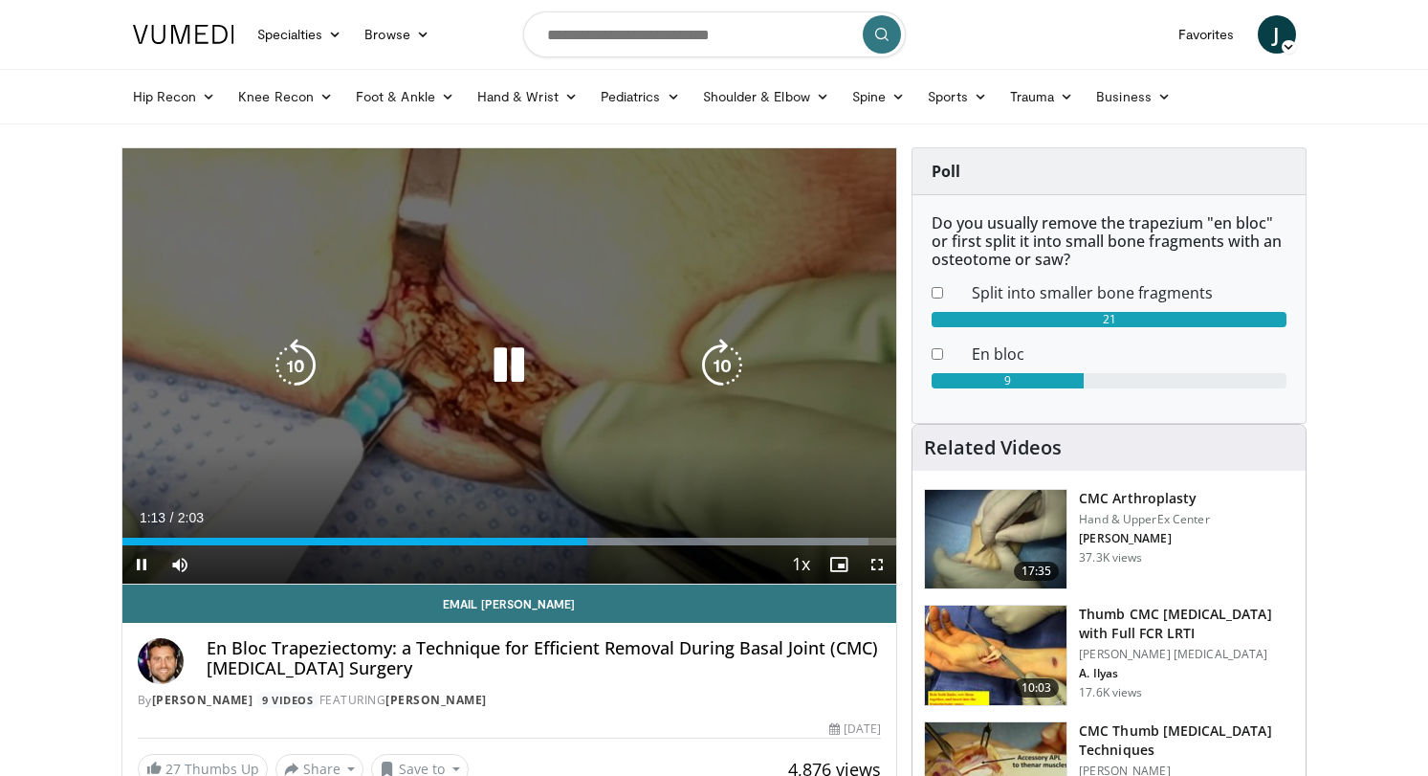
click at [503, 361] on icon "Video Player" at bounding box center [509, 366] width 54 height 54
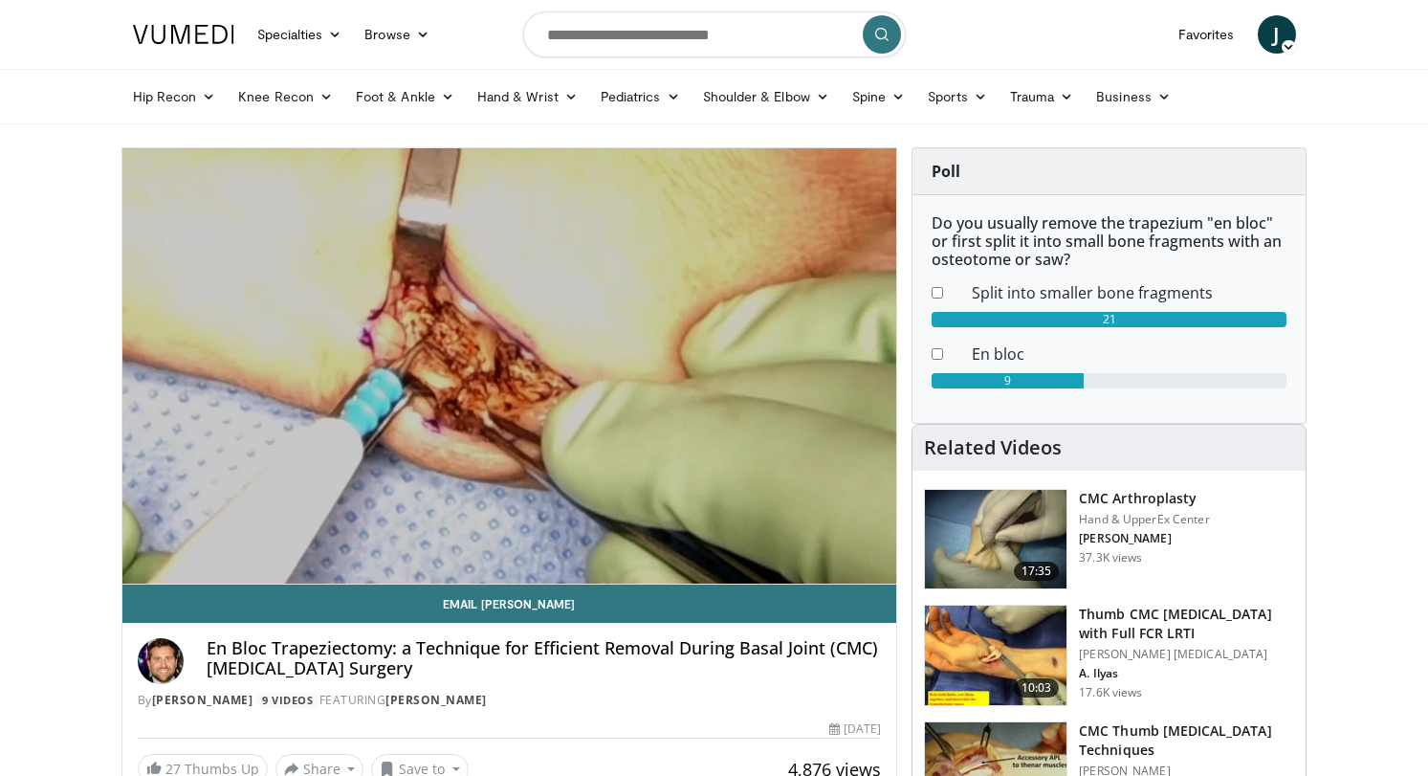
click at [503, 361] on div "10 seconds Tap to unmute" at bounding box center [509, 365] width 775 height 435
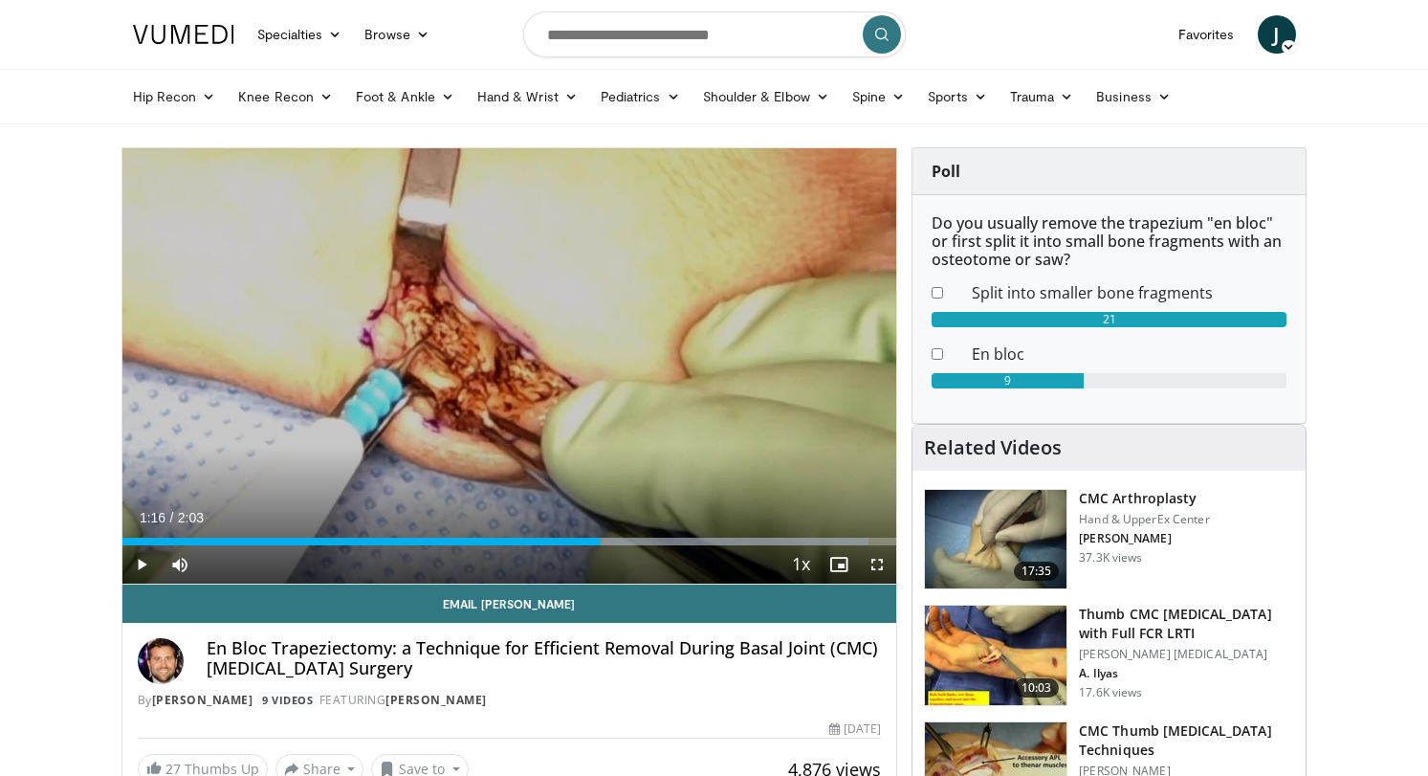
click at [503, 361] on div "10 seconds Tap to unmute" at bounding box center [509, 365] width 775 height 435
click at [136, 551] on span "Video Player" at bounding box center [141, 564] width 38 height 38
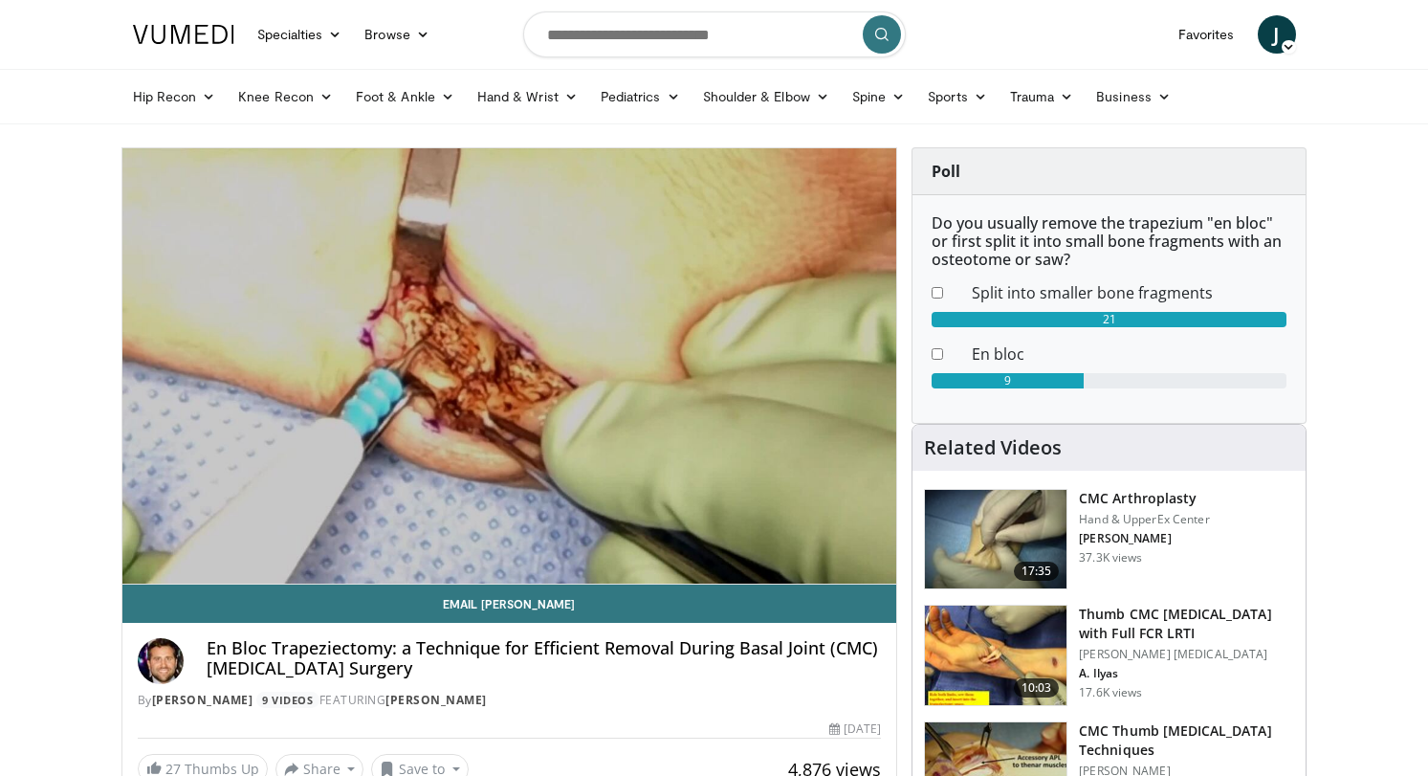
click at [136, 551] on video-js "**********" at bounding box center [509, 366] width 775 height 436
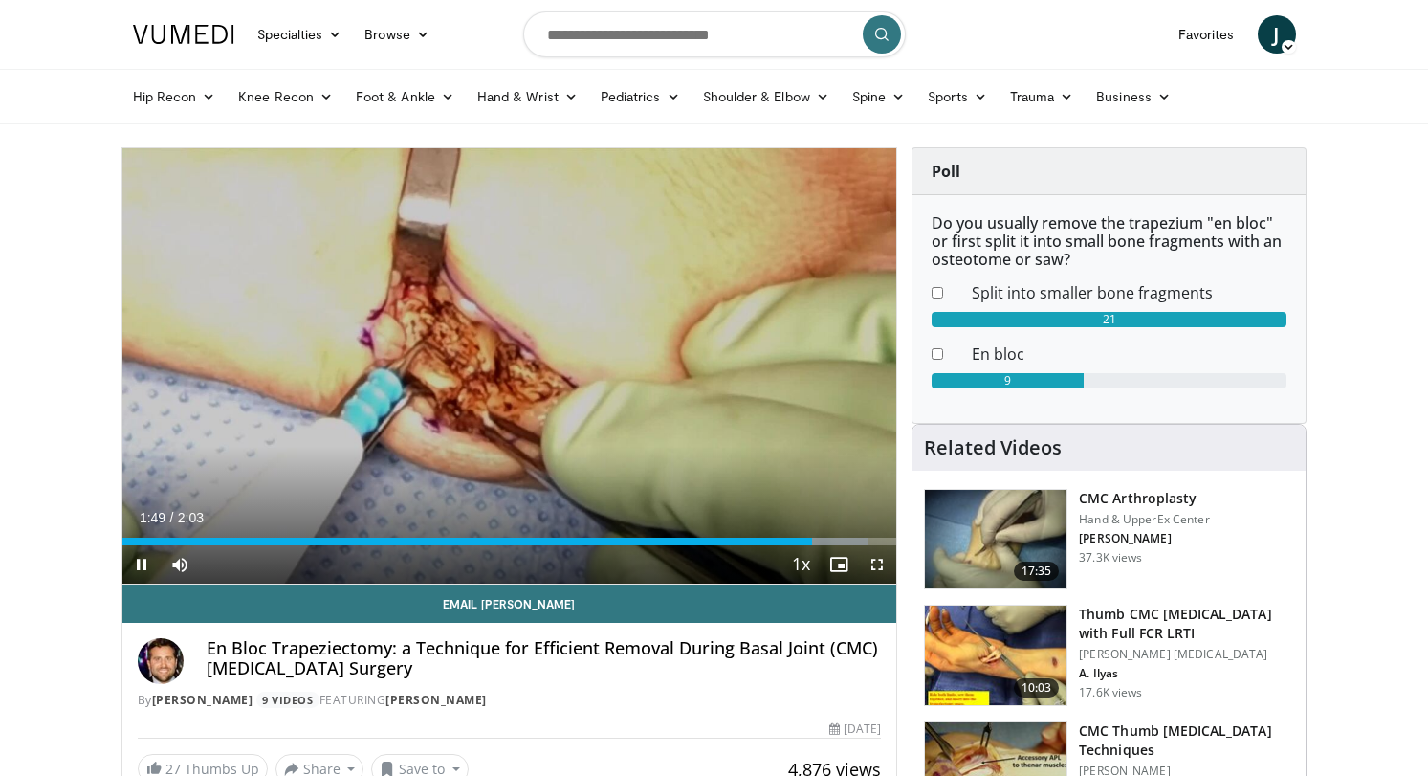
click at [137, 553] on span "Video Player" at bounding box center [141, 564] width 38 height 38
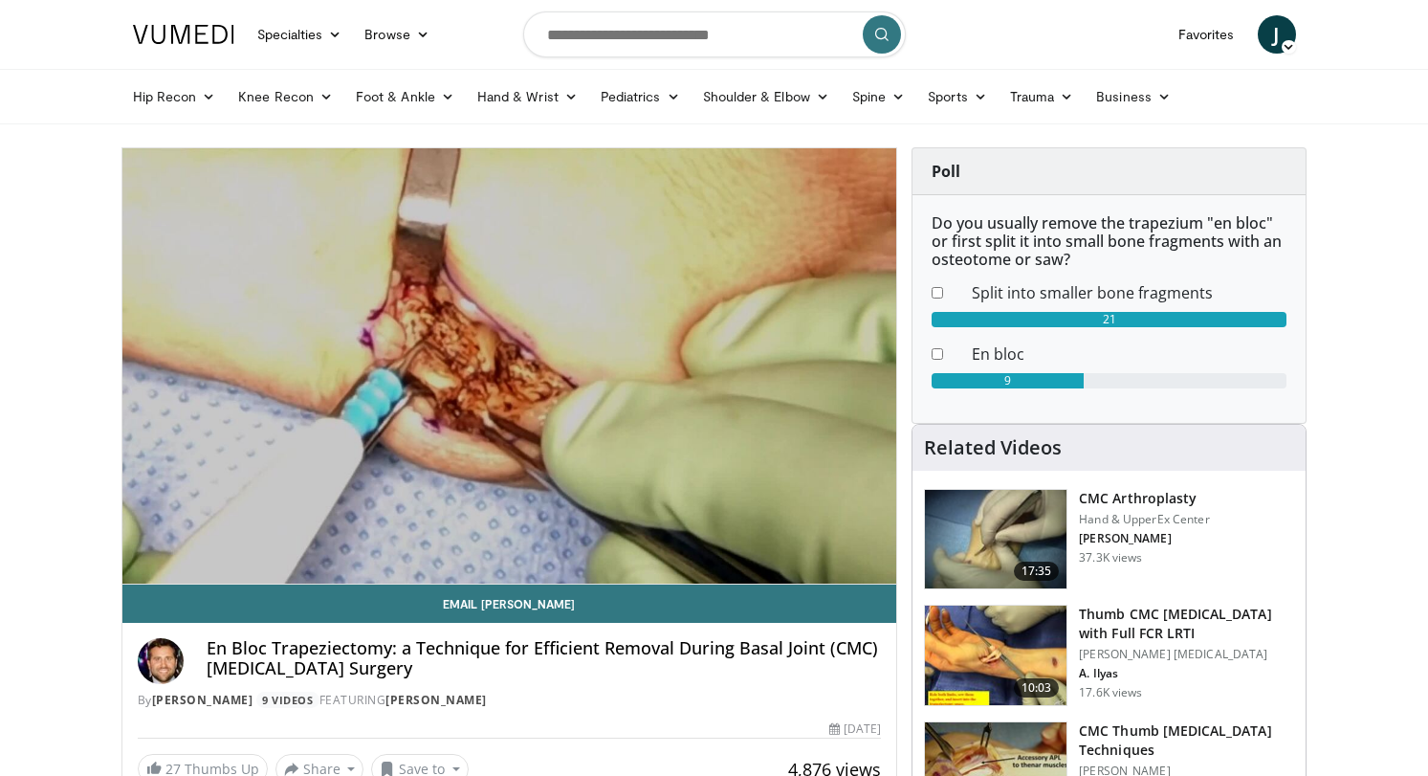
click at [137, 553] on video-js "**********" at bounding box center [509, 366] width 775 height 436
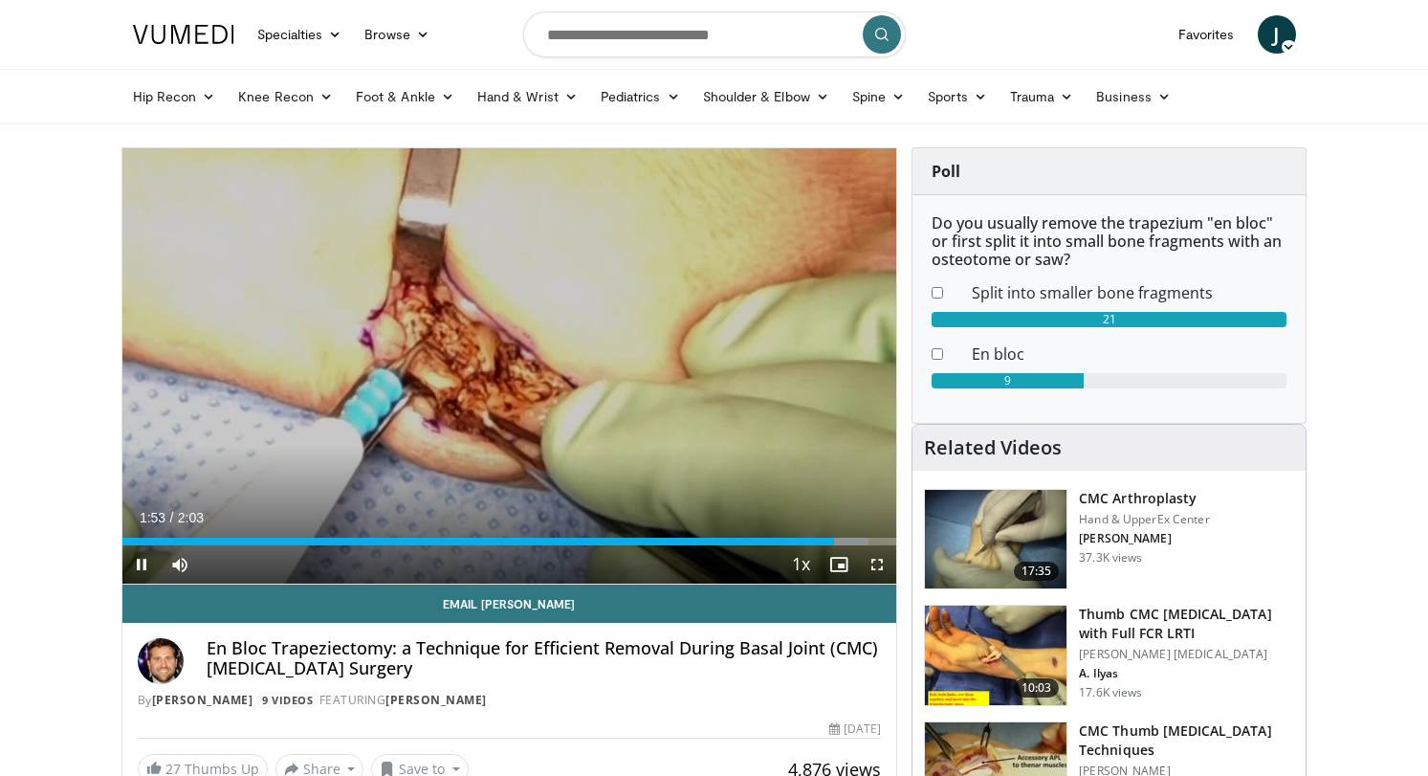
click at [142, 560] on span "Video Player" at bounding box center [141, 564] width 38 height 38
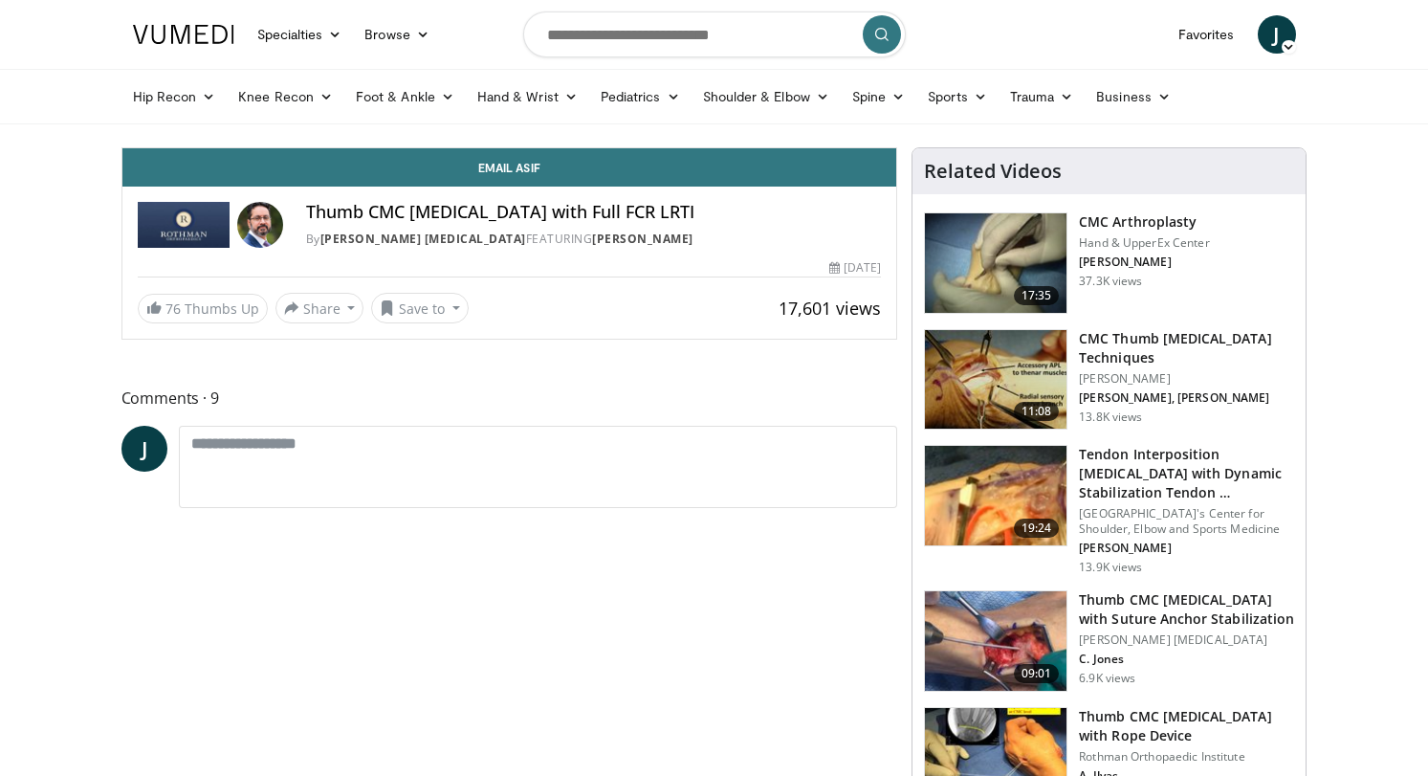
drag, startPoint x: 0, startPoint y: 0, endPoint x: 883, endPoint y: 559, distance: 1045.1
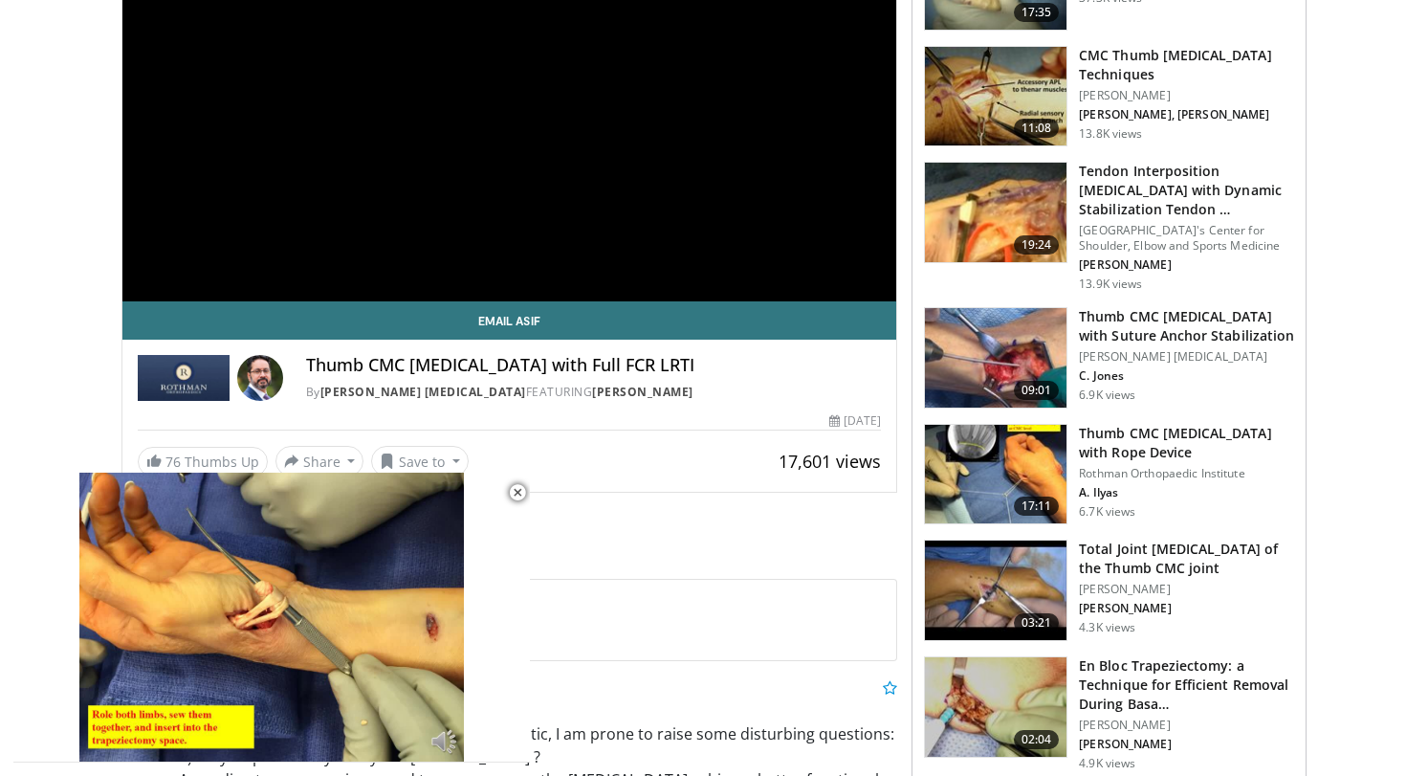
scroll to position [203, 0]
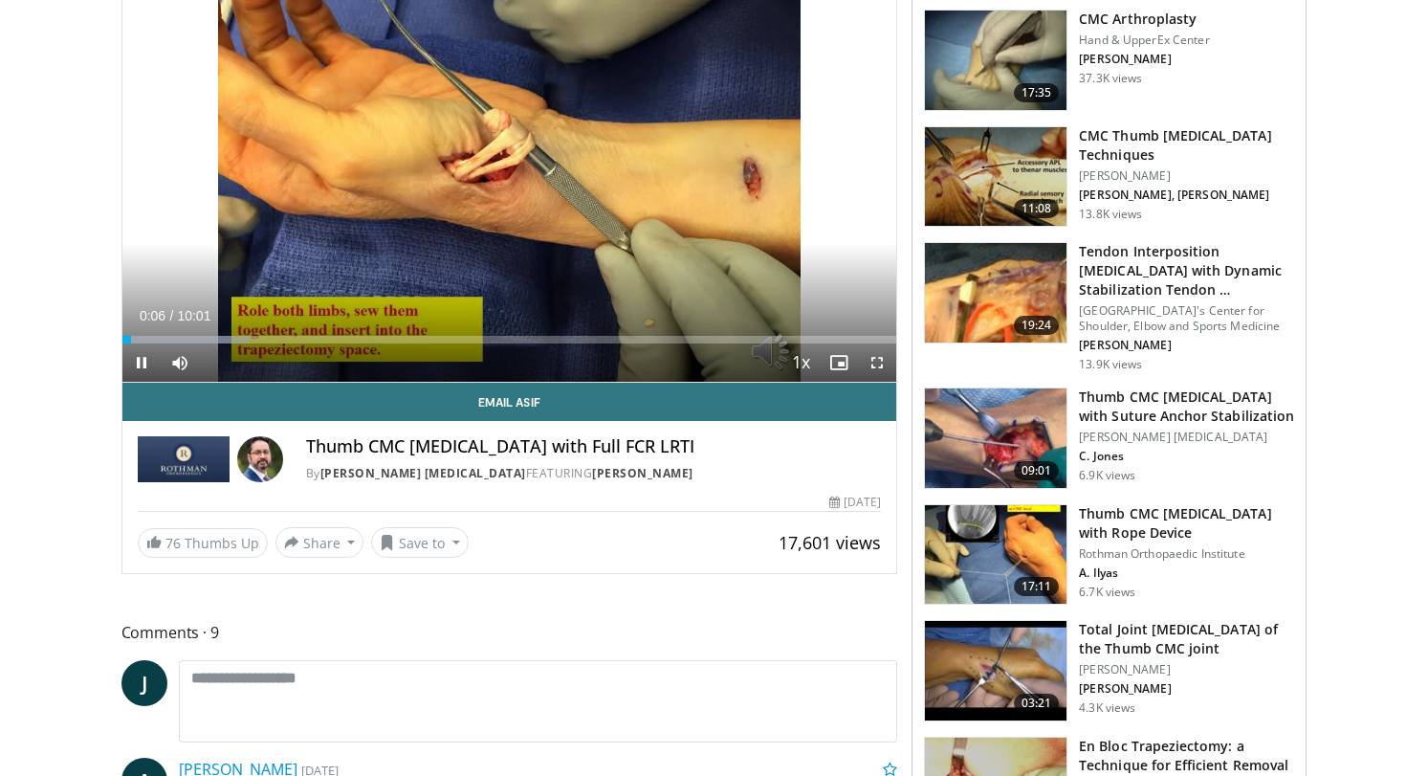
click at [141, 362] on span "Video Player" at bounding box center [141, 362] width 38 height 38
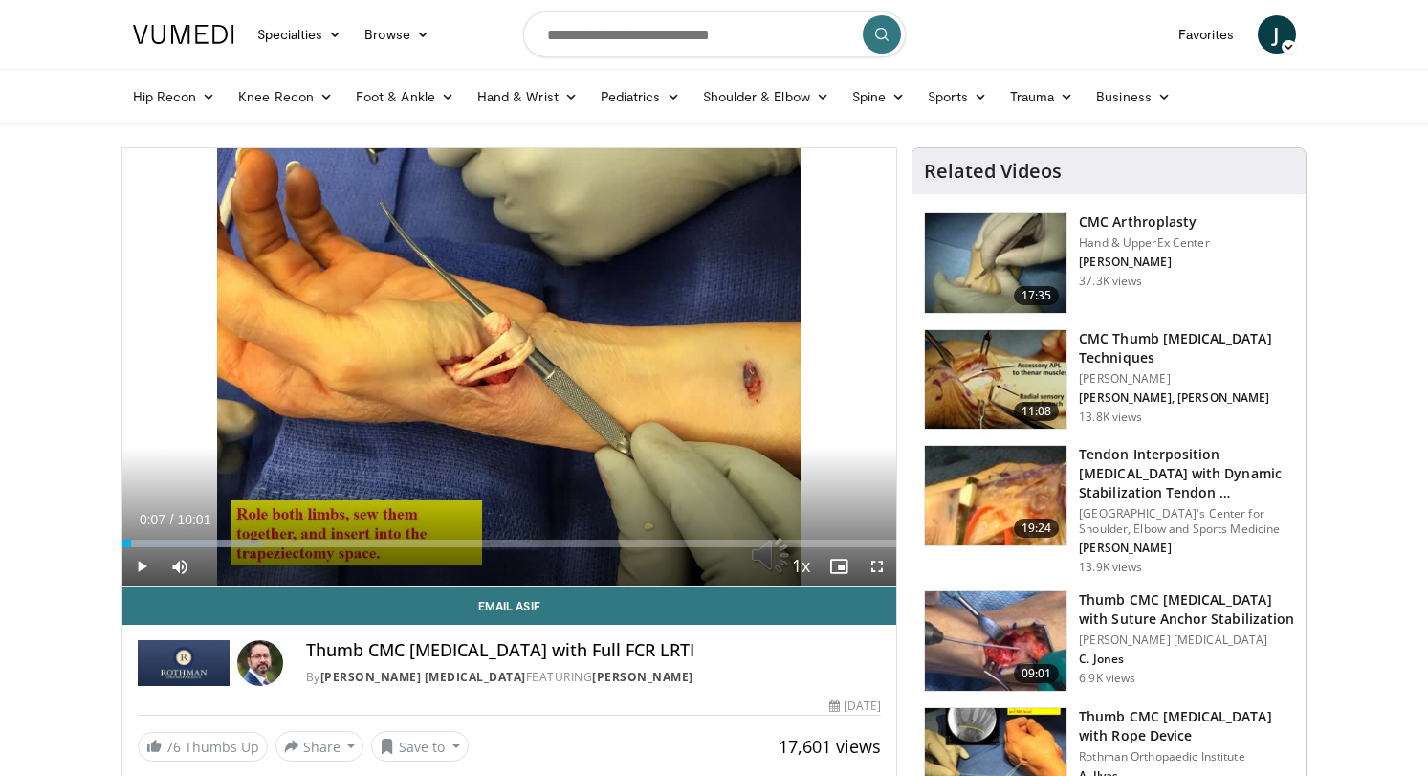
scroll to position [0, 0]
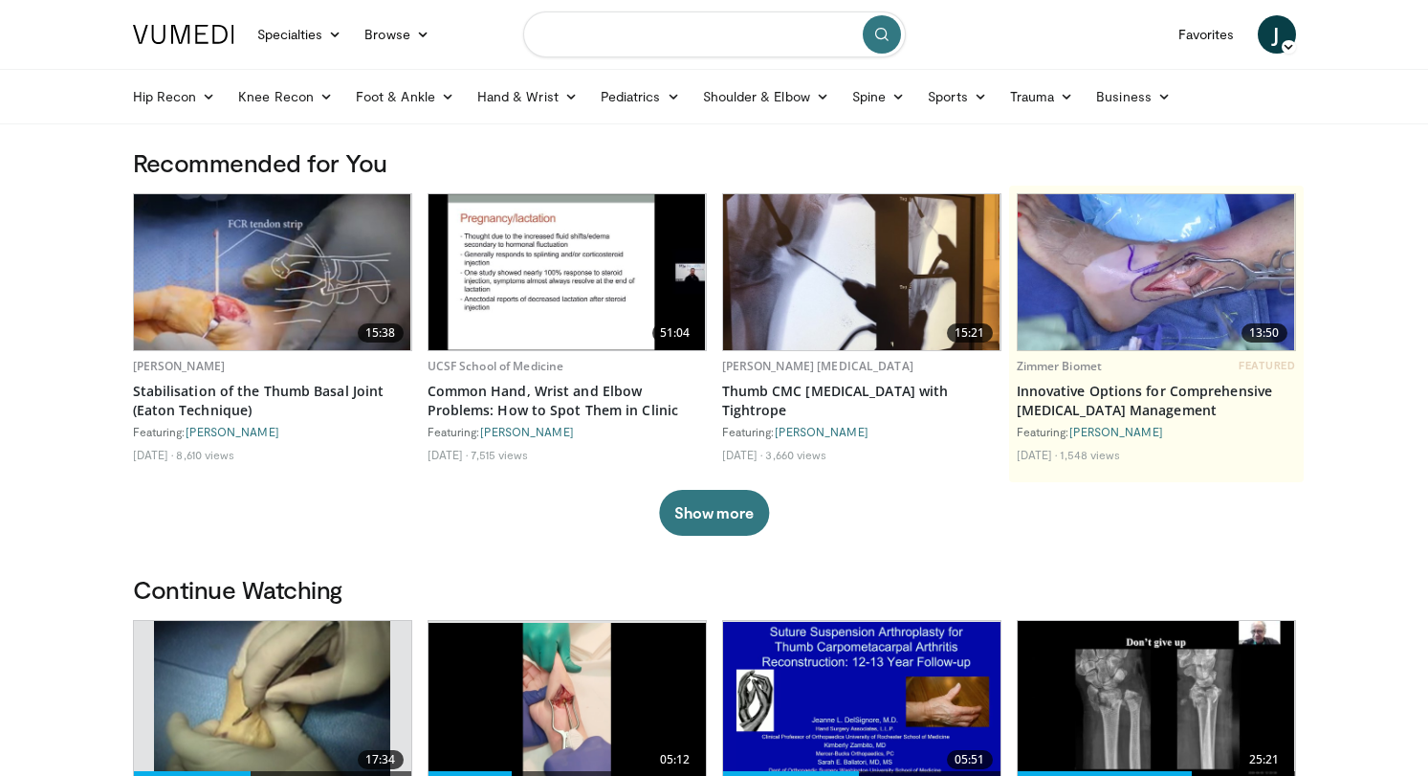
click at [631, 39] on input "Search topics, interventions" at bounding box center [714, 34] width 383 height 46
type input "**********"
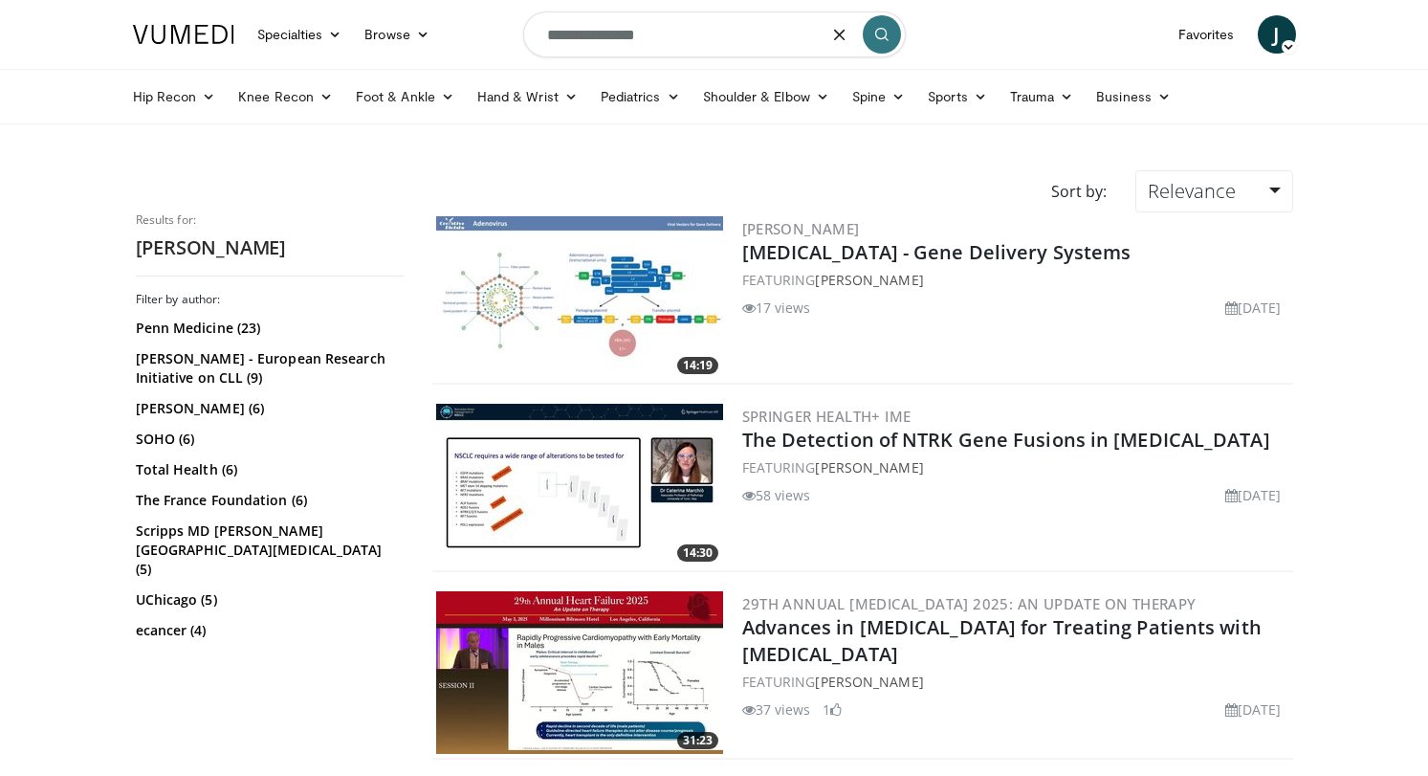
drag, startPoint x: 579, startPoint y: 42, endPoint x: 537, endPoint y: 37, distance: 41.4
click at [537, 37] on input "**********" at bounding box center [714, 34] width 383 height 46
click at [644, 35] on input "**********" at bounding box center [714, 34] width 383 height 46
type input "**********"
drag, startPoint x: 609, startPoint y: 67, endPoint x: 544, endPoint y: 89, distance: 68.7
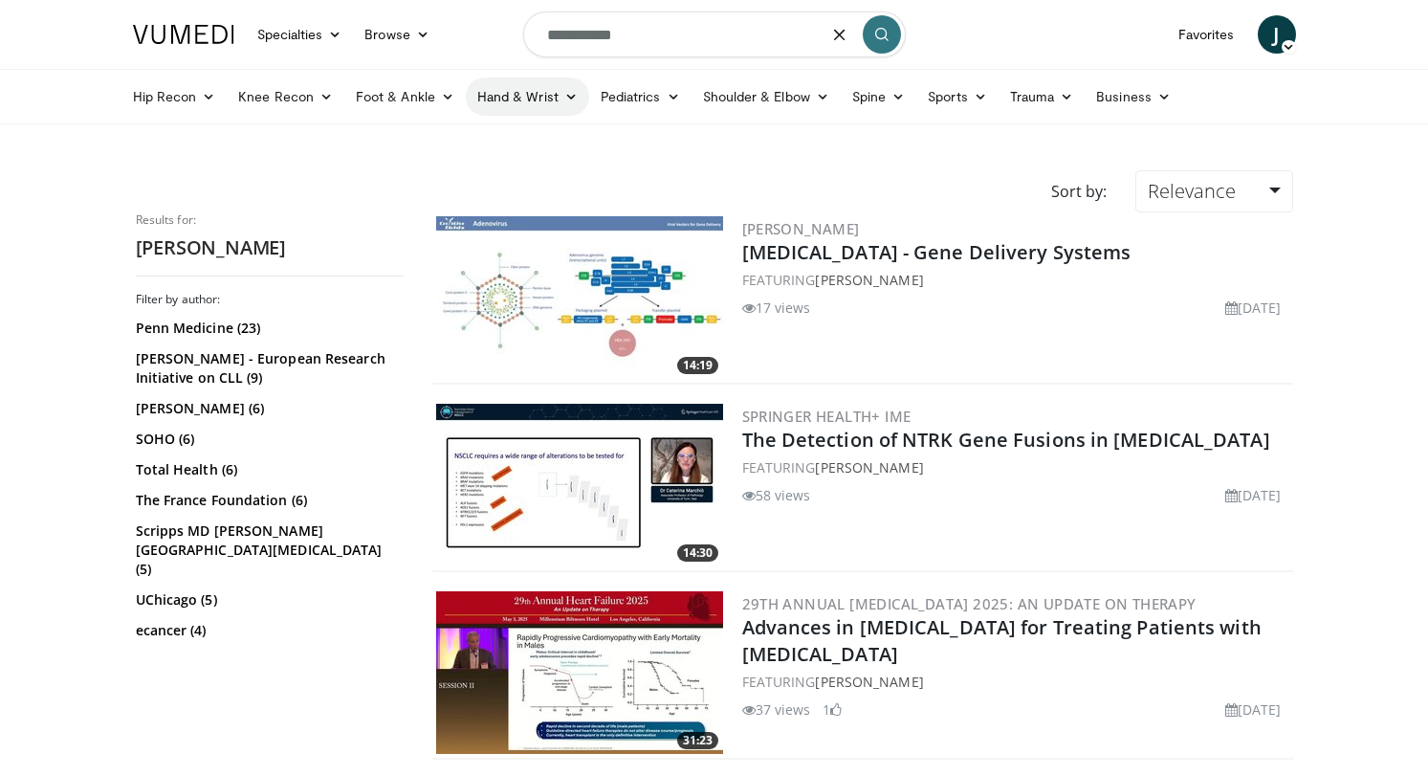
click at [544, 89] on link "Hand & Wrist" at bounding box center [527, 96] width 123 height 38
click at [525, 145] on link "Hand" at bounding box center [581, 141] width 228 height 31
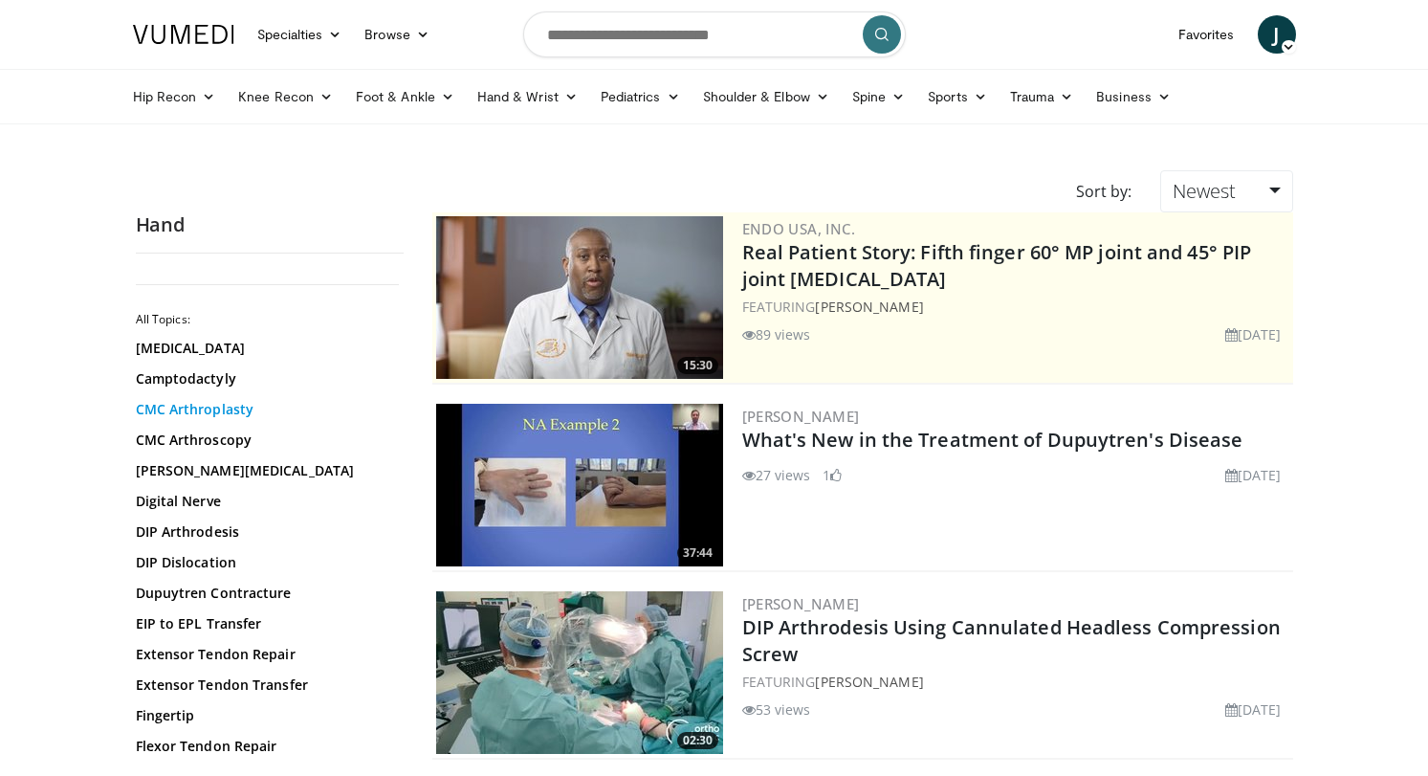
click at [220, 412] on link "CMC Arthroplasty" at bounding box center [265, 409] width 258 height 19
